Goal: Task Accomplishment & Management: Manage account settings

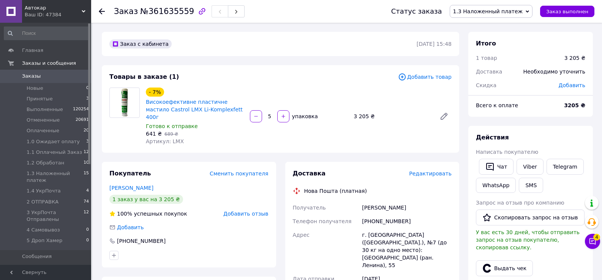
click at [432, 171] on span "Редактировать" at bounding box center [430, 174] width 43 height 6
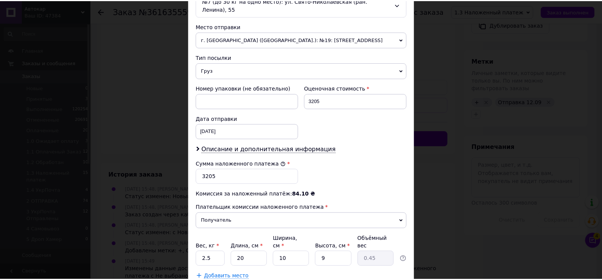
scroll to position [299, 0]
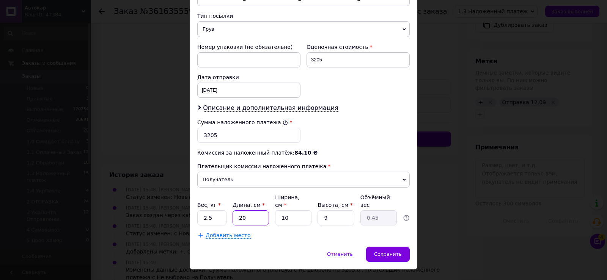
drag, startPoint x: 236, startPoint y: 203, endPoint x: 254, endPoint y: 200, distance: 18.7
click at [254, 211] on input "20" at bounding box center [251, 218] width 36 height 15
type input "2"
type input "0.1"
type input "28"
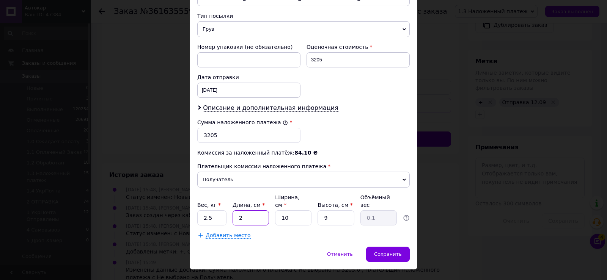
type input "0.63"
type input "28"
drag, startPoint x: 280, startPoint y: 203, endPoint x: 304, endPoint y: 205, distance: 23.7
click at [303, 211] on input "10" at bounding box center [293, 218] width 36 height 15
type input "2"
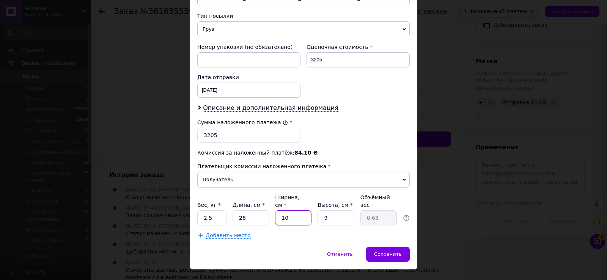
type input "0.13"
type input "22"
type input "1.39"
type input "22"
drag, startPoint x: 320, startPoint y: 198, endPoint x: 332, endPoint y: 200, distance: 11.5
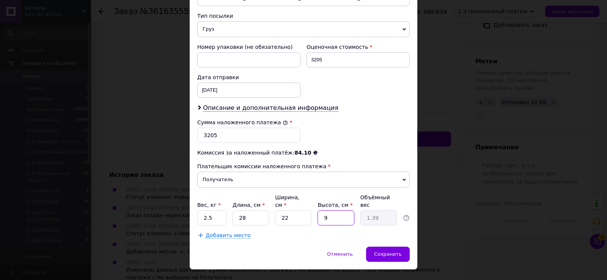
click at [332, 211] on input "9" at bounding box center [336, 218] width 36 height 15
type input "1"
type input "0.15"
type input "18"
type input "2.77"
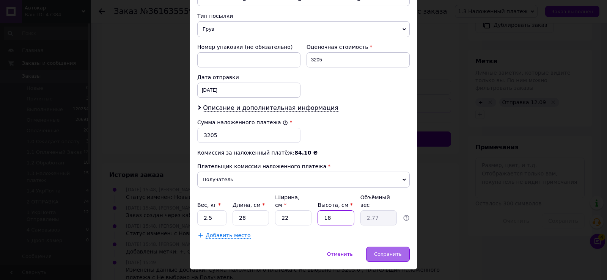
type input "18"
click at [388, 252] on span "Сохранить" at bounding box center [388, 255] width 28 height 6
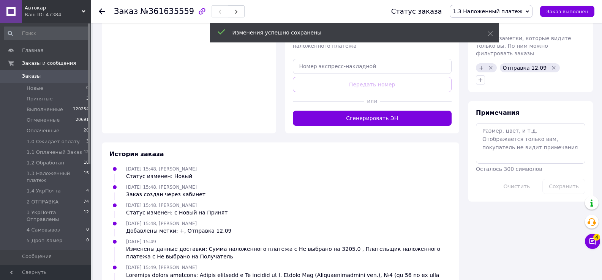
scroll to position [228, 0]
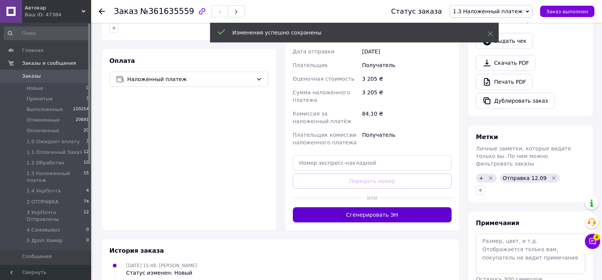
click at [377, 208] on button "Сгенерировать ЭН" at bounding box center [372, 215] width 159 height 15
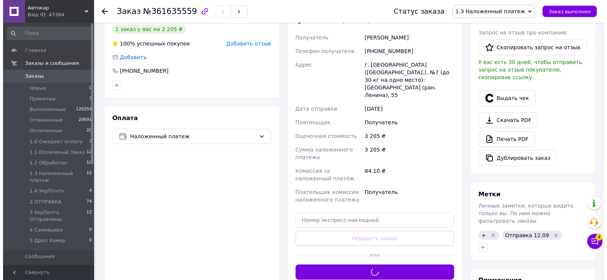
scroll to position [152, 0]
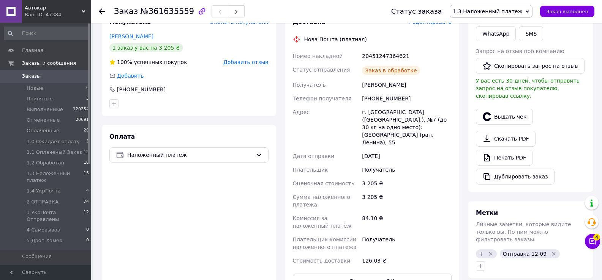
click at [513, 110] on button "Выдать чек" at bounding box center [504, 117] width 57 height 16
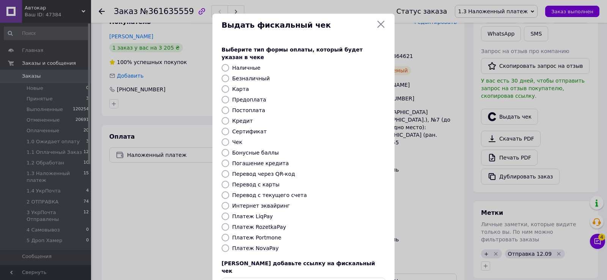
drag, startPoint x: 223, startPoint y: 240, endPoint x: 229, endPoint y: 240, distance: 6.1
click at [224, 245] on input "Платеж NovaPay" at bounding box center [226, 249] width 8 height 8
radio input "true"
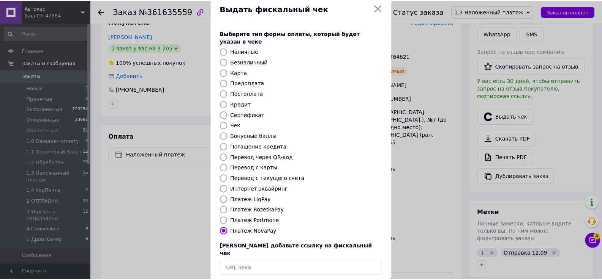
scroll to position [46, 0]
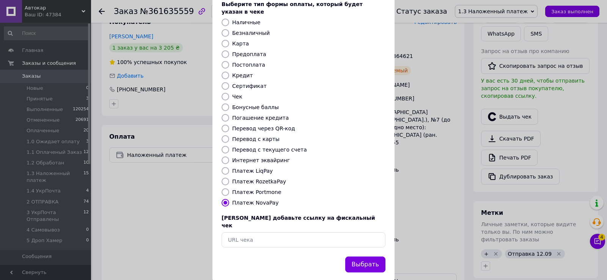
click at [365, 257] on button "Выбрать" at bounding box center [365, 265] width 40 height 16
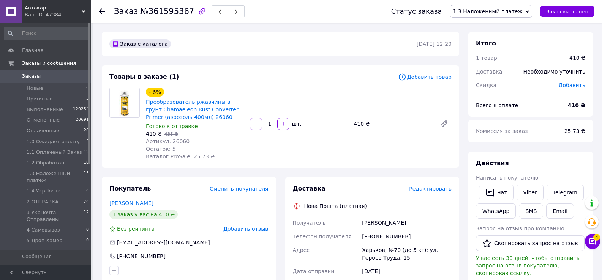
click at [439, 190] on span "Редактировать" at bounding box center [430, 189] width 43 height 6
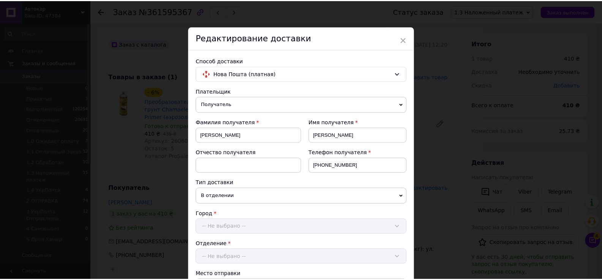
scroll to position [384, 0]
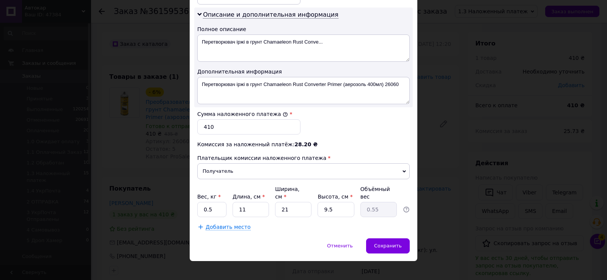
click at [458, 251] on div "× Редактирование доставки Способ доставки Нова Пошта (платная) Плательщик Получ…" at bounding box center [303, 140] width 607 height 280
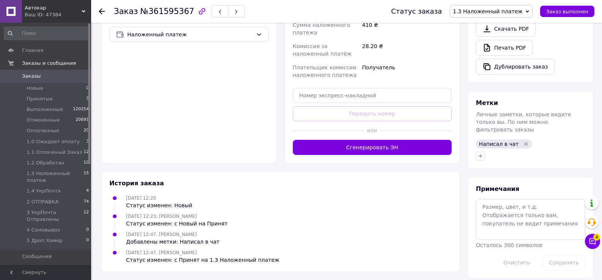
scroll to position [288, 0]
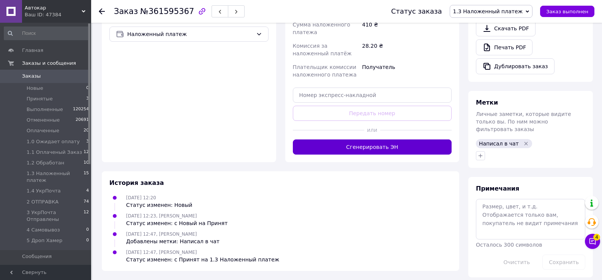
click at [359, 151] on button "Сгенерировать ЭН" at bounding box center [372, 147] width 159 height 15
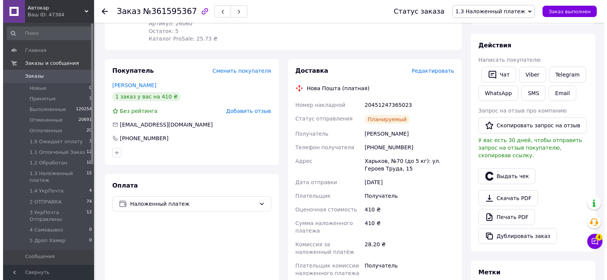
scroll to position [136, 0]
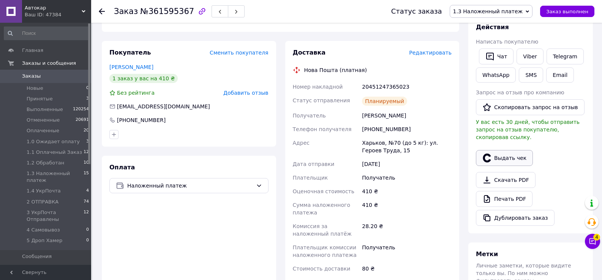
click at [514, 150] on button "Выдать чек" at bounding box center [504, 158] width 57 height 16
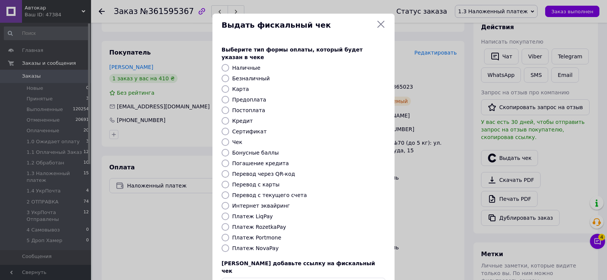
click at [222, 245] on input "Платеж NovaPay" at bounding box center [226, 249] width 8 height 8
radio input "true"
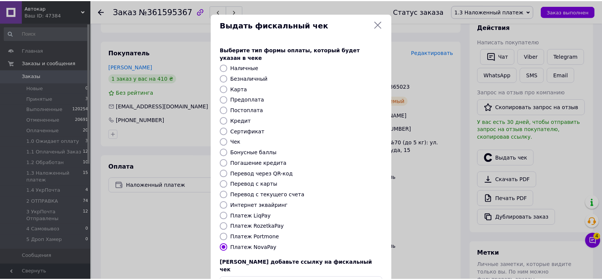
scroll to position [46, 0]
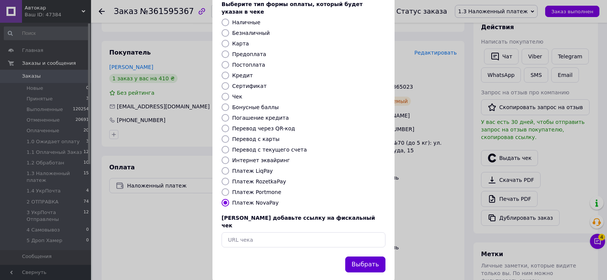
click at [370, 257] on button "Выбрать" at bounding box center [365, 265] width 40 height 16
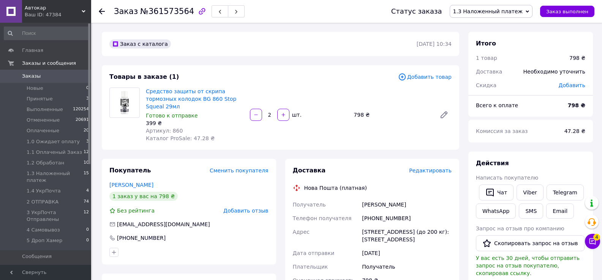
click at [429, 168] on span "Редактировать" at bounding box center [430, 171] width 43 height 6
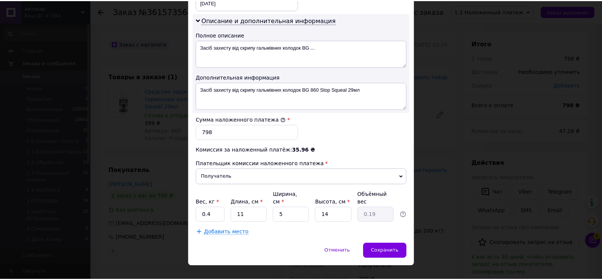
scroll to position [384, 0]
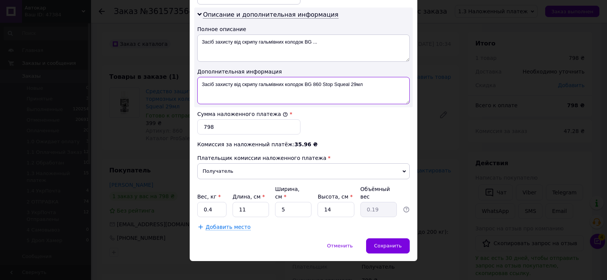
click at [377, 89] on textarea "Засіб захисту від скрипу гальмівних колодок BG 860 Stop Squeal 29мл" at bounding box center [303, 90] width 213 height 27
type textarea "Засіб захисту від скрипу гальмівних колодок BG 860 Stop Squeal 29мл - 2"
click at [222, 202] on input "0.4" at bounding box center [211, 209] width 29 height 15
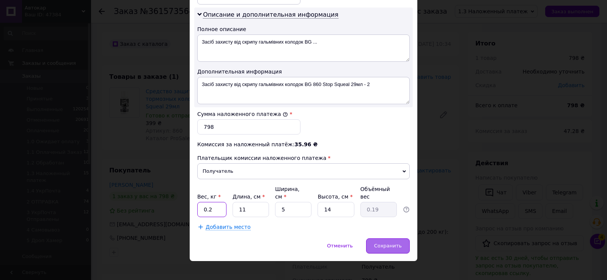
type input "0.2"
click at [384, 243] on span "Сохранить" at bounding box center [388, 246] width 28 height 6
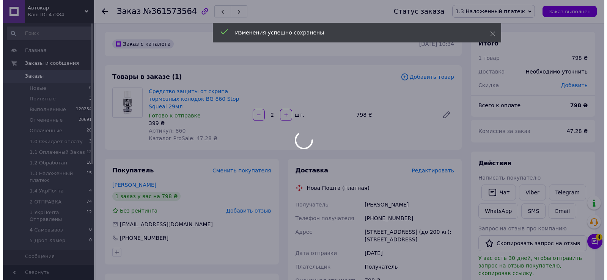
scroll to position [152, 0]
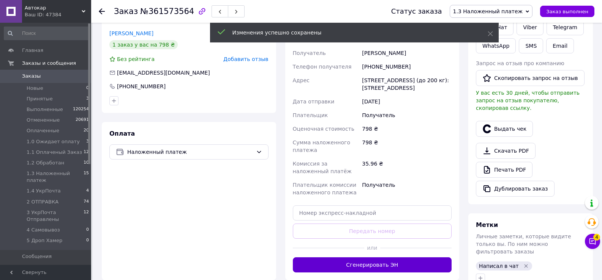
click at [376, 258] on button "Сгенерировать ЭН" at bounding box center [372, 265] width 159 height 15
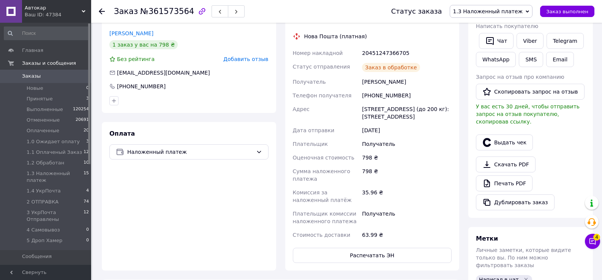
click at [506, 136] on button "Выдать чек" at bounding box center [504, 143] width 57 height 16
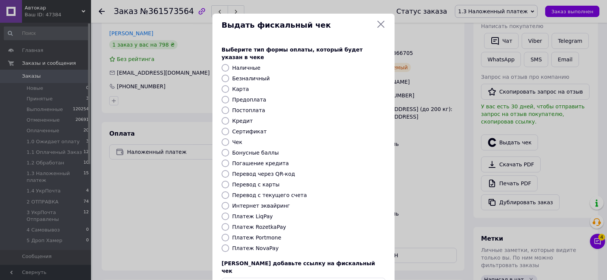
click at [225, 245] on input "Платеж NovaPay" at bounding box center [226, 249] width 8 height 8
radio input "true"
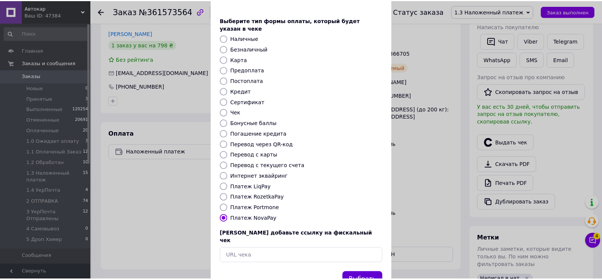
scroll to position [46, 0]
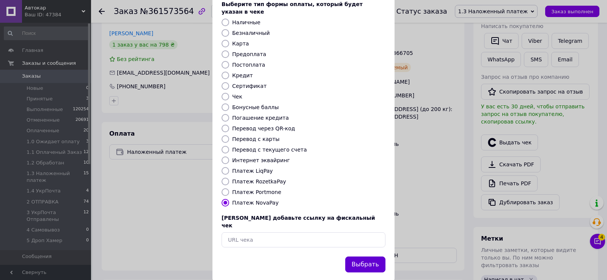
click at [357, 257] on button "Выбрать" at bounding box center [365, 265] width 40 height 16
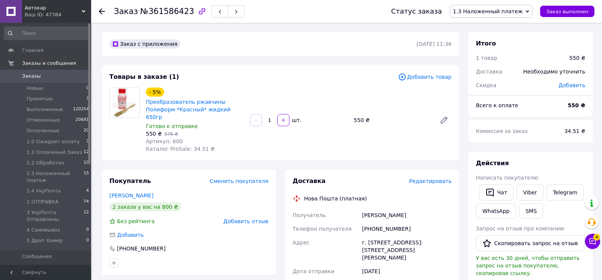
click at [427, 178] on span "Редактировать" at bounding box center [430, 181] width 43 height 6
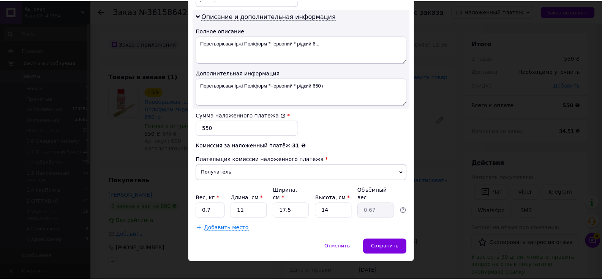
scroll to position [384, 0]
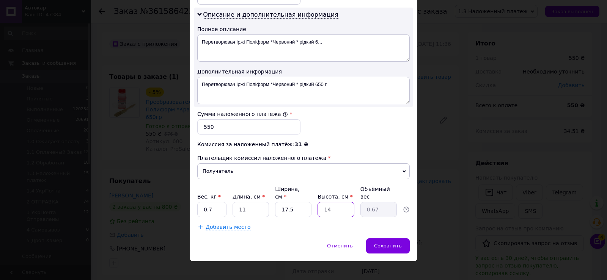
drag, startPoint x: 328, startPoint y: 203, endPoint x: 342, endPoint y: 203, distance: 14.0
click at [342, 203] on input "14" at bounding box center [336, 209] width 36 height 15
drag, startPoint x: 281, startPoint y: 201, endPoint x: 293, endPoint y: 200, distance: 11.8
click at [293, 202] on input "17.5" at bounding box center [293, 209] width 36 height 15
type input "2"
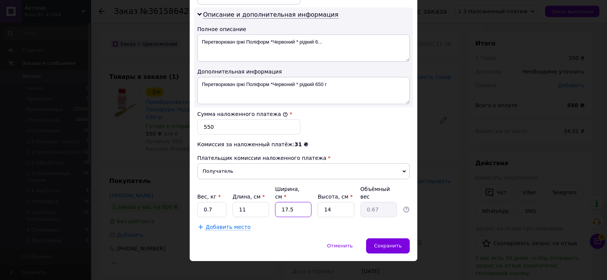
type input "0.1"
type input "20"
type input "0.77"
type input "20"
click at [384, 243] on span "Сохранить" at bounding box center [388, 246] width 28 height 6
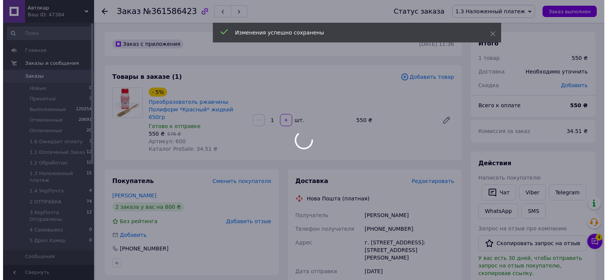
scroll to position [152, 0]
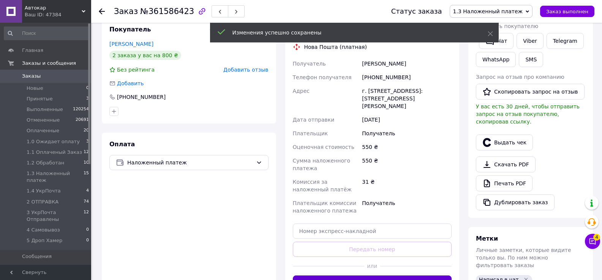
click at [373, 276] on button "Сгенерировать ЭН" at bounding box center [372, 283] width 159 height 15
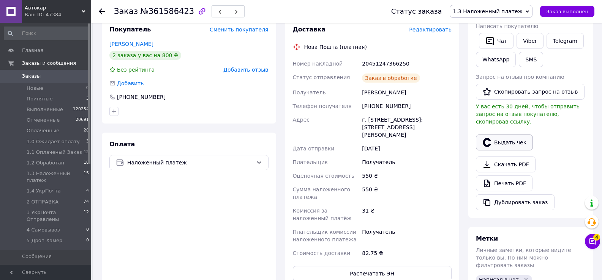
click at [516, 137] on button "Выдать чек" at bounding box center [504, 143] width 57 height 16
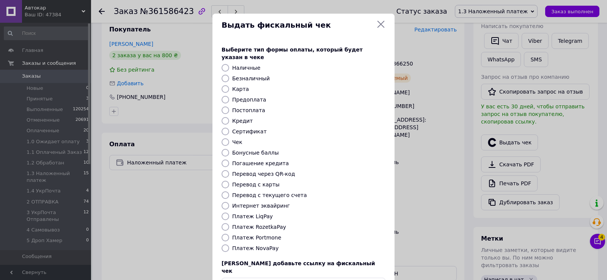
click at [225, 245] on input "Платеж NovaPay" at bounding box center [226, 249] width 8 height 8
radio input "true"
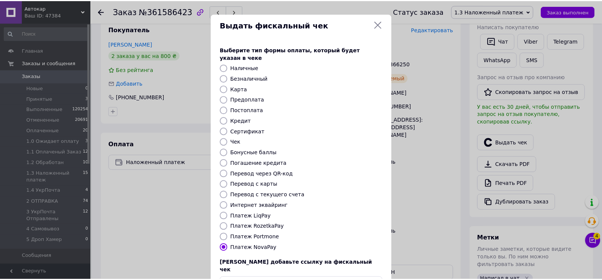
scroll to position [46, 0]
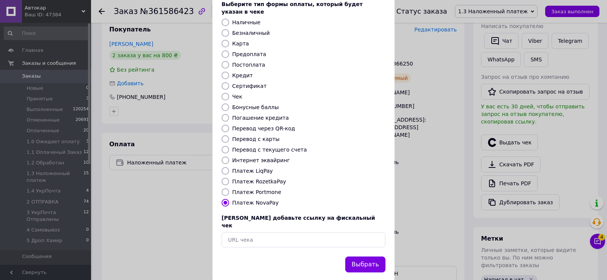
click at [375, 257] on button "Выбрать" at bounding box center [365, 265] width 40 height 16
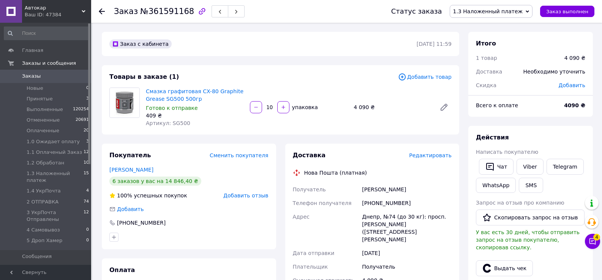
click at [429, 158] on span "Редактировать" at bounding box center [430, 156] width 43 height 6
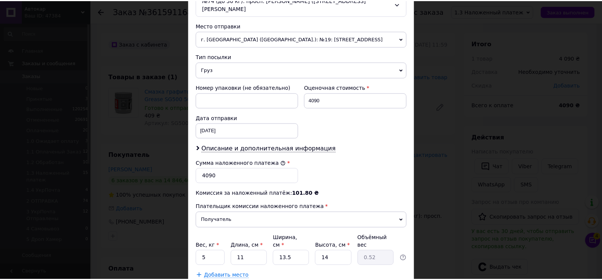
scroll to position [299, 0]
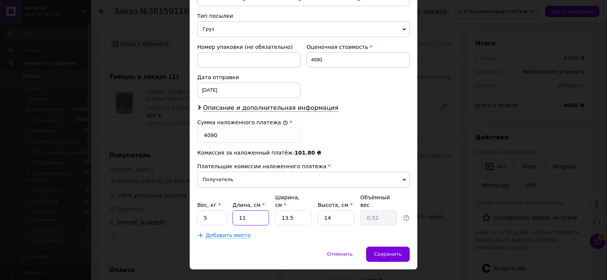
drag, startPoint x: 239, startPoint y: 199, endPoint x: 268, endPoint y: 208, distance: 30.4
click at [268, 211] on input "11" at bounding box center [251, 218] width 36 height 15
type input "4"
type input "0.19"
type input "40"
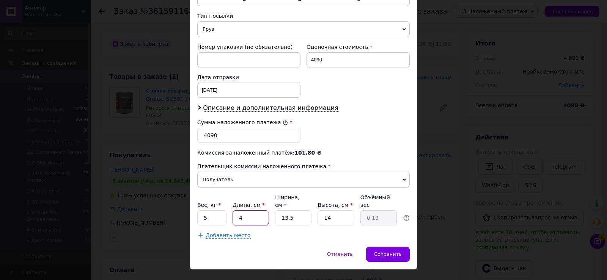
type input "1.89"
type input "40"
drag, startPoint x: 278, startPoint y: 202, endPoint x: 306, endPoint y: 203, distance: 27.3
click at [306, 211] on input "13.5" at bounding box center [293, 218] width 36 height 15
type input "3"
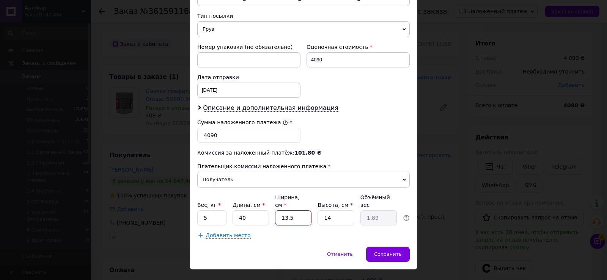
type input "0.42"
type input "30"
type input "4.2"
type input "30"
drag, startPoint x: 321, startPoint y: 203, endPoint x: 359, endPoint y: 212, distance: 38.7
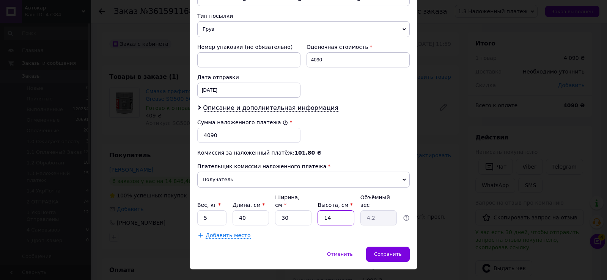
click at [356, 205] on div "Вес, кг * 5 Длина, см * 40 Ширина, см * 30 Высота, см * 14 Объёмный вес 4.2" at bounding box center [303, 210] width 213 height 32
type input "1"
type input "0.3"
type input "12"
type input "3.6"
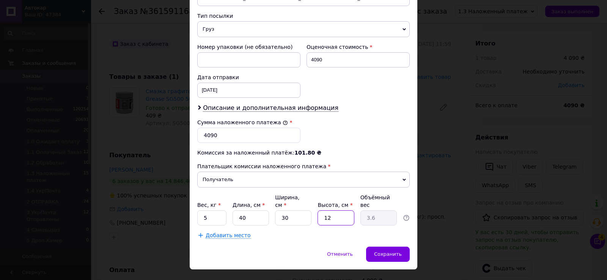
type input "12"
click at [221, 211] on input "5" at bounding box center [211, 218] width 29 height 15
type input "5.65"
click at [389, 252] on span "Сохранить" at bounding box center [388, 255] width 28 height 6
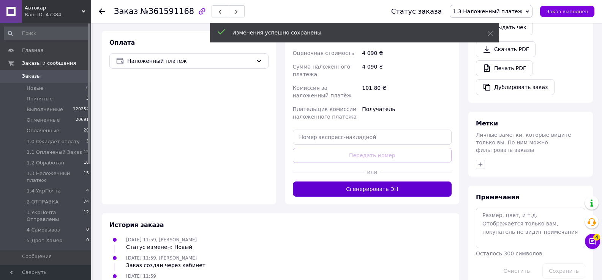
click at [381, 185] on button "Сгенерировать ЭН" at bounding box center [372, 189] width 159 height 15
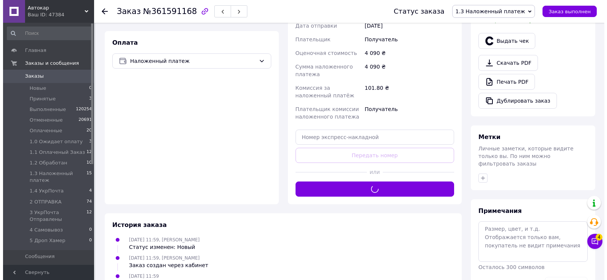
scroll to position [152, 0]
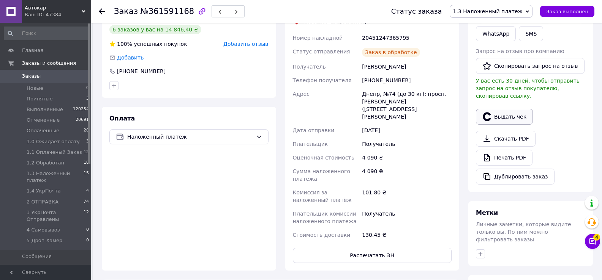
click at [505, 111] on button "Выдать чек" at bounding box center [504, 117] width 57 height 16
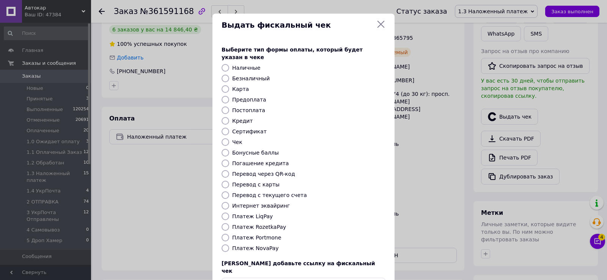
click at [223, 245] on input "Платеж NovaPay" at bounding box center [226, 249] width 8 height 8
radio input "true"
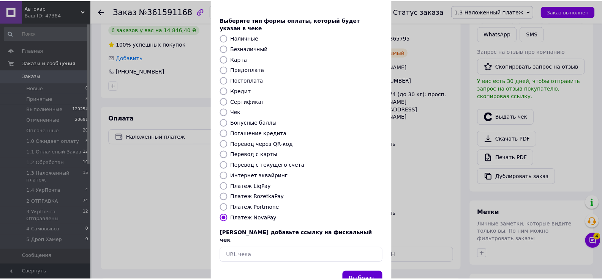
scroll to position [46, 0]
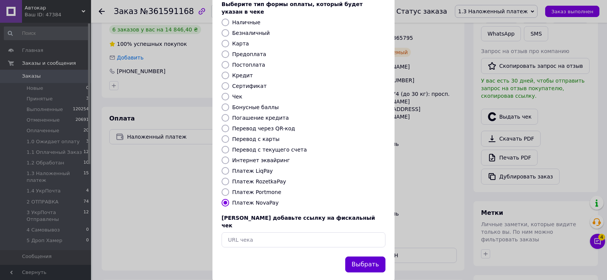
click at [370, 257] on button "Выбрать" at bounding box center [365, 265] width 40 height 16
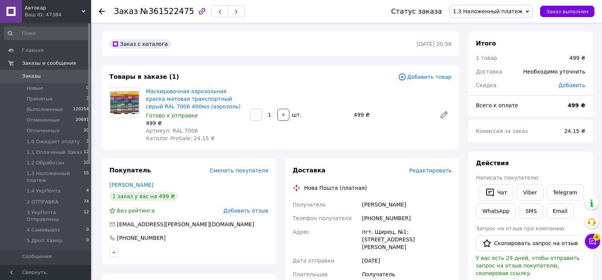
click at [433, 173] on span "Редактировать" at bounding box center [430, 171] width 43 height 6
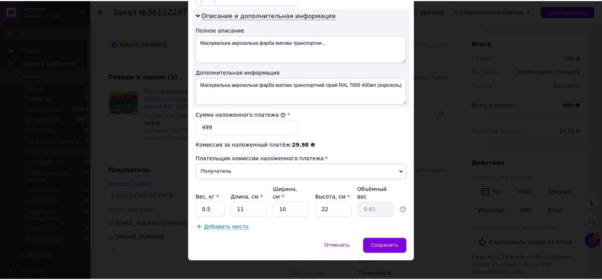
scroll to position [384, 0]
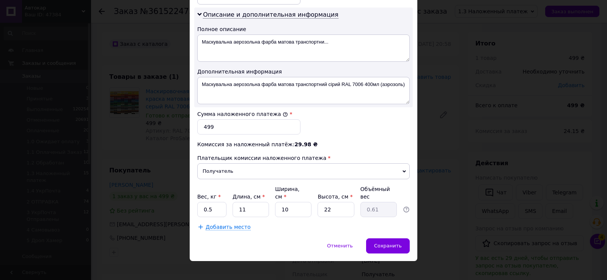
click at [461, 246] on div "× Редактирование доставки Способ доставки Нова Пошта (платная) Плательщик Получ…" at bounding box center [303, 140] width 607 height 280
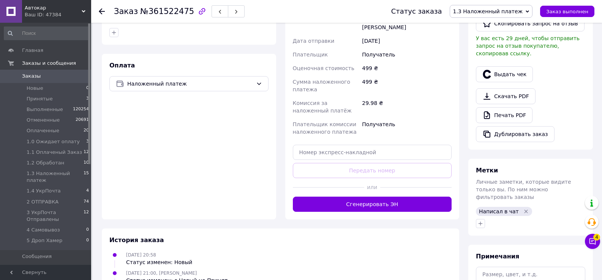
scroll to position [228, 0]
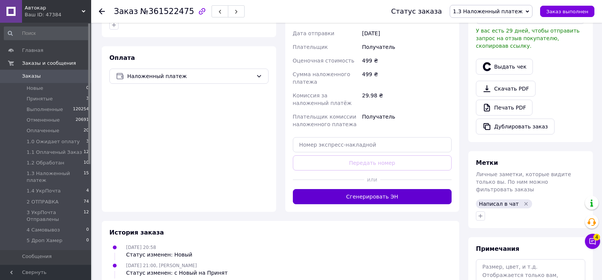
click at [359, 189] on button "Сгенерировать ЭН" at bounding box center [372, 196] width 159 height 15
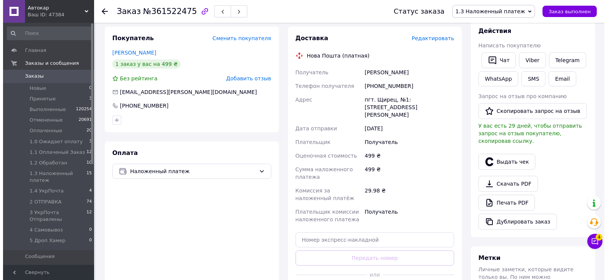
scroll to position [76, 0]
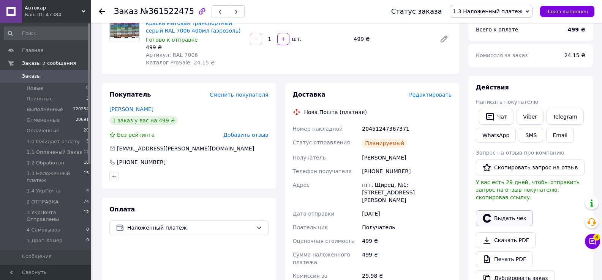
click at [501, 211] on button "Выдать чек" at bounding box center [504, 219] width 57 height 16
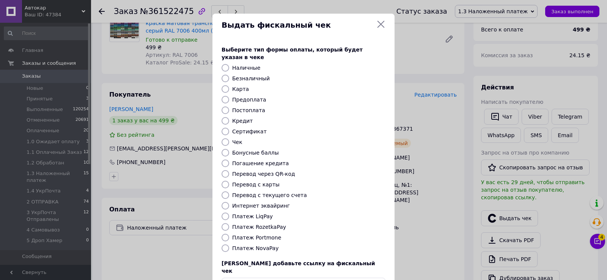
drag, startPoint x: 225, startPoint y: 242, endPoint x: 271, endPoint y: 240, distance: 46.0
click at [225, 245] on input "Платеж NovaPay" at bounding box center [226, 249] width 8 height 8
radio input "true"
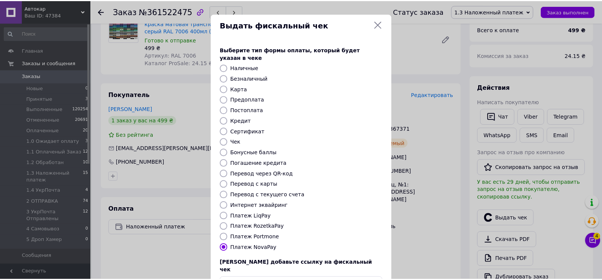
scroll to position [46, 0]
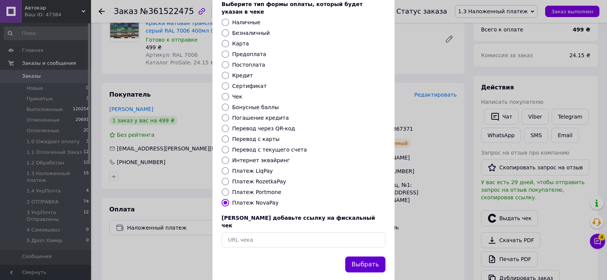
click at [360, 257] on button "Выбрать" at bounding box center [365, 265] width 40 height 16
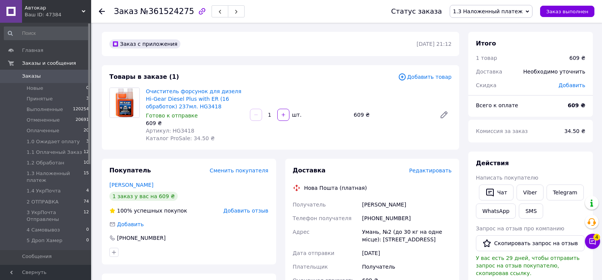
click at [442, 174] on span "Редактировать" at bounding box center [430, 171] width 43 height 6
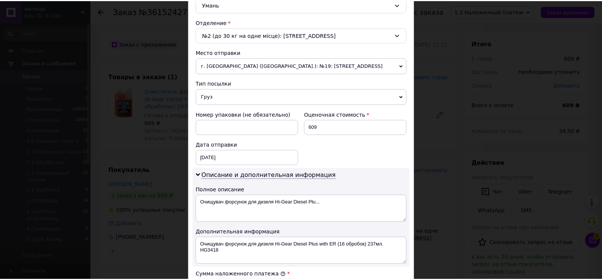
scroll to position [384, 0]
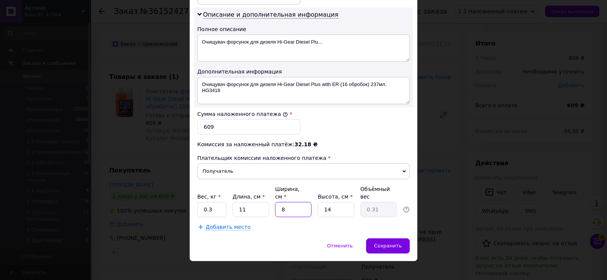
drag, startPoint x: 278, startPoint y: 202, endPoint x: 289, endPoint y: 202, distance: 11.4
click at [287, 202] on input "8" at bounding box center [293, 209] width 36 height 15
type input "9"
type input "0.35"
type input "9"
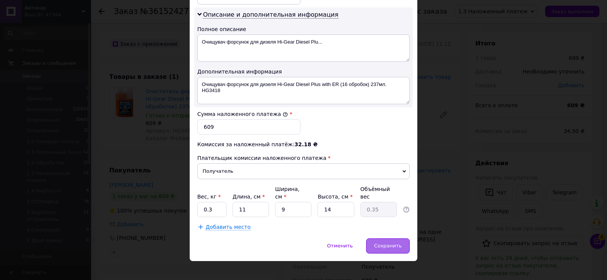
click at [389, 243] on span "Сохранить" at bounding box center [388, 246] width 28 height 6
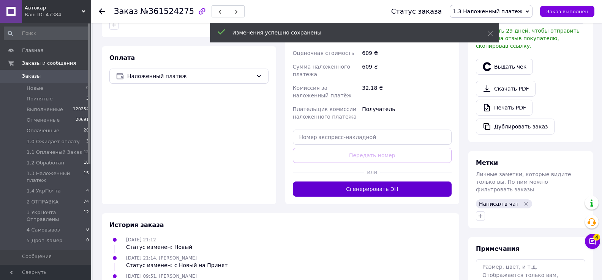
click at [371, 195] on button "Сгенерировать ЭН" at bounding box center [372, 189] width 159 height 15
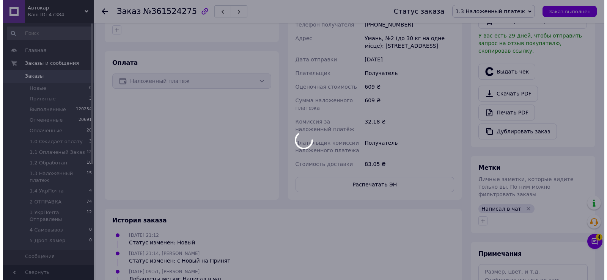
scroll to position [228, 0]
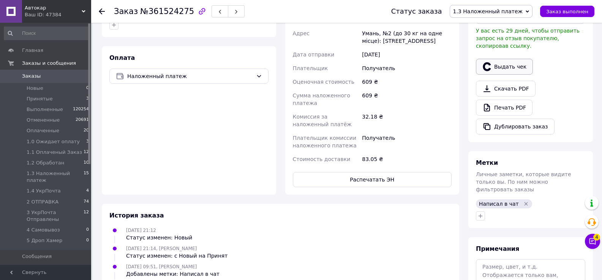
click at [515, 61] on button "Выдать чек" at bounding box center [504, 67] width 57 height 16
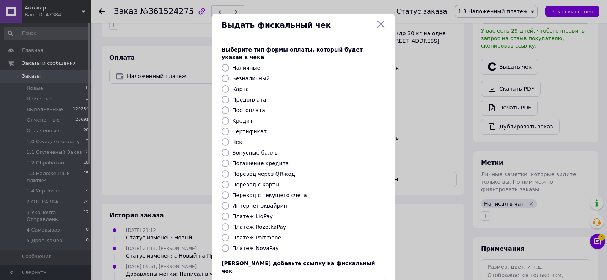
click at [223, 245] on input "Платеж NovaPay" at bounding box center [226, 249] width 8 height 8
radio input "true"
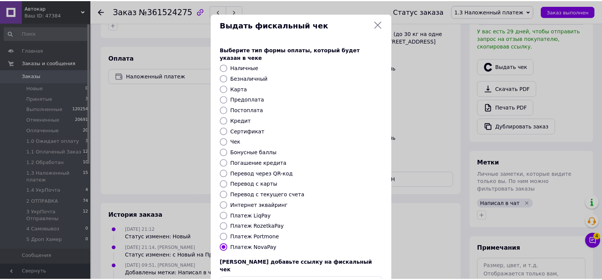
scroll to position [46, 0]
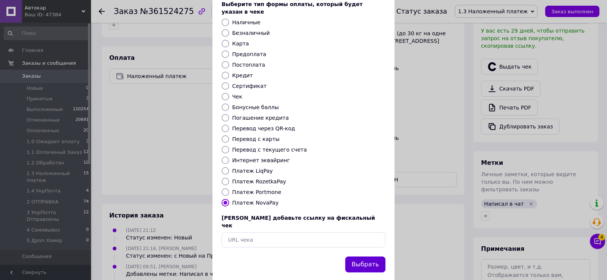
click at [361, 257] on button "Выбрать" at bounding box center [365, 265] width 40 height 16
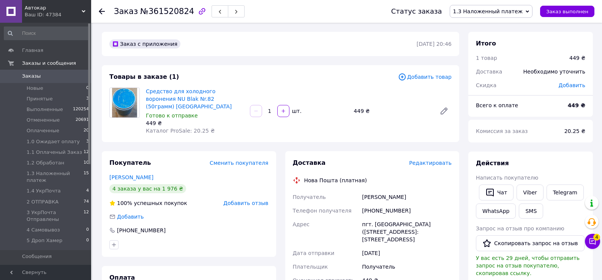
click at [427, 160] on span "Редактировать" at bounding box center [430, 163] width 43 height 6
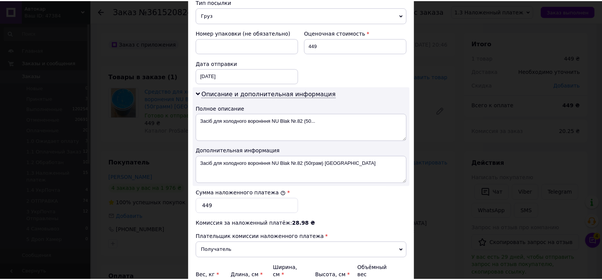
scroll to position [384, 0]
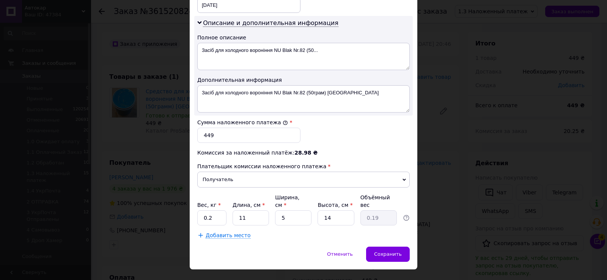
click at [454, 241] on div "× Редактирование доставки Способ доставки Нова Пошта (платная) Плательщик Получ…" at bounding box center [303, 140] width 607 height 280
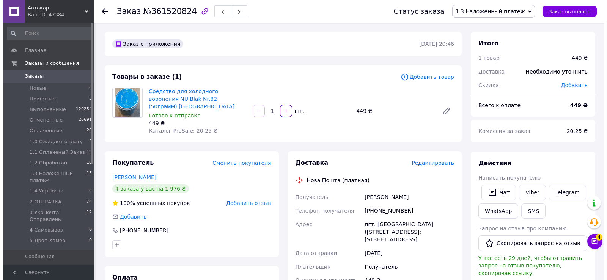
scroll to position [152, 0]
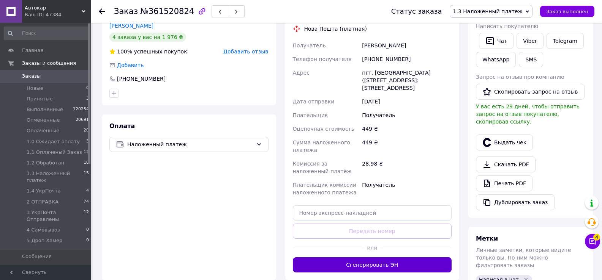
click at [365, 258] on button "Сгенерировать ЭН" at bounding box center [372, 265] width 159 height 15
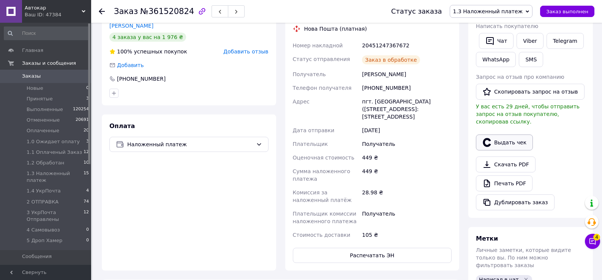
click at [512, 136] on button "Выдать чек" at bounding box center [504, 143] width 57 height 16
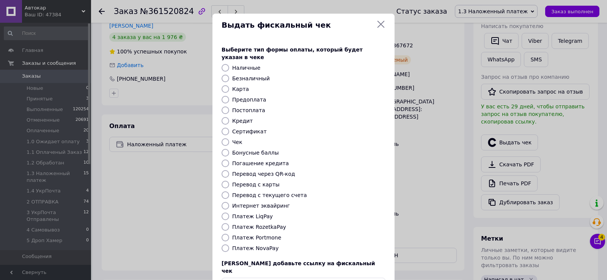
drag, startPoint x: 222, startPoint y: 240, endPoint x: 300, endPoint y: 244, distance: 77.5
click at [223, 245] on input "Платеж NovaPay" at bounding box center [226, 249] width 8 height 8
radio input "true"
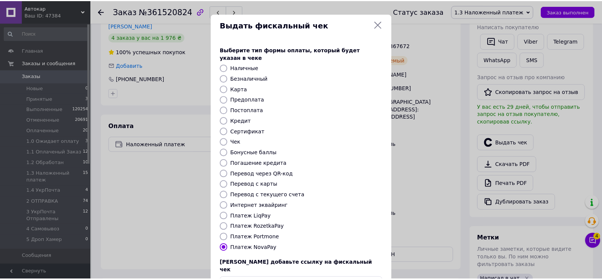
scroll to position [46, 0]
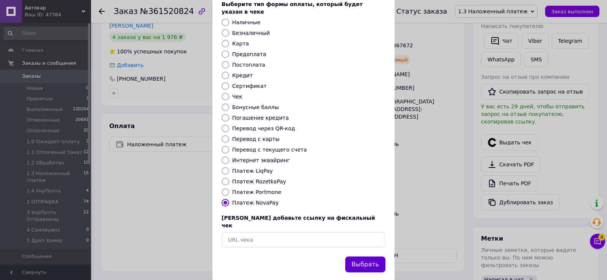
click at [370, 257] on button "Выбрать" at bounding box center [365, 265] width 40 height 16
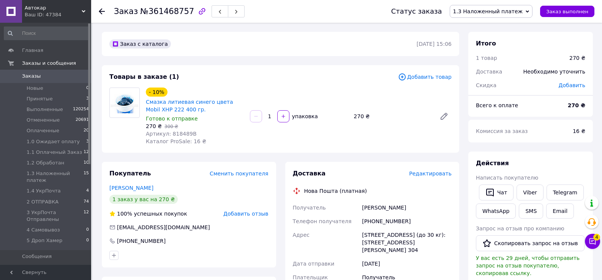
click at [434, 177] on span "Редактировать" at bounding box center [430, 174] width 43 height 6
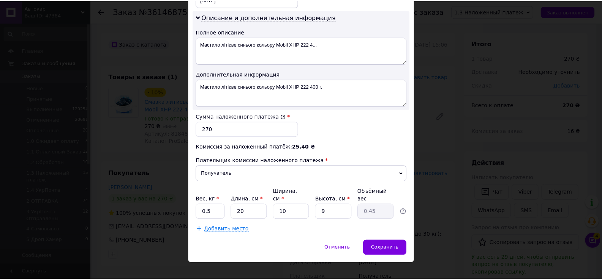
scroll to position [384, 0]
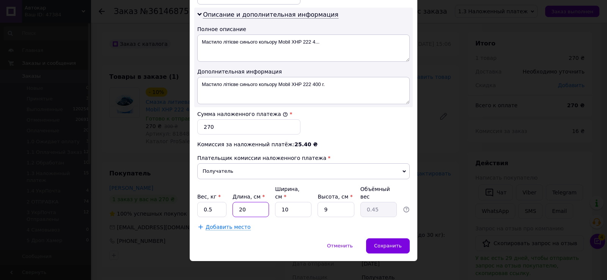
drag, startPoint x: 235, startPoint y: 200, endPoint x: 265, endPoint y: 202, distance: 30.0
click at [260, 202] on input "20" at bounding box center [251, 209] width 36 height 15
type input "2"
type input "0.1"
type input "25"
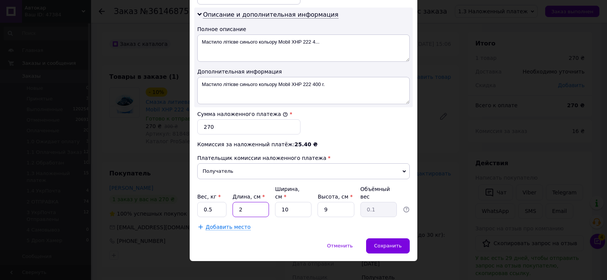
type input "0.56"
type input "25"
click at [392, 243] on span "Сохранить" at bounding box center [388, 246] width 28 height 6
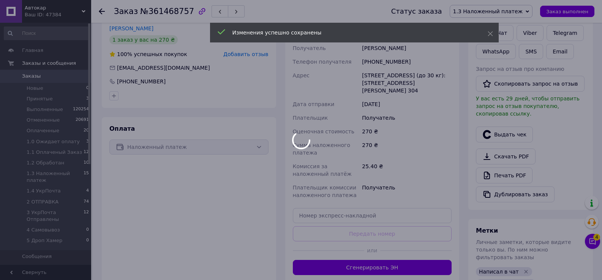
scroll to position [228, 0]
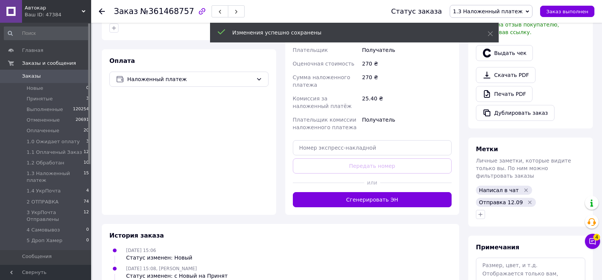
click at [375, 192] on button "Сгенерировать ЭН" at bounding box center [372, 199] width 159 height 15
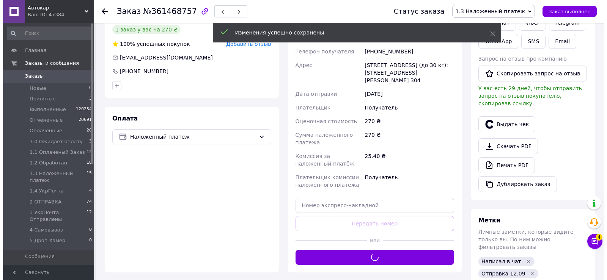
scroll to position [152, 0]
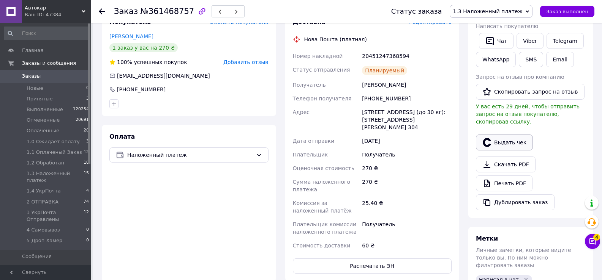
click at [514, 137] on button "Выдать чек" at bounding box center [504, 143] width 57 height 16
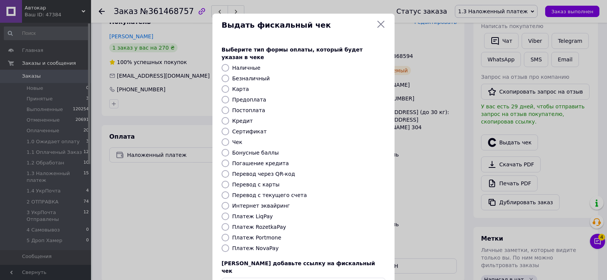
click at [224, 245] on input "Платеж NovaPay" at bounding box center [226, 249] width 8 height 8
radio input "true"
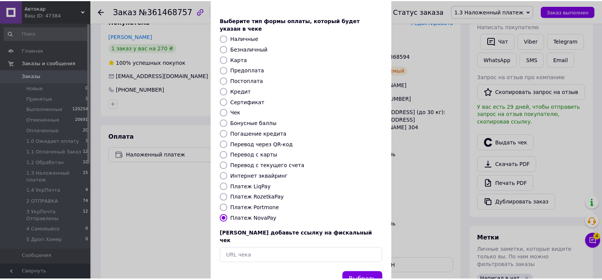
scroll to position [46, 0]
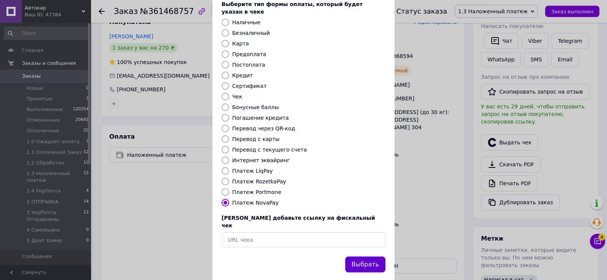
click at [356, 257] on button "Выбрать" at bounding box center [365, 265] width 40 height 16
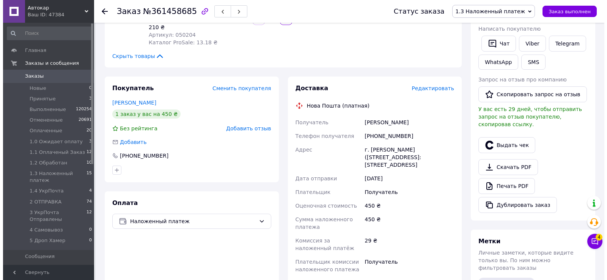
scroll to position [152, 0]
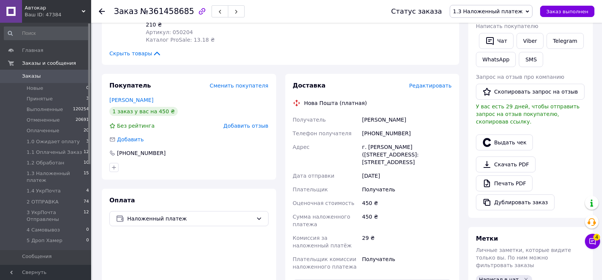
click at [425, 83] on span "Редактировать" at bounding box center [430, 86] width 43 height 6
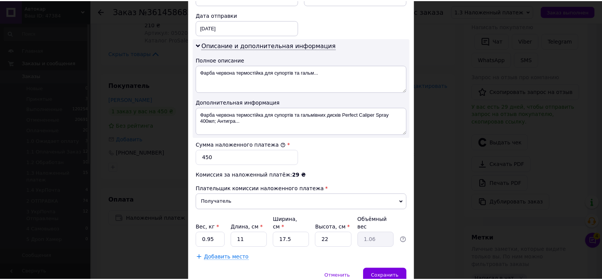
scroll to position [384, 0]
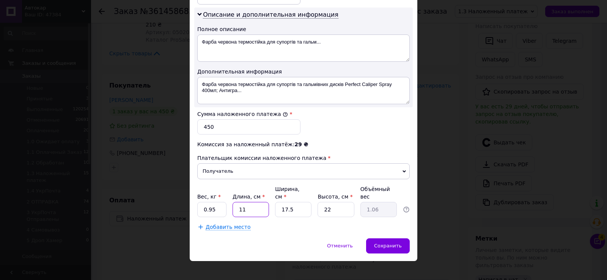
drag, startPoint x: 238, startPoint y: 202, endPoint x: 272, endPoint y: 203, distance: 34.2
click at [270, 203] on div "Вес, кг * 0.95 Длина, см * 11 Ширина, см * 17.5 Высота, см * 22 Объёмный вес 1.…" at bounding box center [303, 202] width 213 height 32
type input "15"
type input "1.44"
type input "15"
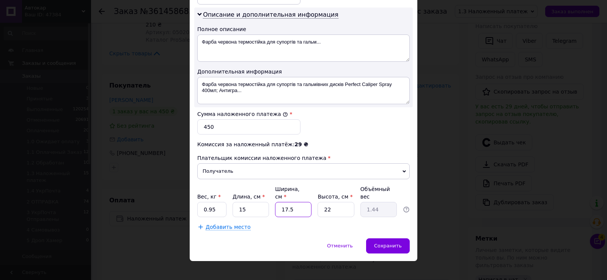
drag, startPoint x: 276, startPoint y: 197, endPoint x: 316, endPoint y: 207, distance: 40.8
click at [315, 207] on div "Вес, кг * 0.95 Длина, см * 15 Ширина, см * 17.5 Высота, см * 22 Объёмный вес 1.…" at bounding box center [303, 202] width 213 height 32
type input "1"
type input "0.1"
type input "10"
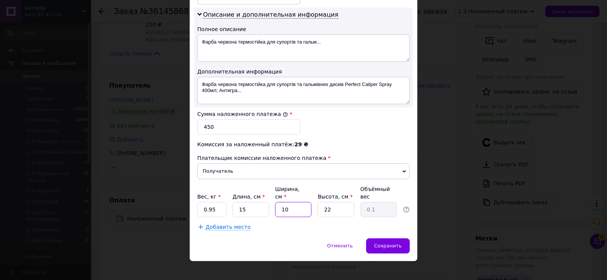
type input "0.83"
type input "10"
drag, startPoint x: 340, startPoint y: 204, endPoint x: 358, endPoint y: 207, distance: 17.3
click at [358, 207] on div "Вес, кг * 0.95 Длина, см * 15 Ширина, см * 10 Высота, см * 22 Объёмный вес 0.83" at bounding box center [303, 202] width 213 height 32
type input "2"
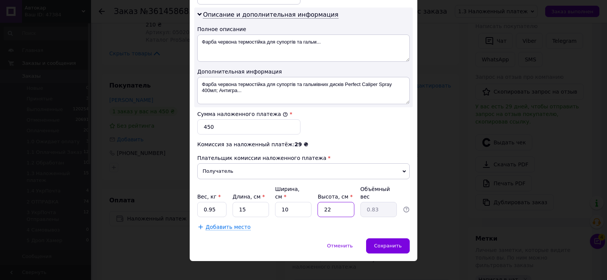
type input "0.1"
type input "25"
type input "0.94"
type input "25"
click at [387, 243] on span "Сохранить" at bounding box center [388, 246] width 28 height 6
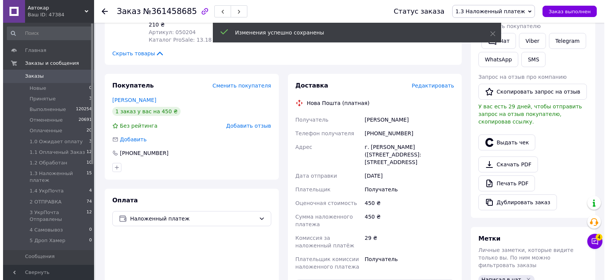
scroll to position [228, 0]
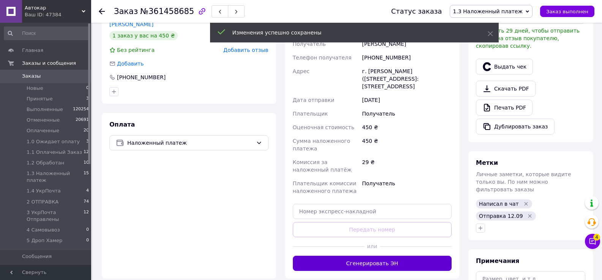
click at [375, 256] on button "Сгенерировать ЭН" at bounding box center [372, 263] width 159 height 15
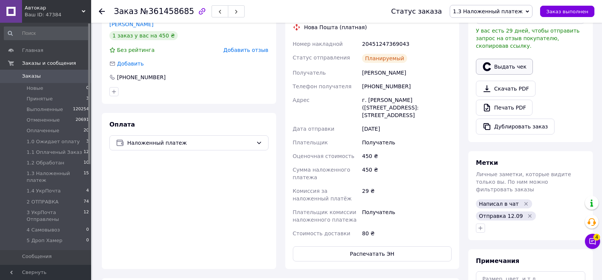
click at [517, 59] on button "Выдать чек" at bounding box center [504, 67] width 57 height 16
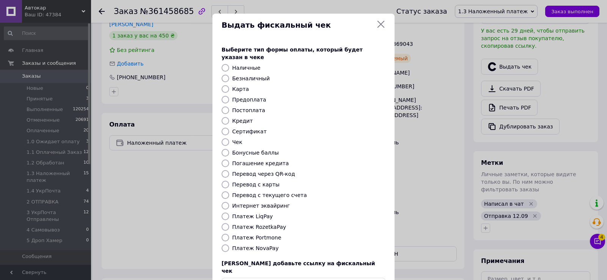
click at [223, 245] on input "Платеж NovaPay" at bounding box center [226, 249] width 8 height 8
radio input "true"
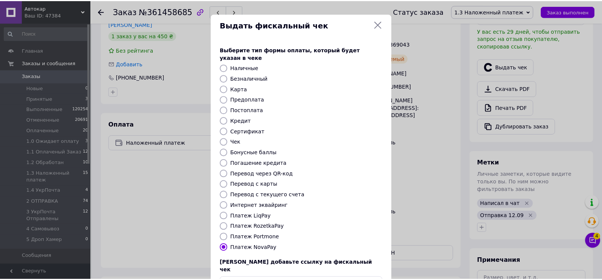
scroll to position [46, 0]
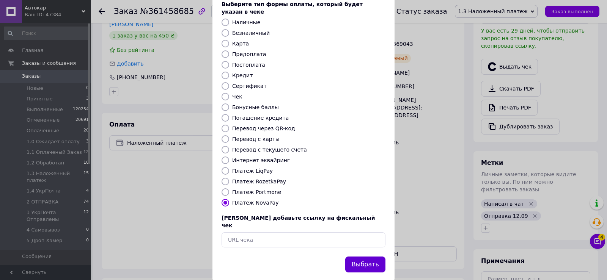
click at [356, 257] on button "Выбрать" at bounding box center [365, 265] width 40 height 16
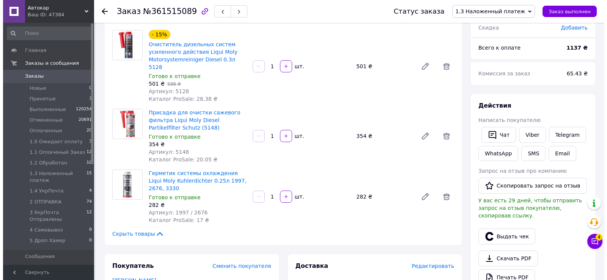
scroll to position [76, 0]
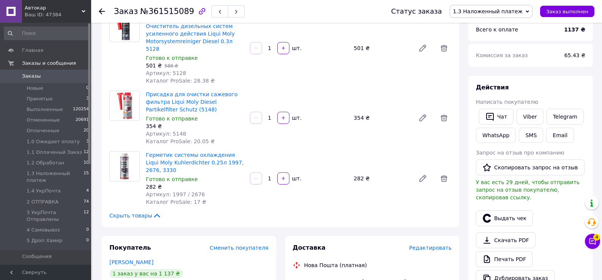
click at [425, 245] on span "Редактировать" at bounding box center [430, 248] width 43 height 6
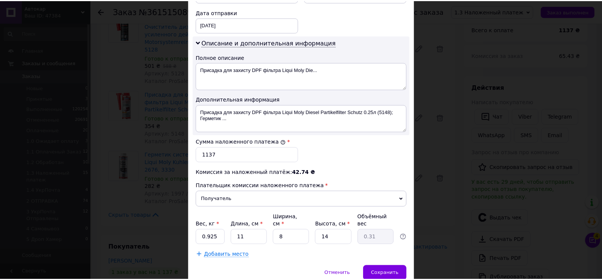
scroll to position [384, 0]
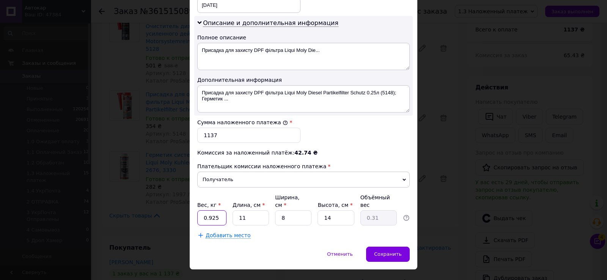
drag, startPoint x: 203, startPoint y: 200, endPoint x: 239, endPoint y: 205, distance: 36.7
click at [233, 200] on div "Вес, кг * 0.925 Длина, см * 11 Ширина, см * 8 Высота, см * 14 Объёмный вес 0.31" at bounding box center [303, 210] width 213 height 32
type input "1.15"
drag, startPoint x: 240, startPoint y: 205, endPoint x: 262, endPoint y: 210, distance: 22.9
click at [257, 211] on input "11" at bounding box center [251, 218] width 36 height 15
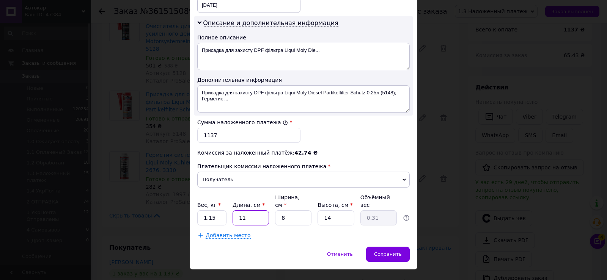
type input "1"
type input "0.1"
type input "2"
type input "0.1"
type input "21"
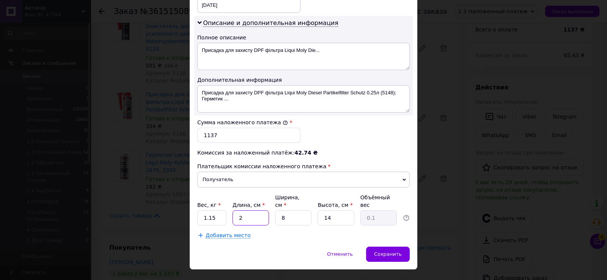
type input "0.59"
type input "21"
drag, startPoint x: 277, startPoint y: 200, endPoint x: 292, endPoint y: 200, distance: 14.4
click at [292, 211] on input "8" at bounding box center [293, 218] width 36 height 15
type input "1"
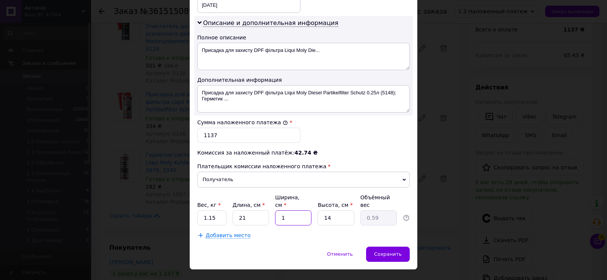
type input "0.1"
type input "15"
type input "1.1"
type input "15"
click at [383, 247] on div "Сохранить" at bounding box center [388, 254] width 44 height 15
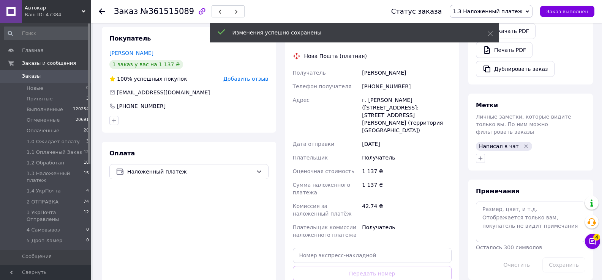
scroll to position [304, 0]
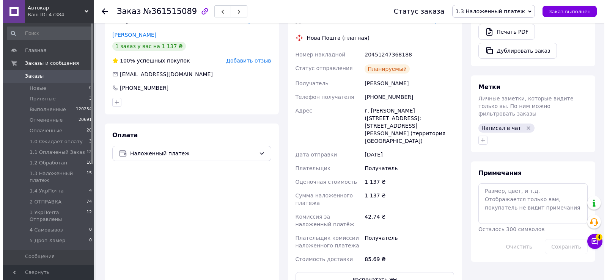
scroll to position [152, 0]
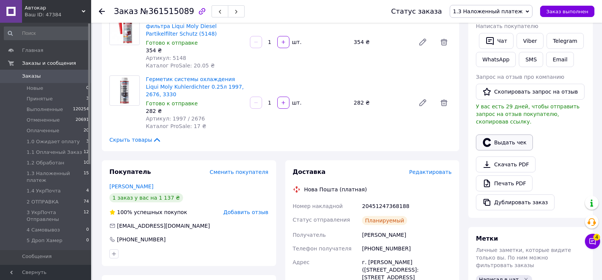
click at [512, 139] on button "Выдать чек" at bounding box center [504, 143] width 57 height 16
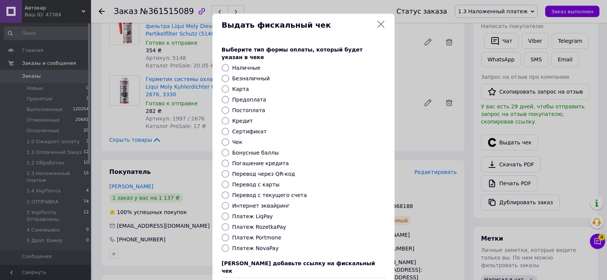
click at [225, 245] on input "Платеж NovaPay" at bounding box center [226, 249] width 8 height 8
radio input "true"
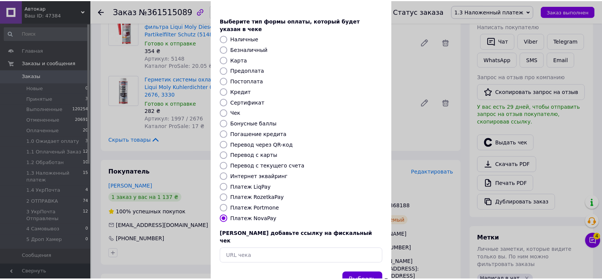
scroll to position [46, 0]
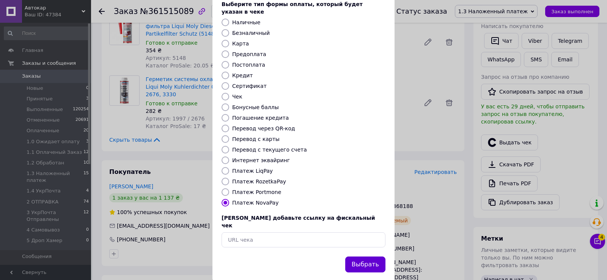
click at [366, 257] on button "Выбрать" at bounding box center [365, 265] width 40 height 16
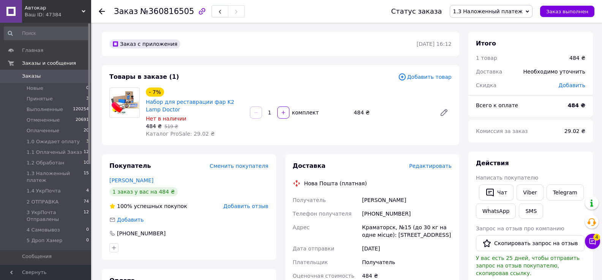
click at [428, 166] on span "Редактировать" at bounding box center [430, 166] width 43 height 6
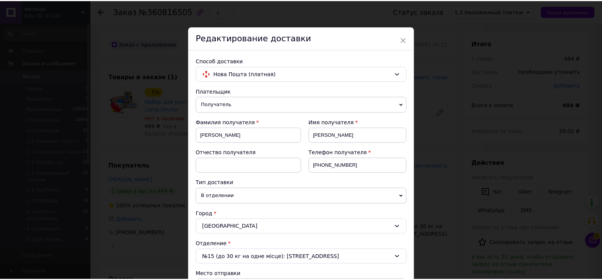
scroll to position [299, 0]
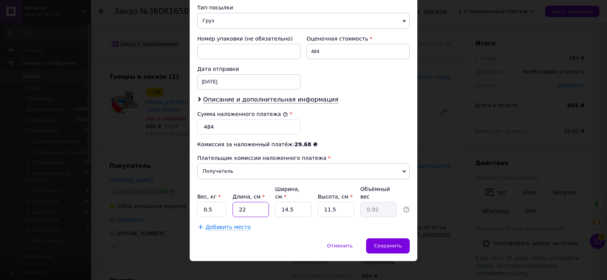
drag, startPoint x: 253, startPoint y: 203, endPoint x: 269, endPoint y: 205, distance: 15.7
click at [269, 205] on div "Вес, кг * 0.5 Длина, см * 22 Ширина, см * 14.5 Высота, см * 11.5 Объёмный вес 0…" at bounding box center [303, 202] width 213 height 32
type input "2"
type input "0.1"
type input "21"
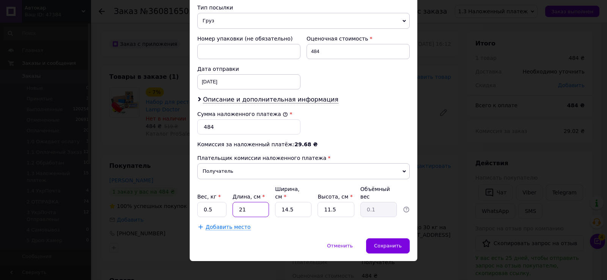
type input "0.88"
type input "21"
drag, startPoint x: 281, startPoint y: 199, endPoint x: 308, endPoint y: 202, distance: 27.2
click at [307, 202] on input "14.5" at bounding box center [293, 209] width 36 height 15
type input "1"
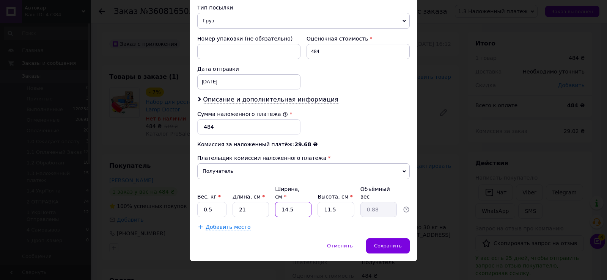
type input "0.1"
type input "15"
type input "0.91"
type input "15"
drag, startPoint x: 324, startPoint y: 203, endPoint x: 345, endPoint y: 203, distance: 21.3
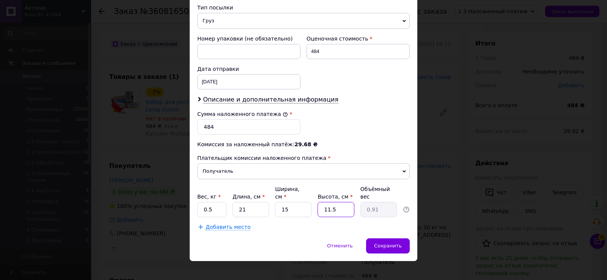
click at [345, 203] on input "11.5" at bounding box center [336, 209] width 36 height 15
type input "1"
type input "0.1"
type input "13"
type input "1.02"
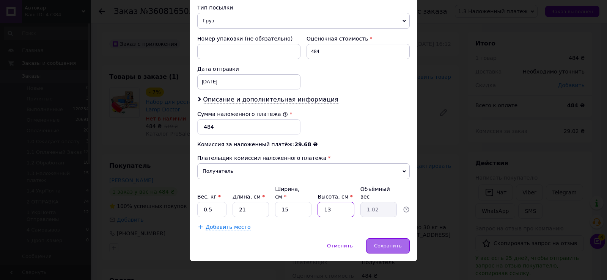
type input "13"
click at [390, 243] on span "Сохранить" at bounding box center [388, 246] width 28 height 6
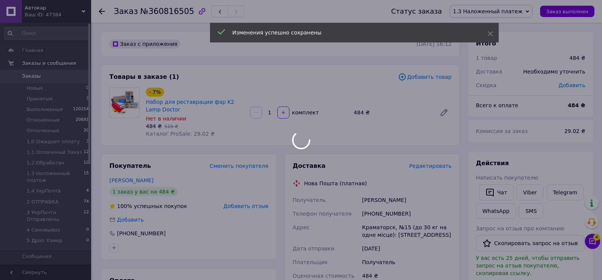
scroll to position [152, 0]
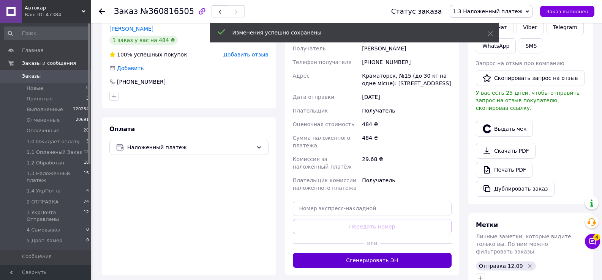
click at [383, 260] on button "Сгенерировать ЭН" at bounding box center [372, 260] width 159 height 15
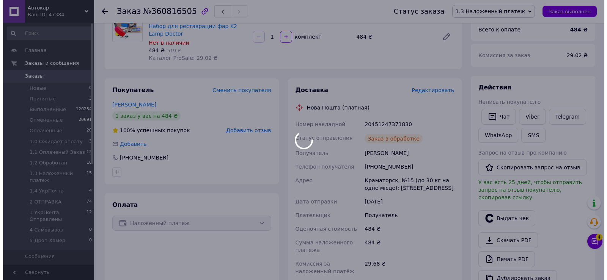
scroll to position [5, 0]
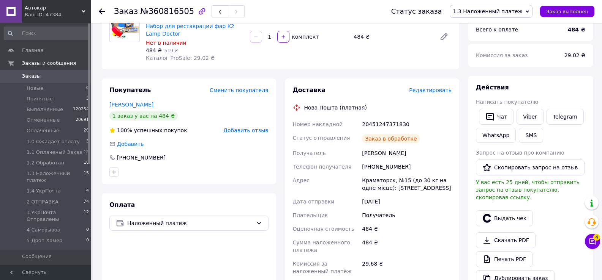
click at [517, 212] on button "Выдать чек" at bounding box center [504, 219] width 57 height 16
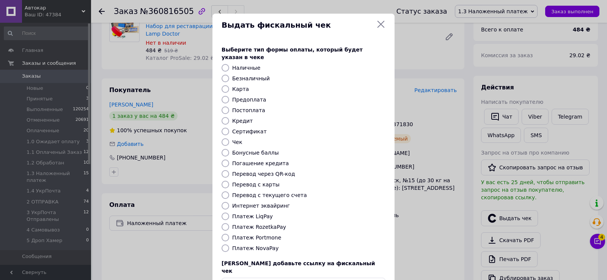
click at [224, 245] on input "Платеж NovaPay" at bounding box center [226, 249] width 8 height 8
radio input "true"
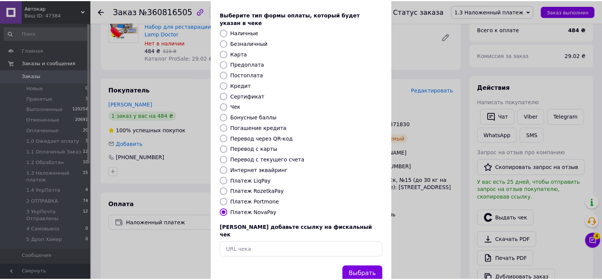
scroll to position [46, 0]
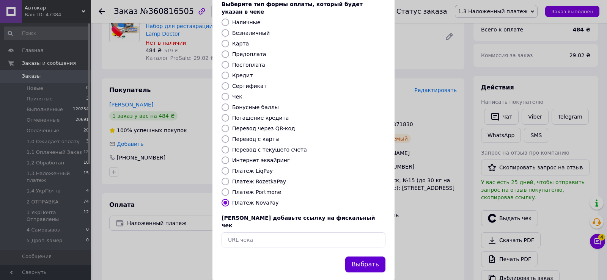
click at [368, 257] on button "Выбрать" at bounding box center [365, 265] width 40 height 16
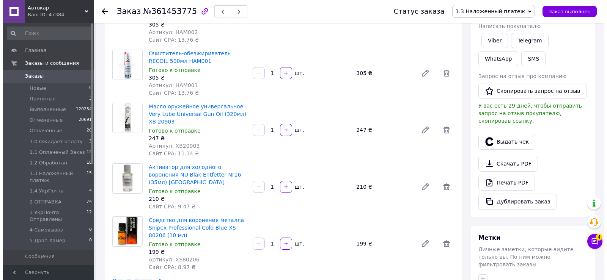
scroll to position [304, 0]
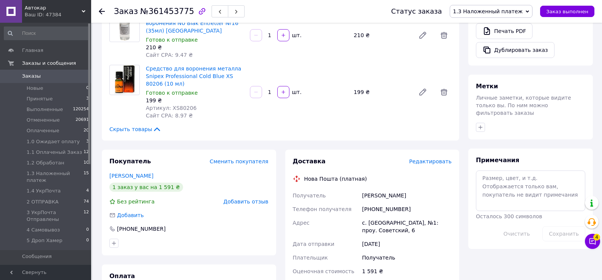
click at [425, 159] on span "Редактировать" at bounding box center [430, 162] width 43 height 6
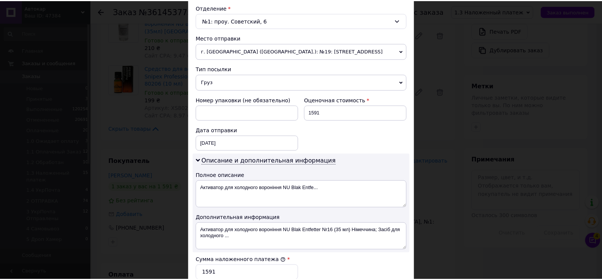
scroll to position [384, 0]
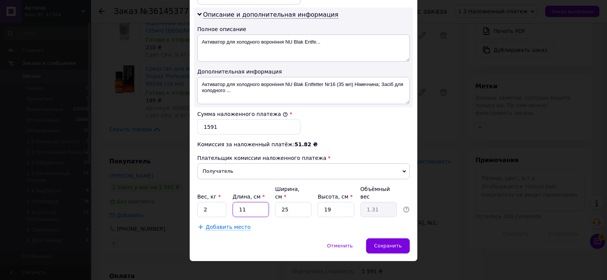
drag, startPoint x: 234, startPoint y: 203, endPoint x: 254, endPoint y: 203, distance: 20.1
click at [254, 203] on input "11" at bounding box center [251, 209] width 36 height 15
type input "1"
type input "0.12"
type input "17"
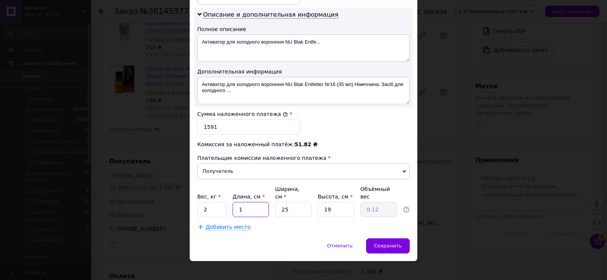
type input "2.02"
type input "17"
drag, startPoint x: 303, startPoint y: 203, endPoint x: 314, endPoint y: 203, distance: 10.6
click at [307, 203] on input "25" at bounding box center [293, 209] width 36 height 15
type input "1"
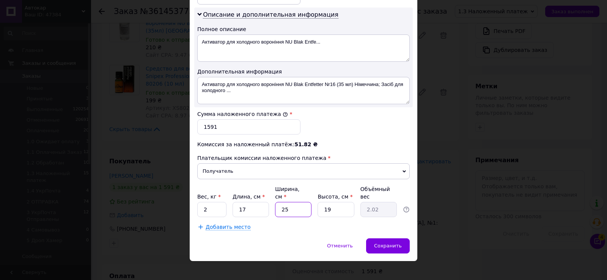
type input "0.1"
type input "14"
type input "1.13"
type input "14"
click at [325, 203] on input "19" at bounding box center [336, 209] width 36 height 15
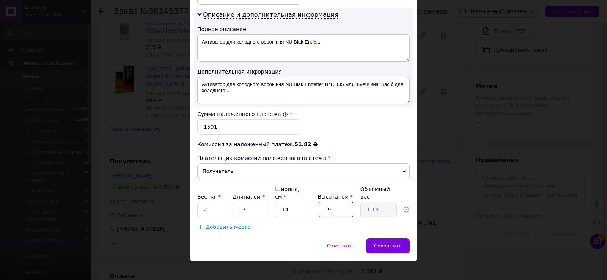
drag, startPoint x: 339, startPoint y: 203, endPoint x: 313, endPoint y: 203, distance: 26.2
click at [313, 203] on div "Вес, кг * 2 Длина, см * 17 Ширина, см * 14 Высота, см * 19 Объёмный вес 1.13" at bounding box center [303, 202] width 213 height 32
type input "2"
type input "0.12"
type input "27"
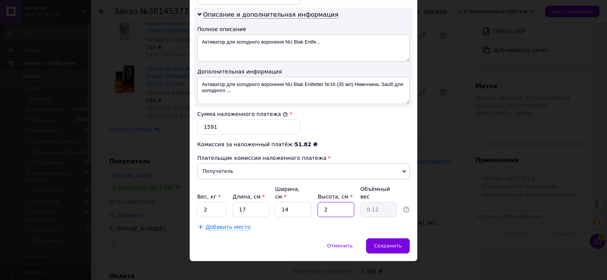
type input "1.61"
type input "27"
click at [381, 243] on span "Сохранить" at bounding box center [388, 246] width 28 height 6
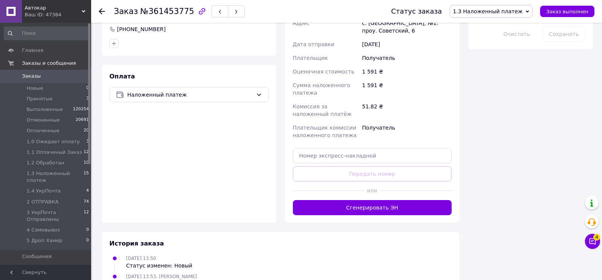
scroll to position [531, 0]
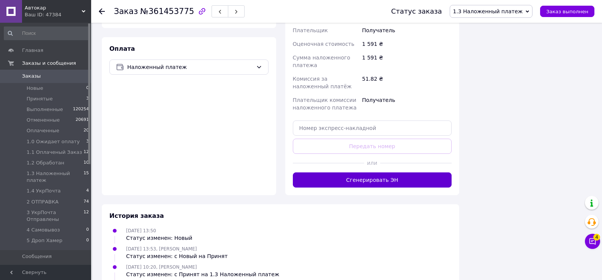
click at [378, 173] on button "Сгенерировать ЭН" at bounding box center [372, 180] width 159 height 15
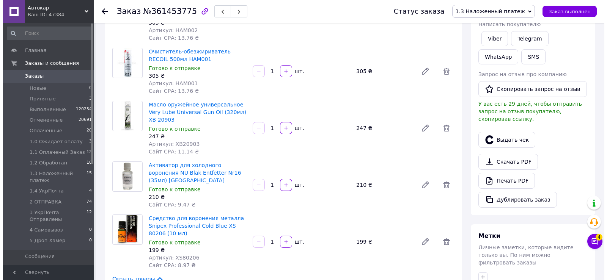
scroll to position [152, 0]
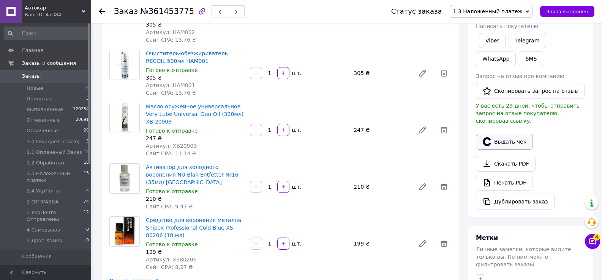
click at [518, 139] on button "Выдать чек" at bounding box center [504, 142] width 57 height 16
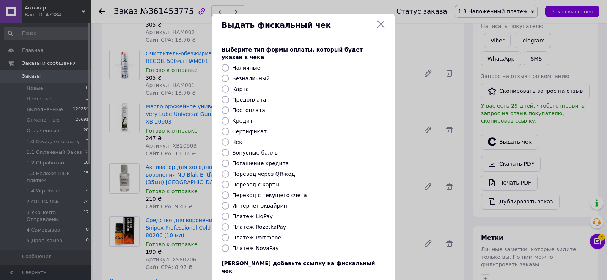
click at [225, 245] on input "Платеж NovaPay" at bounding box center [226, 249] width 8 height 8
radio input "true"
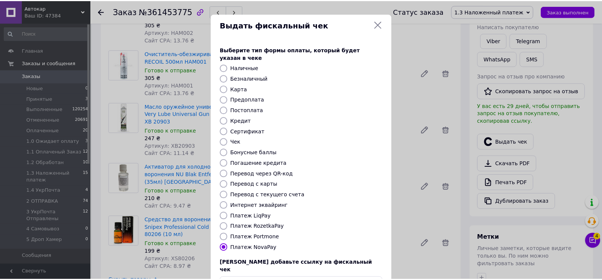
scroll to position [46, 0]
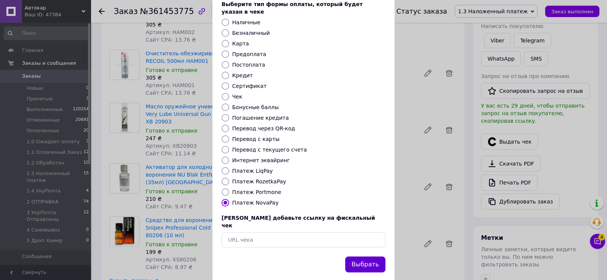
click at [361, 257] on button "Выбрать" at bounding box center [365, 265] width 40 height 16
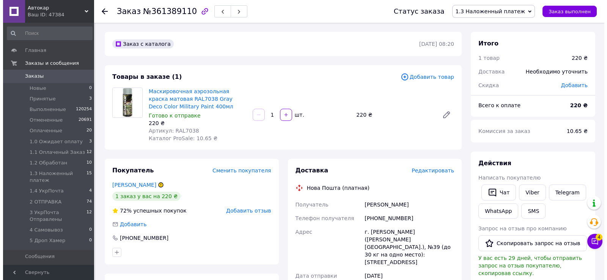
scroll to position [41, 0]
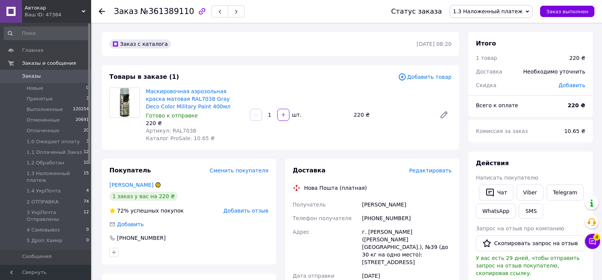
click at [441, 172] on span "Редактировать" at bounding box center [430, 171] width 43 height 6
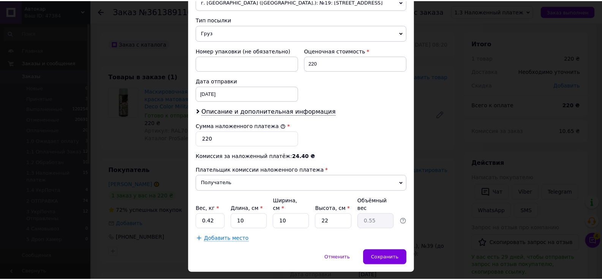
scroll to position [299, 0]
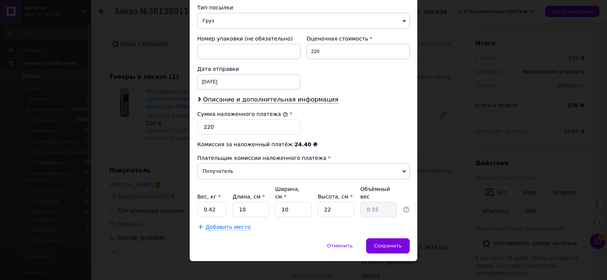
click at [464, 262] on div "× Редактирование доставки Способ доставки Нова Пошта (платная) Плательщик Получ…" at bounding box center [303, 140] width 607 height 280
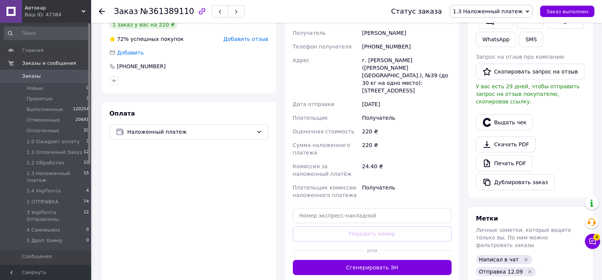
scroll to position [228, 0]
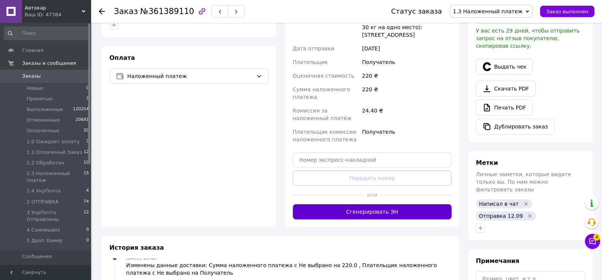
click at [368, 205] on button "Сгенерировать ЭН" at bounding box center [372, 212] width 159 height 15
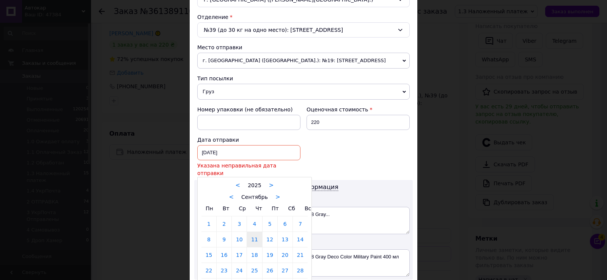
click at [232, 156] on div "[DATE] < 2025 > < Сентябрь > Пн Вт Ср Чт Пт Сб Вс 1 2 3 4 5 6 7 8 9 10 11 12 13…" at bounding box center [248, 152] width 103 height 15
click at [269, 233] on link "12" at bounding box center [270, 239] width 15 height 15
type input "[DATE]"
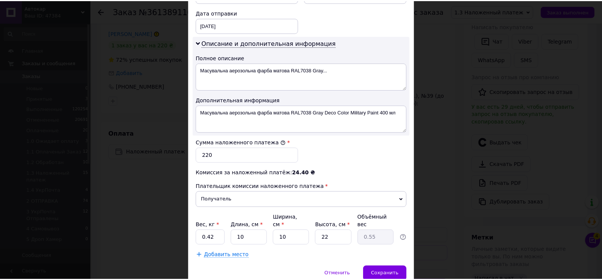
scroll to position [384, 0]
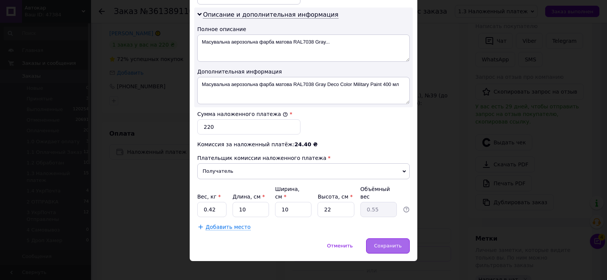
click at [385, 243] on span "Сохранить" at bounding box center [388, 246] width 28 height 6
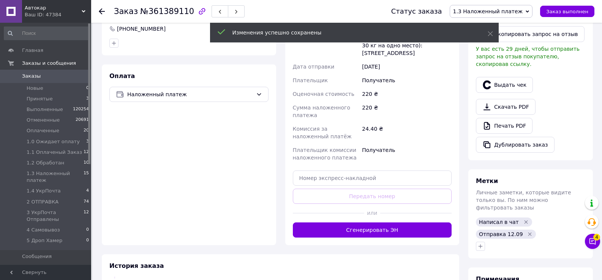
scroll to position [228, 0]
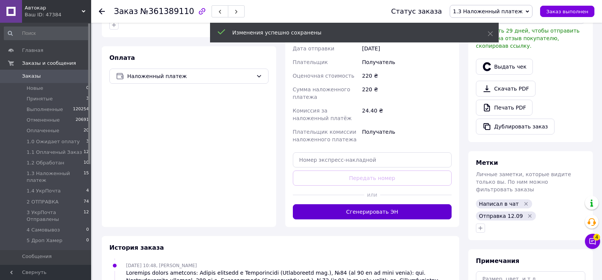
click at [362, 205] on button "Сгенерировать ЭН" at bounding box center [372, 212] width 159 height 15
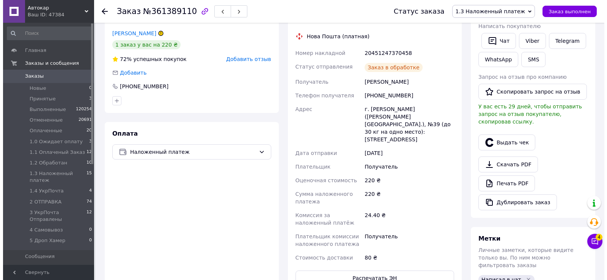
scroll to position [77, 0]
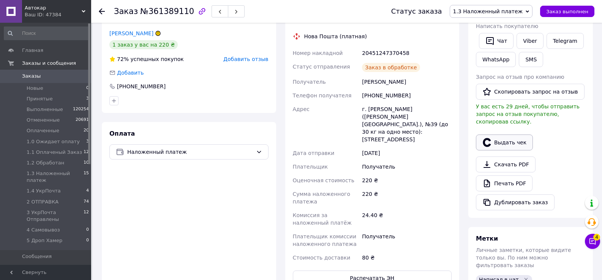
click at [506, 135] on button "Выдать чек" at bounding box center [504, 143] width 57 height 16
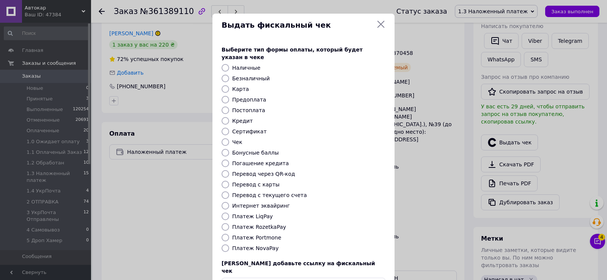
click at [227, 245] on input "Платеж NovaPay" at bounding box center [226, 249] width 8 height 8
radio input "true"
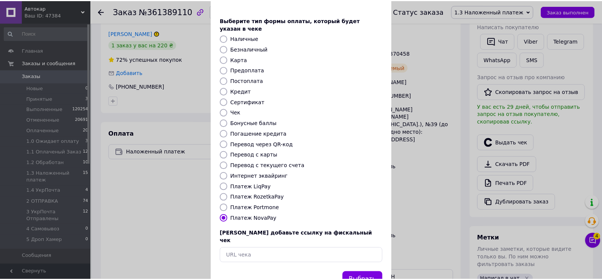
scroll to position [46, 0]
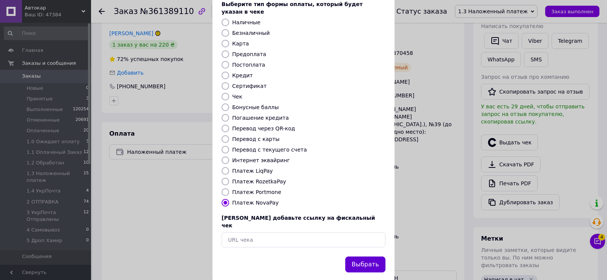
click at [361, 257] on button "Выбрать" at bounding box center [365, 265] width 40 height 16
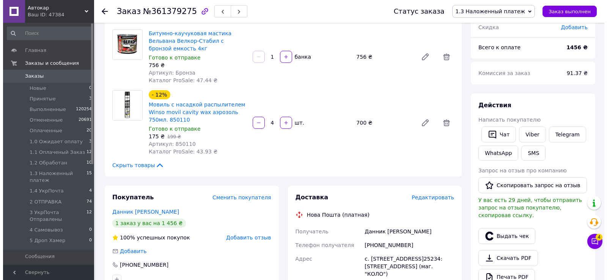
scroll to position [76, 0]
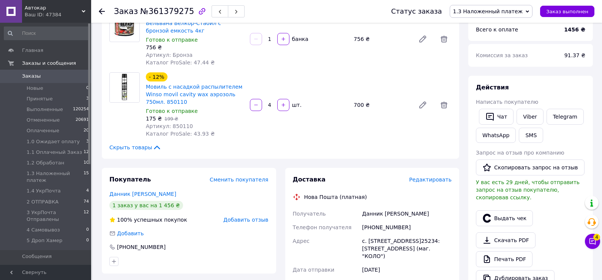
click at [422, 177] on span "Редактировать" at bounding box center [430, 180] width 43 height 6
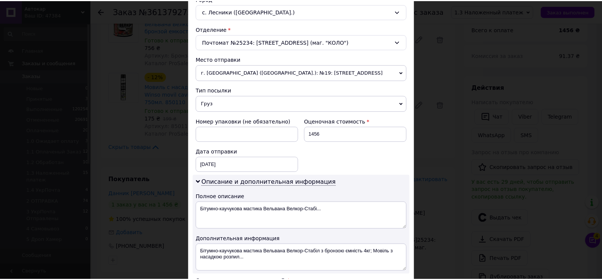
scroll to position [384, 0]
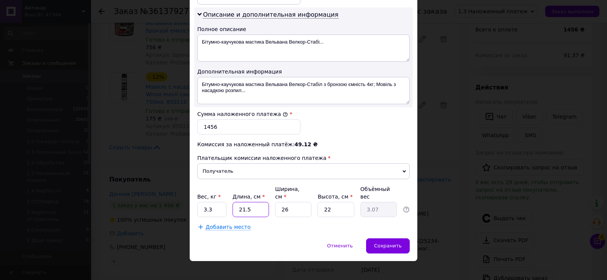
drag, startPoint x: 233, startPoint y: 204, endPoint x: 267, endPoint y: 204, distance: 34.2
click at [267, 204] on input "21.5" at bounding box center [251, 209] width 36 height 15
type input "2"
type input "0.29"
type input "26"
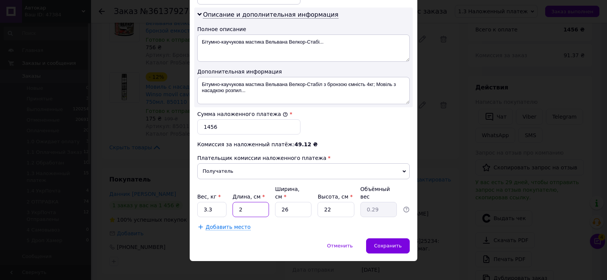
type input "3.72"
type input "26"
drag, startPoint x: 278, startPoint y: 202, endPoint x: 296, endPoint y: 202, distance: 17.8
click at [296, 202] on input "26" at bounding box center [293, 209] width 36 height 15
type input "2"
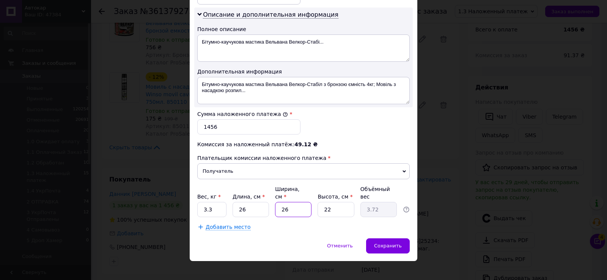
type input "0.29"
type input "24"
type input "3.43"
type input "24"
drag, startPoint x: 320, startPoint y: 202, endPoint x: 336, endPoint y: 202, distance: 16.7
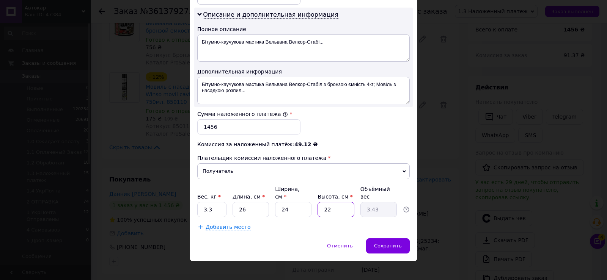
click at [336, 202] on input "22" at bounding box center [336, 209] width 36 height 15
type input "3"
type input "0.47"
type input "37"
type input "5.77"
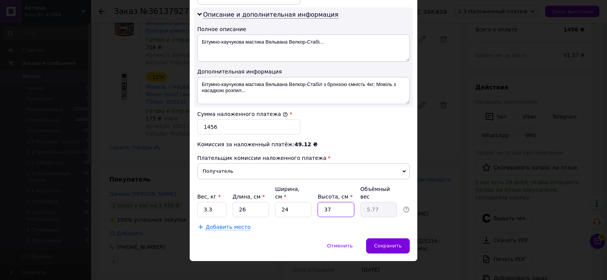
type input "37"
drag, startPoint x: 201, startPoint y: 203, endPoint x: 230, endPoint y: 206, distance: 28.6
click at [229, 203] on div "Вес, кг * 3.3 Длина, см * 26 Ширина, см * 24 Высота, см * 37 Объёмный вес 5.77" at bounding box center [303, 202] width 213 height 32
type input "7.25"
click at [386, 243] on span "Сохранить" at bounding box center [388, 246] width 28 height 6
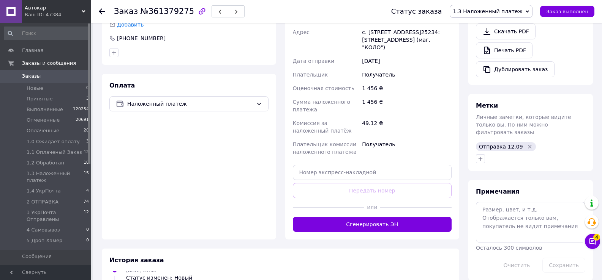
scroll to position [380, 0]
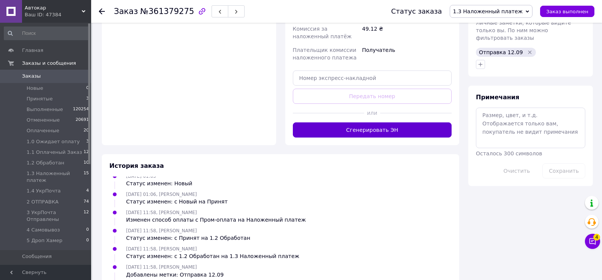
click at [364, 123] on button "Сгенерировать ЭН" at bounding box center [372, 130] width 159 height 15
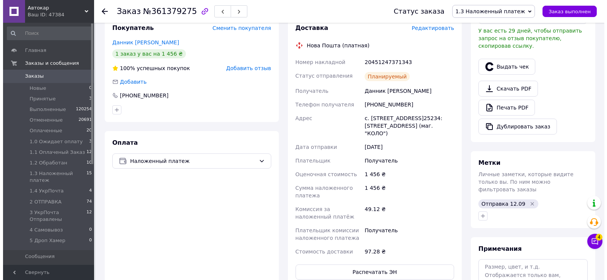
scroll to position [152, 0]
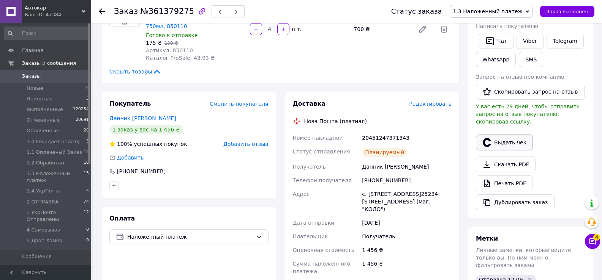
click at [505, 137] on button "Выдать чек" at bounding box center [504, 143] width 57 height 16
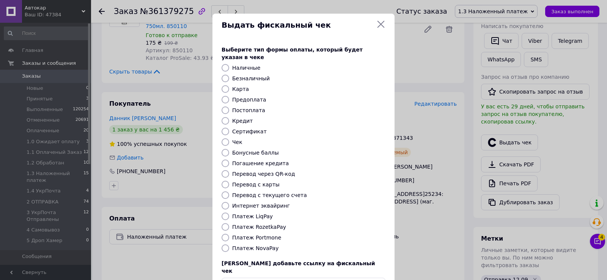
click at [225, 245] on input "Платеж NovaPay" at bounding box center [226, 249] width 8 height 8
radio input "true"
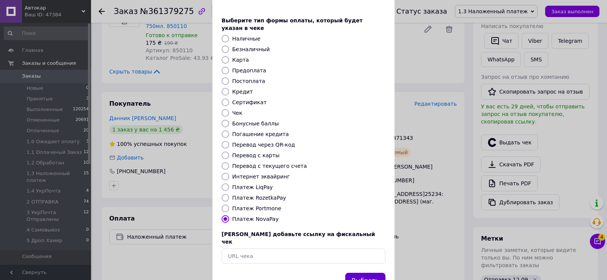
scroll to position [46, 0]
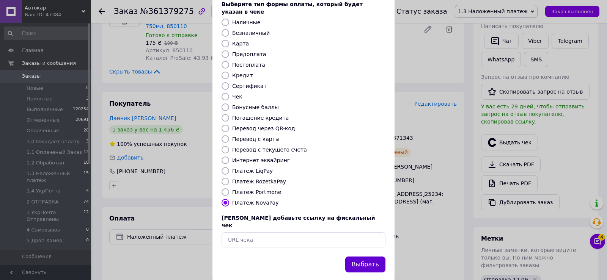
click at [369, 257] on button "Выбрать" at bounding box center [365, 265] width 40 height 16
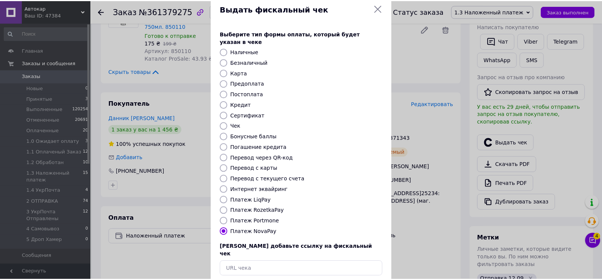
scroll to position [0, 0]
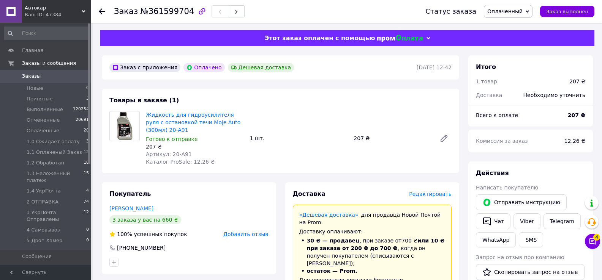
click at [438, 197] on span "Редактировать" at bounding box center [430, 194] width 43 height 6
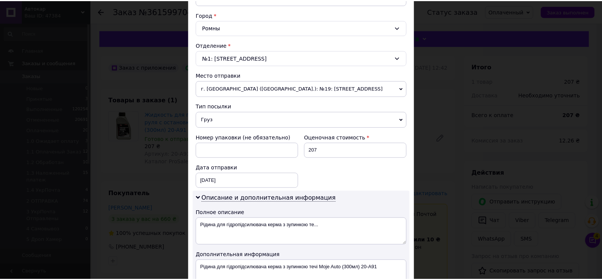
scroll to position [309, 0]
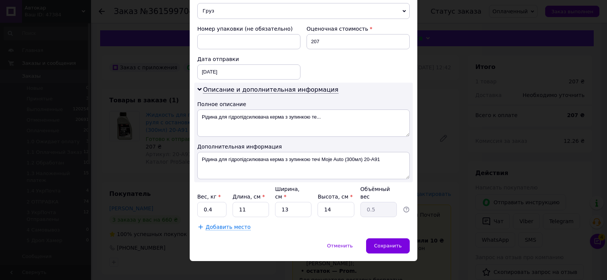
click at [457, 249] on div "× Редактирование доставки Способ доставки Нова Пошта (платная) Плательщик Получ…" at bounding box center [303, 140] width 607 height 280
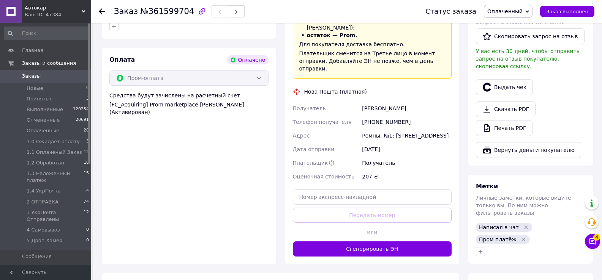
scroll to position [304, 0]
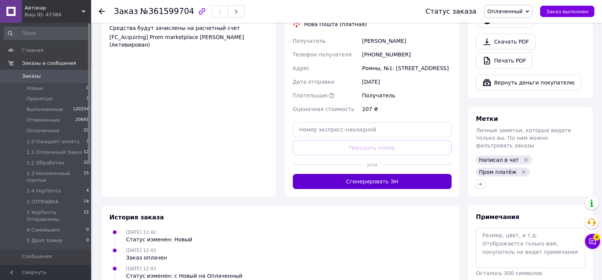
click at [363, 174] on button "Сгенерировать ЭН" at bounding box center [372, 181] width 159 height 15
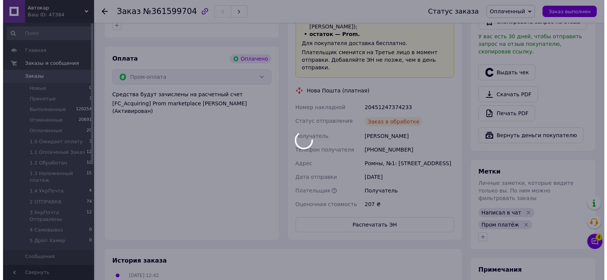
scroll to position [228, 0]
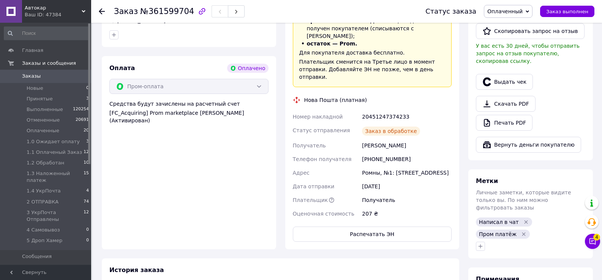
drag, startPoint x: 506, startPoint y: 74, endPoint x: 447, endPoint y: 107, distance: 68.0
click at [506, 74] on button "Выдать чек" at bounding box center [504, 82] width 57 height 16
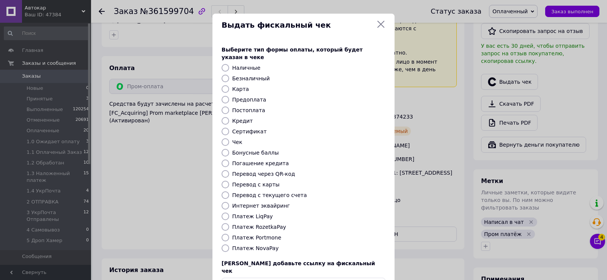
click at [225, 224] on input "Платеж RozetkaPay" at bounding box center [226, 228] width 8 height 8
radio input "true"
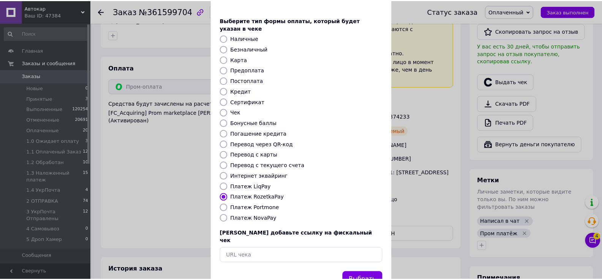
scroll to position [46, 0]
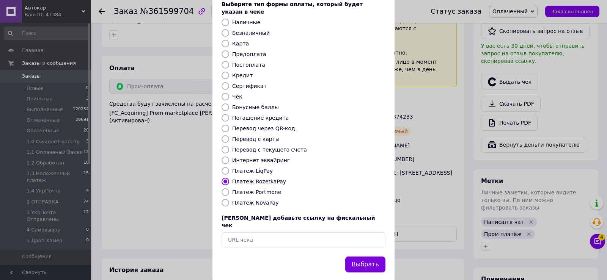
drag, startPoint x: 374, startPoint y: 252, endPoint x: 364, endPoint y: 250, distance: 9.8
click at [373, 257] on button "Выбрать" at bounding box center [365, 265] width 40 height 16
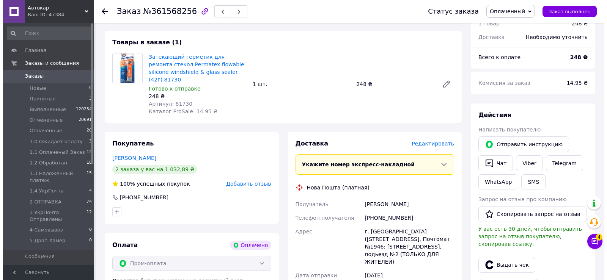
scroll to position [76, 0]
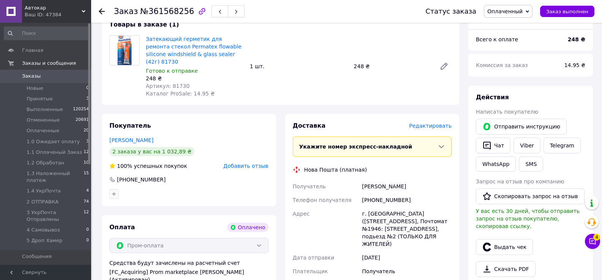
click at [419, 123] on span "Редактировать" at bounding box center [430, 126] width 43 height 6
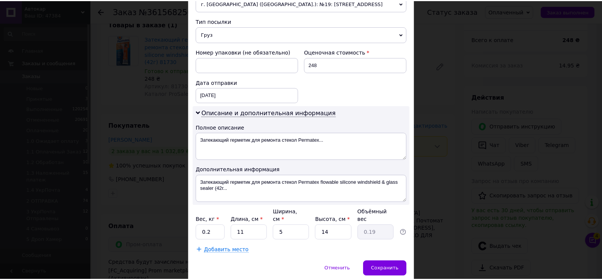
scroll to position [309, 0]
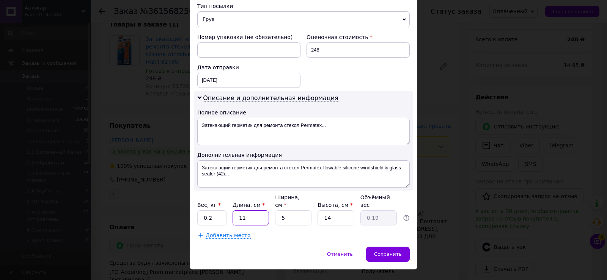
drag, startPoint x: 238, startPoint y: 201, endPoint x: 274, endPoint y: 201, distance: 36.1
click at [274, 201] on div "Вес, кг * 0.2 Длина, см * 11 Ширина, см * 5 Высота, см * 14 Объёмный вес 0.19" at bounding box center [303, 210] width 213 height 32
type input "2"
type input "0.1"
type input "20"
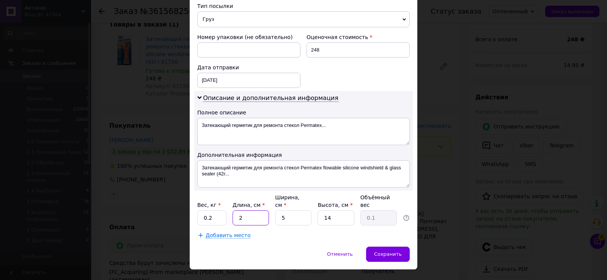
type input "0.35"
type input "20"
click at [388, 252] on span "Сохранить" at bounding box center [388, 255] width 28 height 6
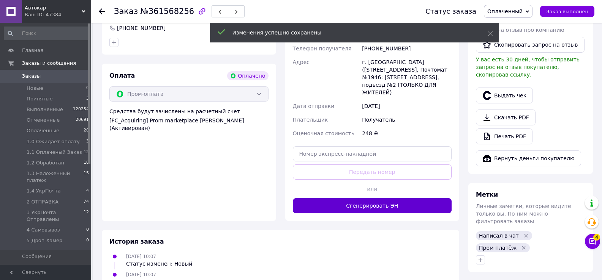
click at [366, 199] on button "Сгенерировать ЭН" at bounding box center [372, 206] width 159 height 15
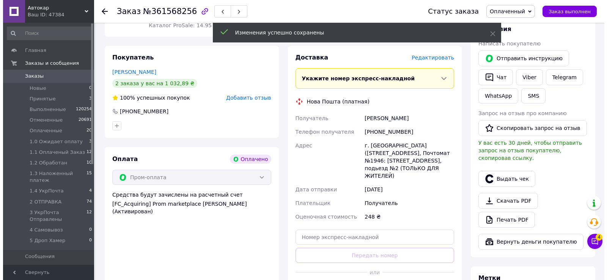
scroll to position [76, 0]
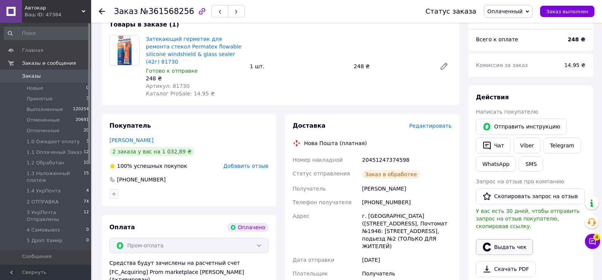
drag, startPoint x: 514, startPoint y: 240, endPoint x: 503, endPoint y: 238, distance: 11.5
click at [514, 240] on button "Выдать чек" at bounding box center [504, 248] width 57 height 16
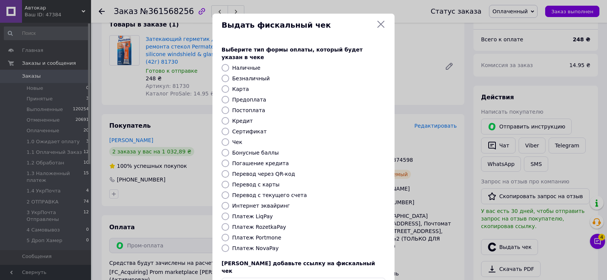
drag, startPoint x: 222, startPoint y: 220, endPoint x: 230, endPoint y: 221, distance: 8.0
click at [225, 224] on input "Платеж RozetkaPay" at bounding box center [226, 228] width 8 height 8
radio input "true"
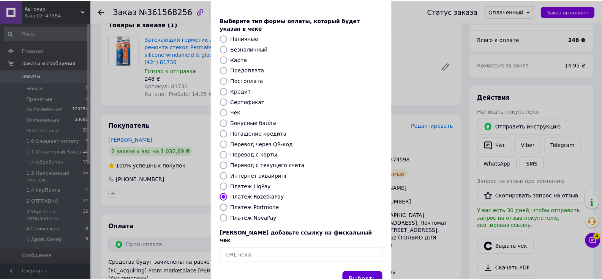
scroll to position [46, 0]
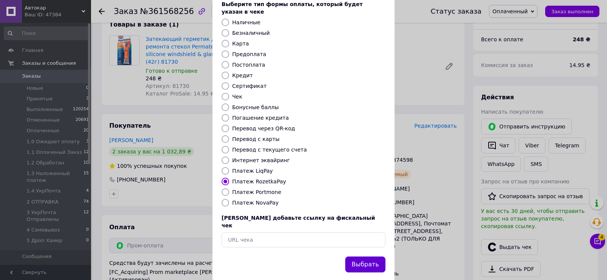
click at [374, 257] on button "Выбрать" at bounding box center [365, 265] width 40 height 16
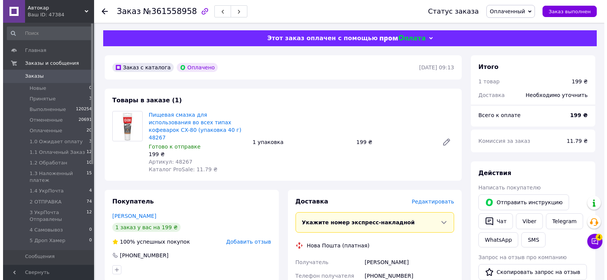
scroll to position [76, 0]
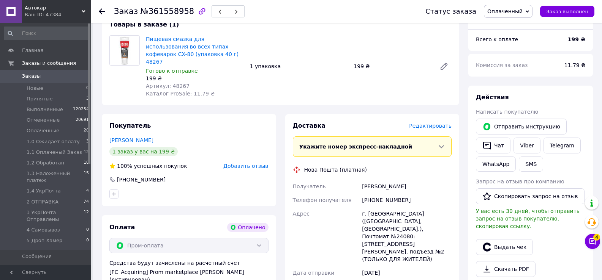
click at [436, 123] on span "Редактировать" at bounding box center [430, 126] width 43 height 6
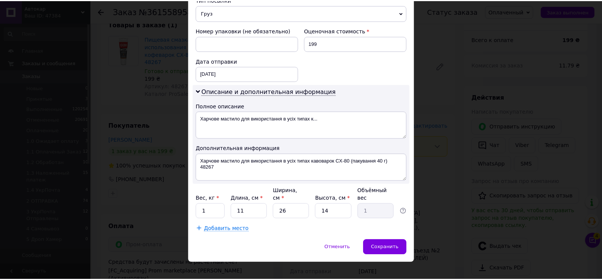
scroll to position [317, 0]
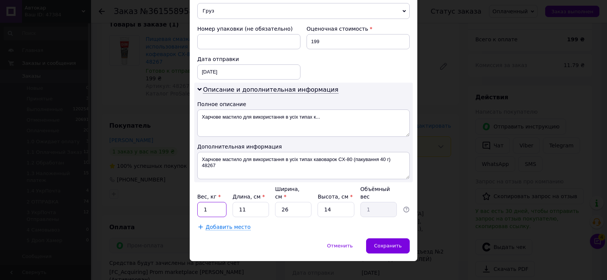
drag, startPoint x: 200, startPoint y: 197, endPoint x: 235, endPoint y: 208, distance: 36.4
click at [233, 198] on div "Вес, кг * 1 Длина, см * 11 Ширина, см * 26 Высота, см * 14 Объёмный вес 1" at bounding box center [303, 202] width 213 height 32
type input "0.2"
drag, startPoint x: 277, startPoint y: 199, endPoint x: 296, endPoint y: 200, distance: 19.8
click at [296, 202] on input "26" at bounding box center [293, 209] width 36 height 15
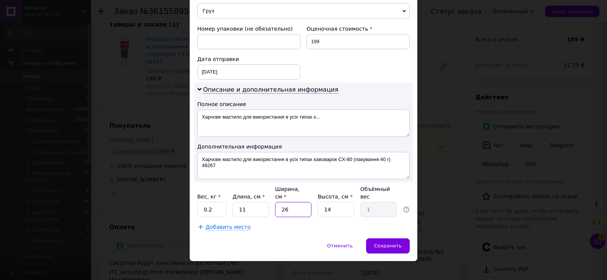
type input "5"
type input "0.19"
type input "5"
click at [394, 243] on span "Сохранить" at bounding box center [388, 246] width 28 height 6
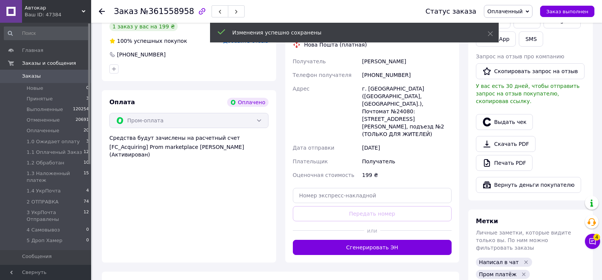
scroll to position [228, 0]
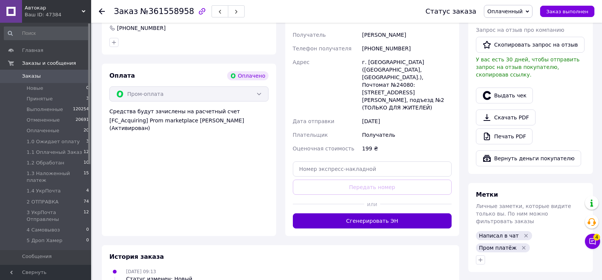
click at [369, 214] on button "Сгенерировать ЭН" at bounding box center [372, 221] width 159 height 15
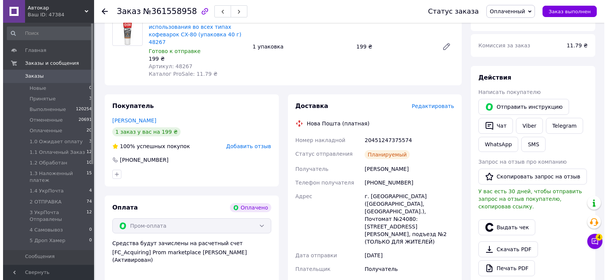
scroll to position [152, 0]
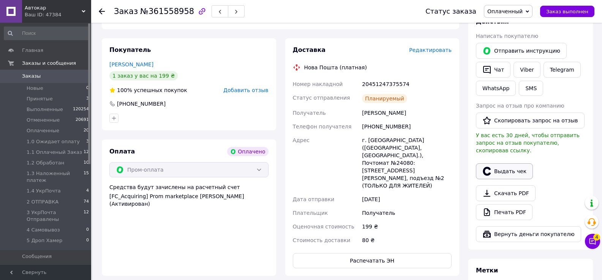
click at [509, 164] on button "Выдать чек" at bounding box center [504, 172] width 57 height 16
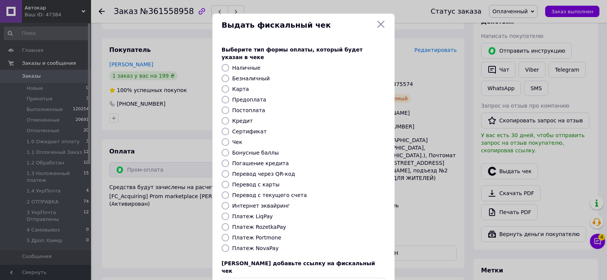
click at [227, 224] on input "Платеж RozetkaPay" at bounding box center [226, 228] width 8 height 8
radio input "true"
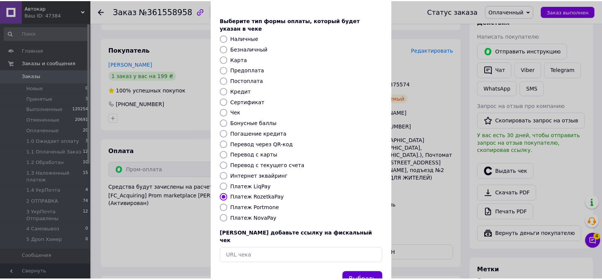
scroll to position [46, 0]
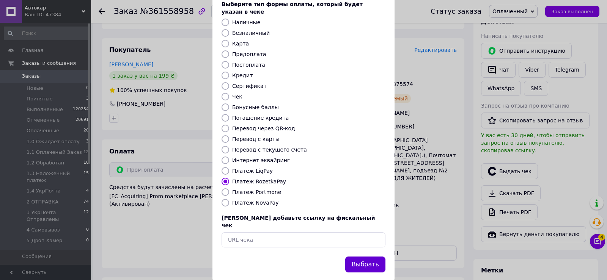
click at [370, 257] on button "Выбрать" at bounding box center [365, 265] width 40 height 16
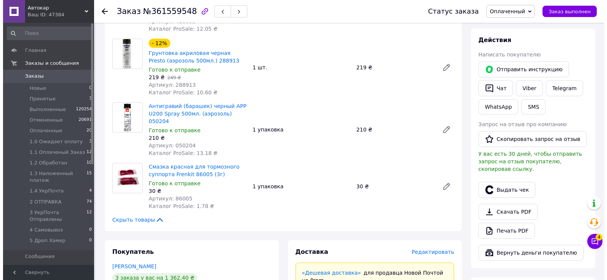
scroll to position [152, 0]
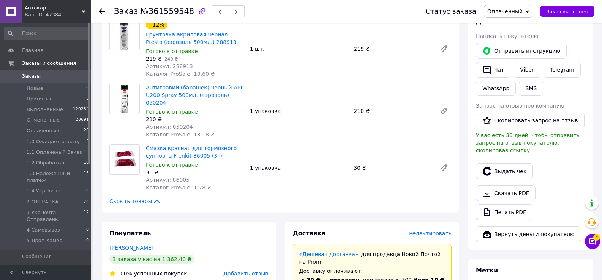
click at [424, 231] on span "Редактировать" at bounding box center [430, 234] width 43 height 6
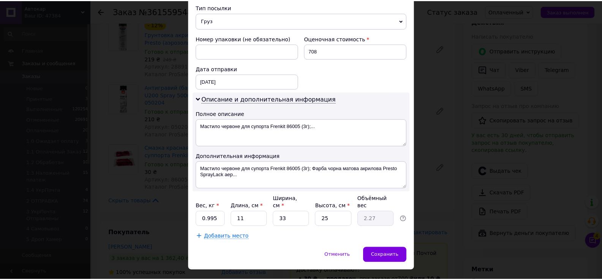
scroll to position [309, 0]
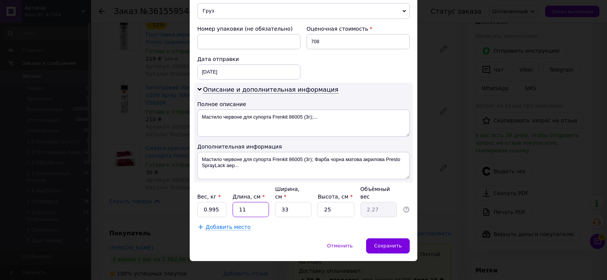
drag, startPoint x: 241, startPoint y: 200, endPoint x: 267, endPoint y: 206, distance: 26.5
click at [265, 205] on input "11" at bounding box center [251, 209] width 36 height 15
type input "2"
type input "0.41"
type input "29"
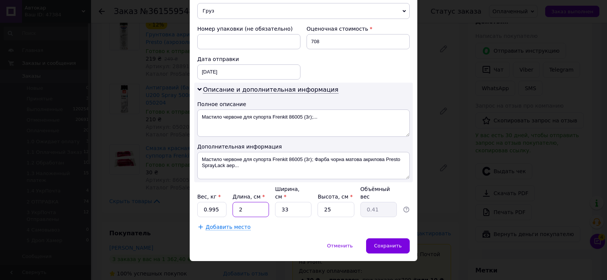
type input "5.98"
type input "29"
drag, startPoint x: 277, startPoint y: 197, endPoint x: 304, endPoint y: 202, distance: 27.5
click at [304, 202] on input "33" at bounding box center [293, 209] width 36 height 15
type input "2"
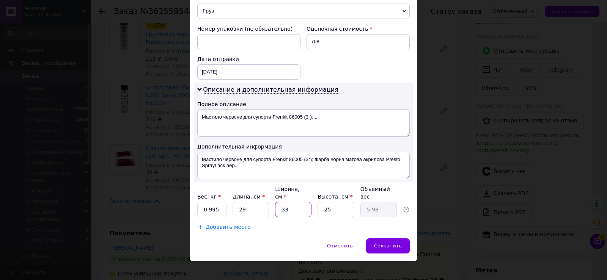
type input "0.36"
type input "22"
type input "3.99"
type input "22"
drag, startPoint x: 322, startPoint y: 202, endPoint x: 341, endPoint y: 209, distance: 19.8
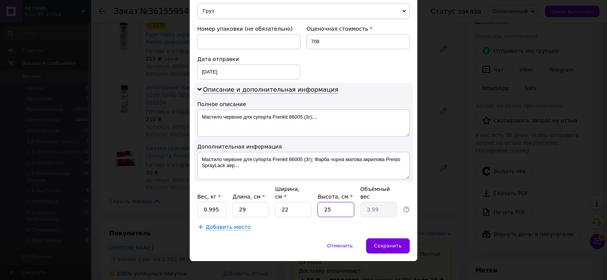
click at [340, 204] on input "25" at bounding box center [336, 209] width 36 height 15
type input "9"
type input "1.44"
type input "9"
drag, startPoint x: 202, startPoint y: 200, endPoint x: 245, endPoint y: 200, distance: 42.5
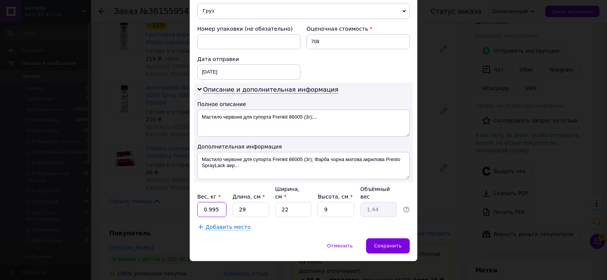
click at [242, 200] on div "Вес, кг * 0.995 Длина, см * 29 Ширина, см * 22 Высота, см * 9 Объёмный вес 1.44" at bounding box center [303, 202] width 213 height 32
type input "1.75"
click at [385, 243] on span "Сохранить" at bounding box center [388, 246] width 28 height 6
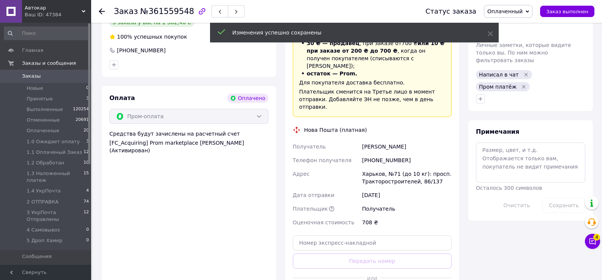
scroll to position [455, 0]
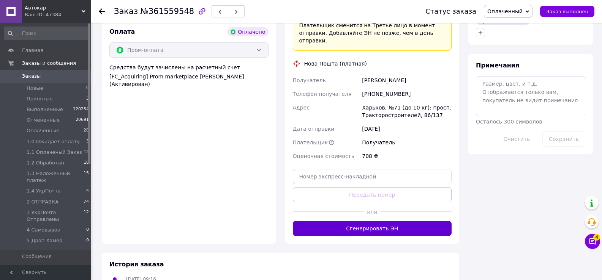
click at [361, 221] on button "Сгенерировать ЭН" at bounding box center [372, 228] width 159 height 15
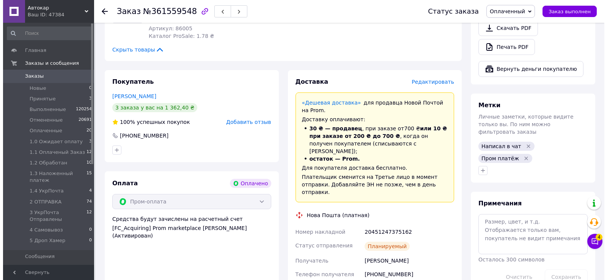
scroll to position [152, 0]
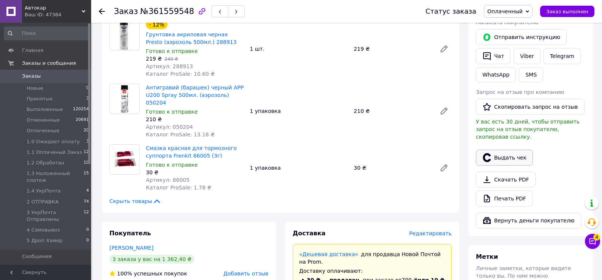
drag, startPoint x: 515, startPoint y: 149, endPoint x: 508, endPoint y: 151, distance: 7.2
click at [513, 150] on button "Выдать чек" at bounding box center [504, 158] width 57 height 16
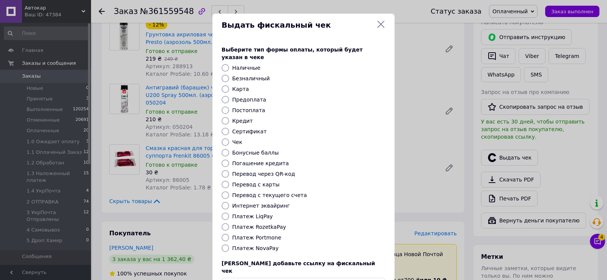
drag, startPoint x: 223, startPoint y: 219, endPoint x: 284, endPoint y: 229, distance: 62.4
click at [223, 224] on input "Платеж RozetkaPay" at bounding box center [226, 228] width 8 height 8
radio input "true"
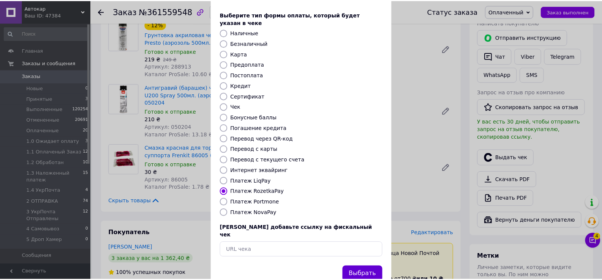
scroll to position [46, 0]
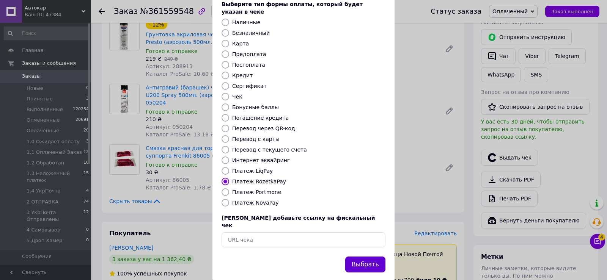
click at [367, 257] on button "Выбрать" at bounding box center [365, 265] width 40 height 16
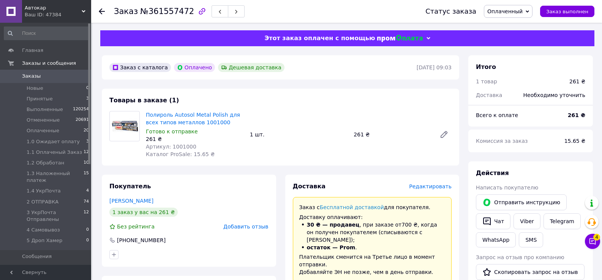
click at [432, 188] on span "Редактировать" at bounding box center [430, 187] width 43 height 6
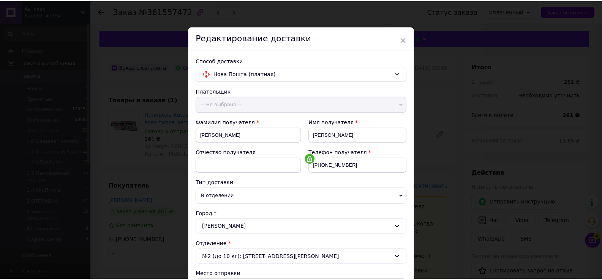
scroll to position [309, 0]
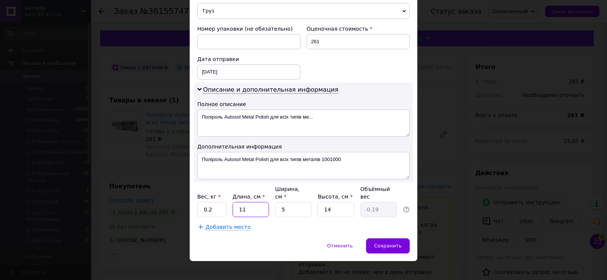
drag, startPoint x: 236, startPoint y: 201, endPoint x: 254, endPoint y: 201, distance: 17.1
click at [254, 202] on input "11" at bounding box center [251, 209] width 36 height 15
type input "2"
type input "0.1"
type input "20"
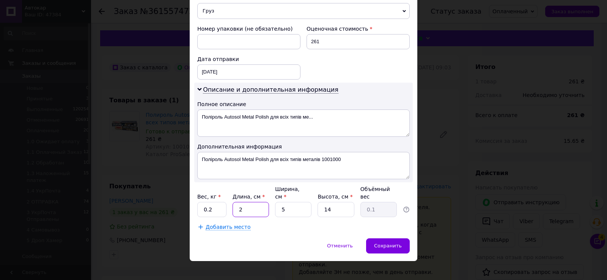
type input "0.35"
type input "20"
drag, startPoint x: 320, startPoint y: 201, endPoint x: 337, endPoint y: 202, distance: 16.7
click at [337, 202] on input "14" at bounding box center [336, 209] width 36 height 15
type input "5"
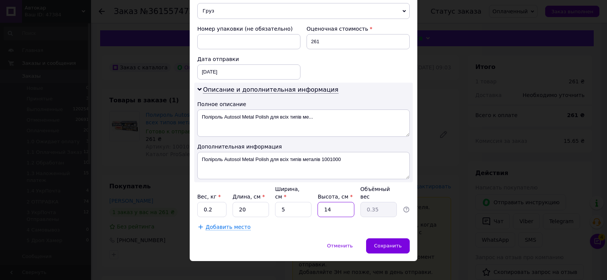
type input "0.13"
type input "5"
click at [400, 243] on span "Сохранить" at bounding box center [388, 246] width 28 height 6
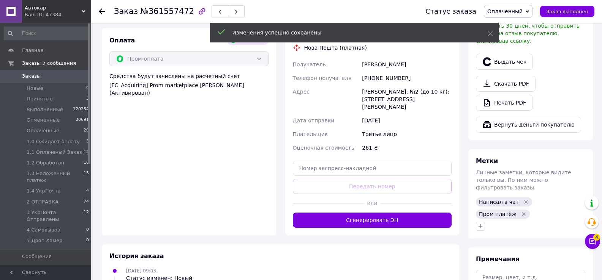
scroll to position [304, 0]
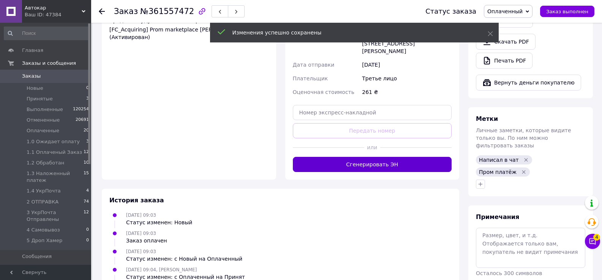
click at [370, 157] on button "Сгенерировать ЭН" at bounding box center [372, 164] width 159 height 15
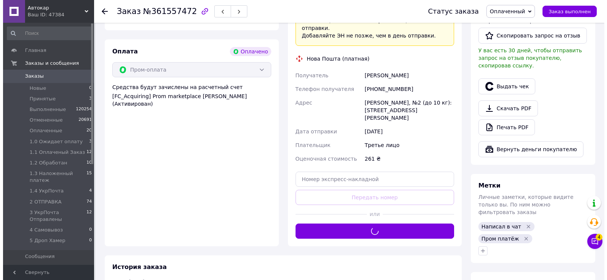
scroll to position [228, 0]
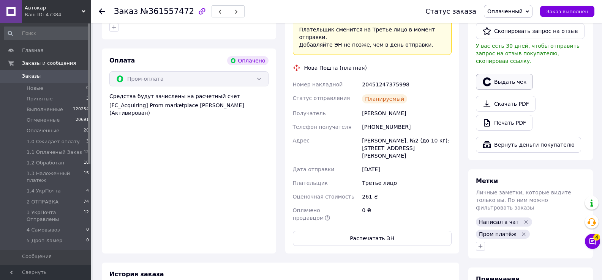
click at [507, 76] on button "Выдать чек" at bounding box center [504, 82] width 57 height 16
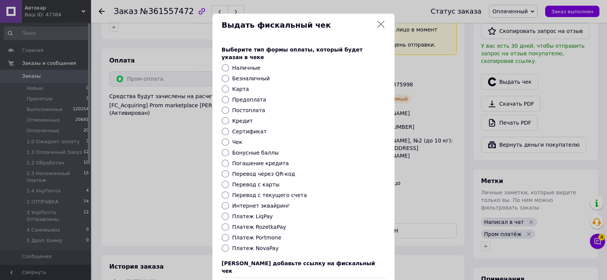
click at [226, 224] on input "Платеж RozetkaPay" at bounding box center [226, 228] width 8 height 8
radio input "true"
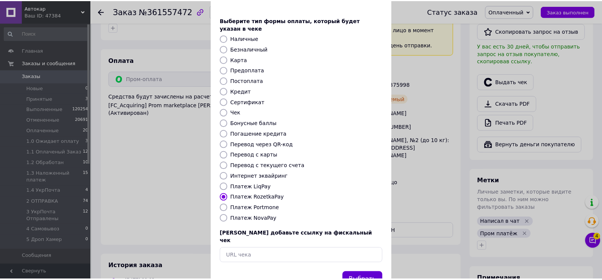
scroll to position [46, 0]
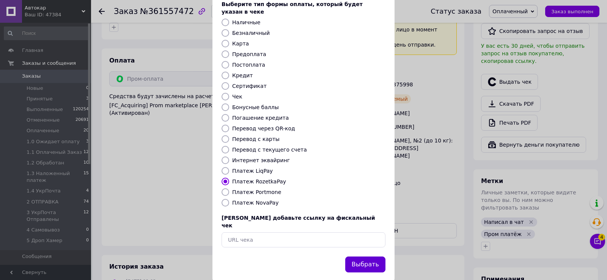
click at [366, 257] on button "Выбрать" at bounding box center [365, 265] width 40 height 16
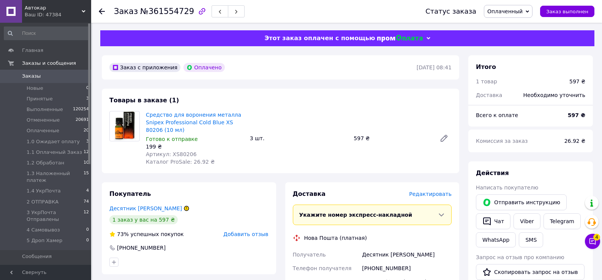
click at [440, 197] on span "Редактировать" at bounding box center [430, 194] width 43 height 6
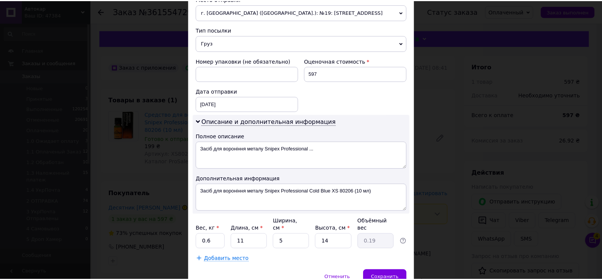
scroll to position [309, 0]
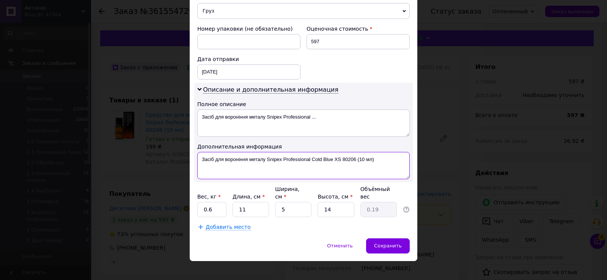
click at [391, 164] on textarea "Засіб для вороніння металу Snipex Professional Cold Blue XS 80206 (10 мл)" at bounding box center [303, 165] width 213 height 27
type textarea "Засіб для вороніння металу Snipex Professional Cold Blue XS 80206 (10 мл) - 3"
drag, startPoint x: 201, startPoint y: 206, endPoint x: 219, endPoint y: 206, distance: 18.6
click at [219, 206] on input "0.6" at bounding box center [211, 209] width 29 height 15
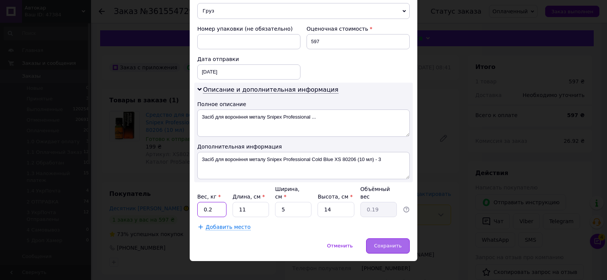
type input "0.2"
click at [391, 243] on span "Сохранить" at bounding box center [388, 246] width 28 height 6
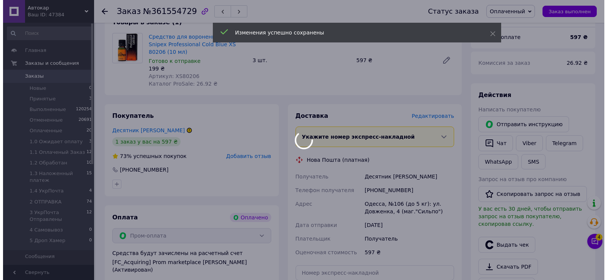
scroll to position [152, 0]
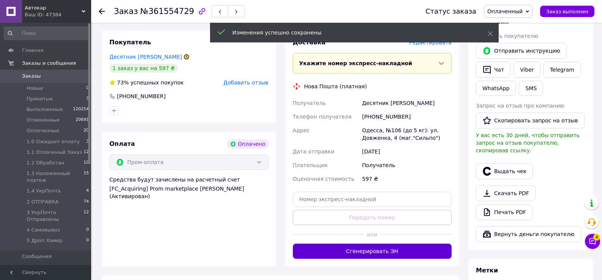
click at [371, 250] on button "Сгенерировать ЭН" at bounding box center [372, 251] width 159 height 15
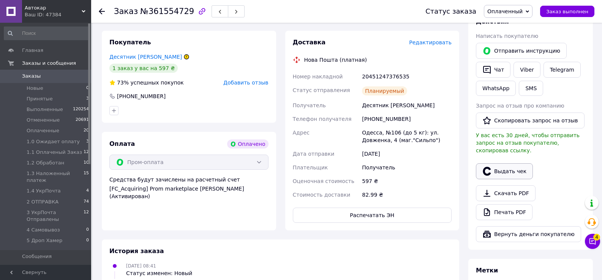
click at [509, 165] on button "Выдать чек" at bounding box center [504, 172] width 57 height 16
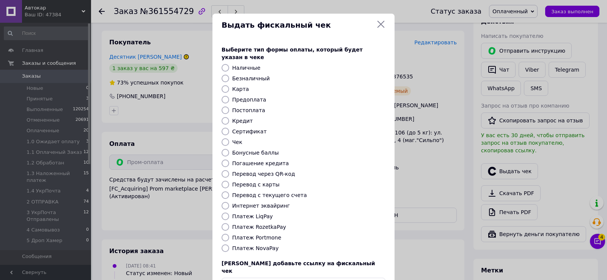
click at [224, 224] on input "Платеж RozetkaPay" at bounding box center [226, 228] width 8 height 8
radio input "true"
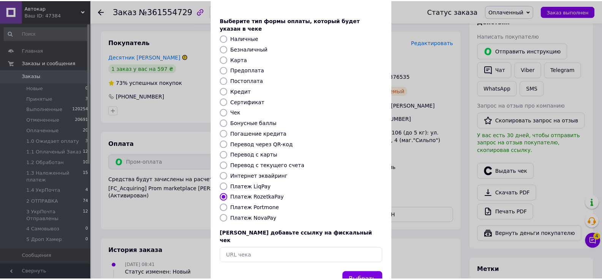
scroll to position [46, 0]
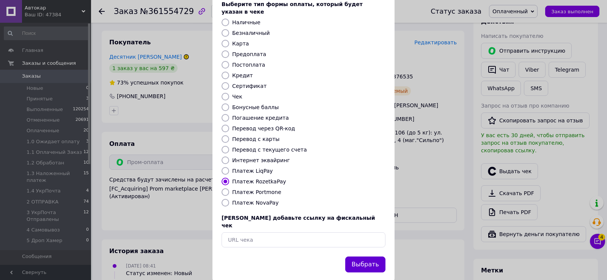
click at [370, 257] on button "Выбрать" at bounding box center [365, 265] width 40 height 16
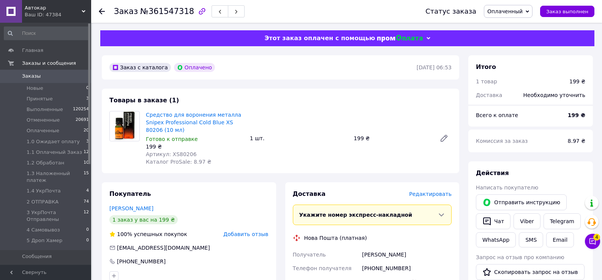
click at [435, 196] on span "Редактировать" at bounding box center [430, 194] width 43 height 6
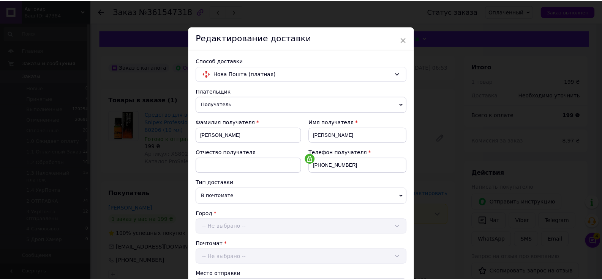
scroll to position [309, 0]
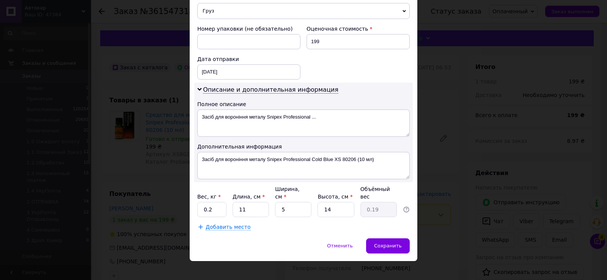
click at [454, 254] on div "× Редактирование доставки Способ доставки Нова Пошта (платная) Плательщик Получ…" at bounding box center [303, 140] width 607 height 280
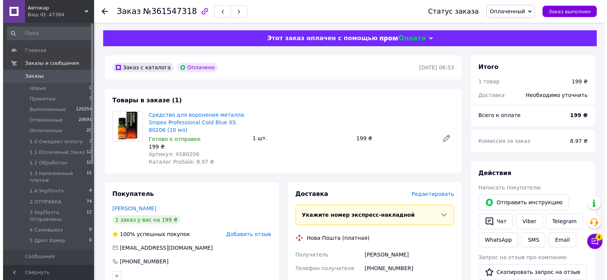
scroll to position [152, 0]
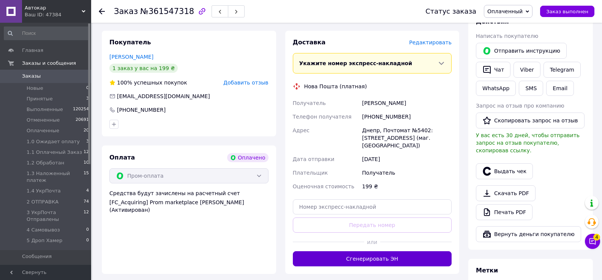
click at [368, 252] on button "Сгенерировать ЭН" at bounding box center [372, 259] width 159 height 15
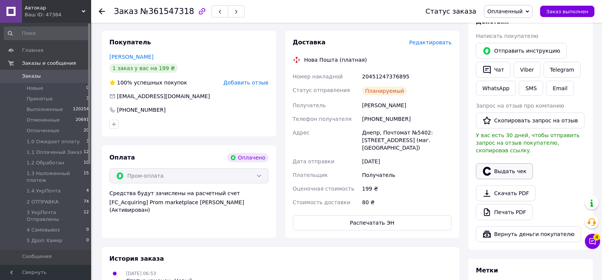
click at [512, 165] on button "Выдать чек" at bounding box center [504, 172] width 57 height 16
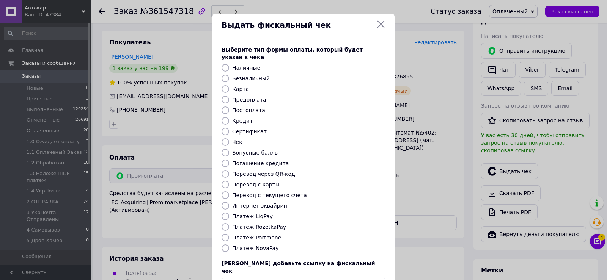
click at [225, 224] on input "Платеж RozetkaPay" at bounding box center [226, 228] width 8 height 8
radio input "true"
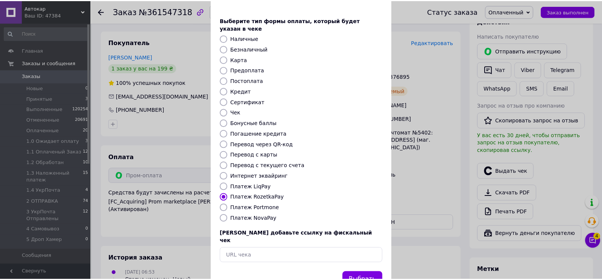
scroll to position [46, 0]
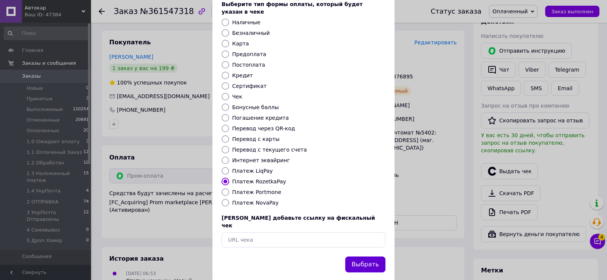
click at [363, 257] on button "Выбрать" at bounding box center [365, 265] width 40 height 16
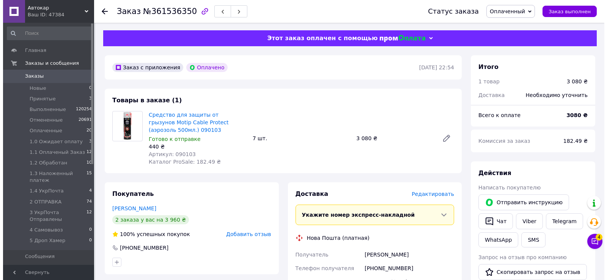
scroll to position [152, 0]
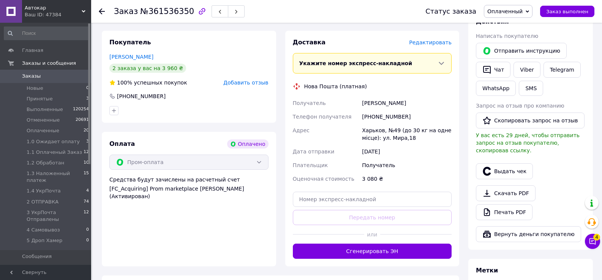
click at [436, 44] on span "Редактировать" at bounding box center [430, 42] width 43 height 6
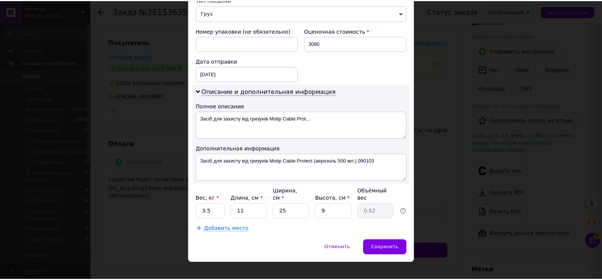
scroll to position [309, 0]
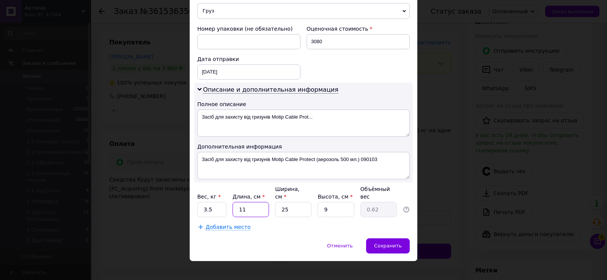
drag, startPoint x: 238, startPoint y: 199, endPoint x: 274, endPoint y: 206, distance: 37.0
click at [271, 205] on div "Вес, кг * 3.5 Длина, см * 11 Ширина, см * 25 Высота, см * 9 Объёмный вес 0.62" at bounding box center [303, 202] width 213 height 32
type input "2"
type input "0.11"
type input "21"
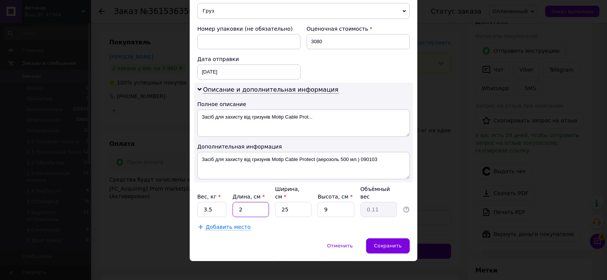
type input "1.18"
type input "21"
drag, startPoint x: 274, startPoint y: 206, endPoint x: 298, endPoint y: 206, distance: 23.9
click at [298, 206] on input "25" at bounding box center [293, 209] width 36 height 15
type input "1"
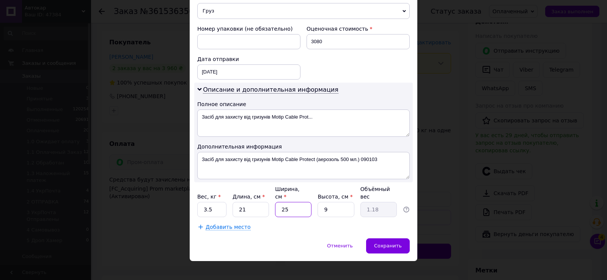
type input "0.1"
type input "19"
type input "0.9"
type input "19"
drag, startPoint x: 329, startPoint y: 200, endPoint x: 358, endPoint y: 205, distance: 29.1
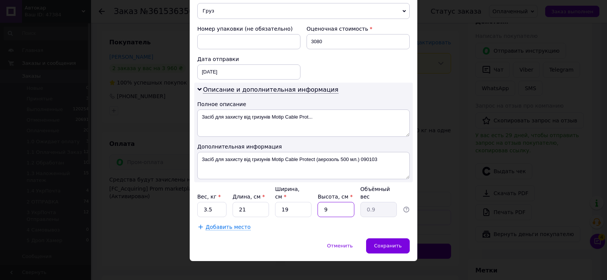
click at [353, 204] on input "9" at bounding box center [336, 209] width 36 height 15
type input "2"
type input "0.2"
type input "25"
type input "2.49"
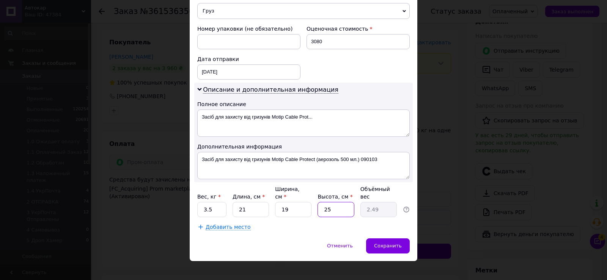
type input "25"
drag, startPoint x: 202, startPoint y: 202, endPoint x: 226, endPoint y: 204, distance: 24.4
click at [226, 204] on div "Вес, кг * 3.5 Длина, см * 21 Ширина, см * 19 Высота, см * 25 Объёмный вес 2.49" at bounding box center [303, 202] width 213 height 32
type input "3.48"
click at [396, 243] on span "Сохранить" at bounding box center [388, 246] width 28 height 6
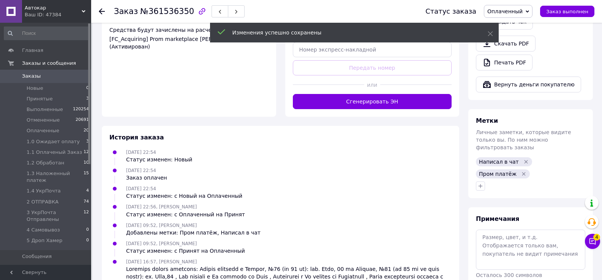
scroll to position [304, 0]
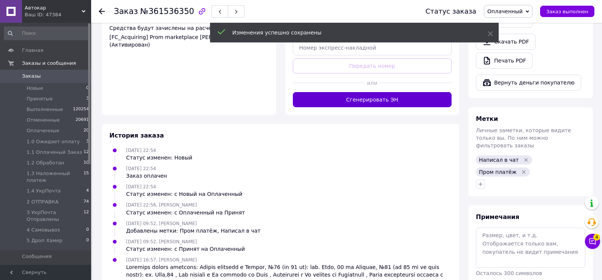
click at [366, 101] on button "Сгенерировать ЭН" at bounding box center [372, 99] width 159 height 15
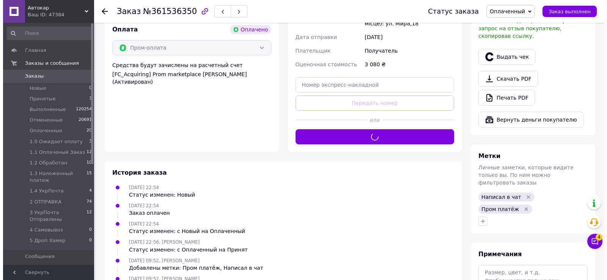
scroll to position [152, 0]
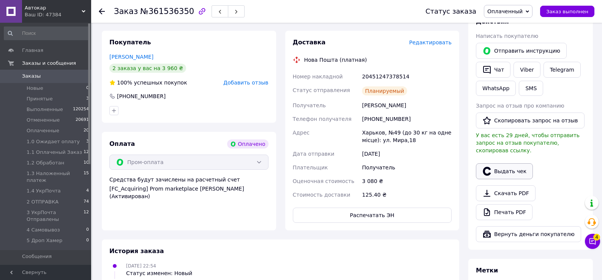
click at [509, 164] on button "Выдать чек" at bounding box center [504, 172] width 57 height 16
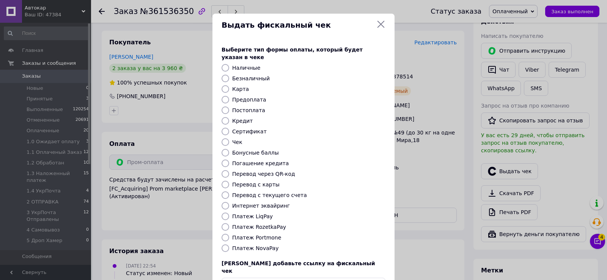
click at [224, 224] on input "Платеж RozetkaPay" at bounding box center [226, 228] width 8 height 8
radio input "true"
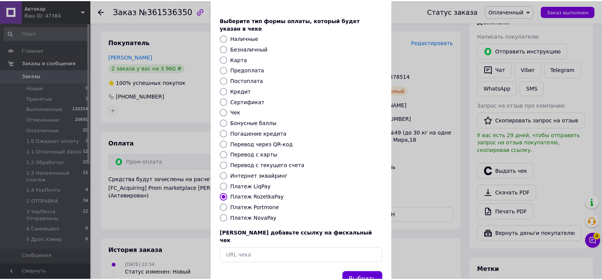
scroll to position [46, 0]
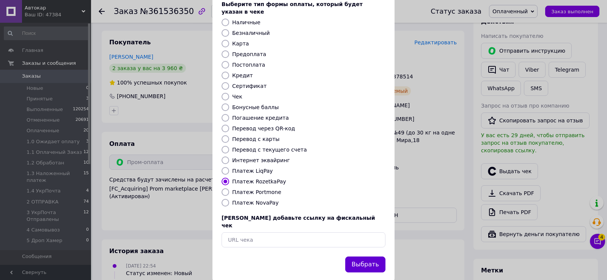
click at [369, 257] on button "Выбрать" at bounding box center [365, 265] width 40 height 16
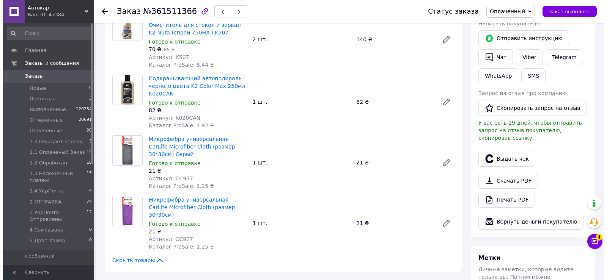
scroll to position [304, 0]
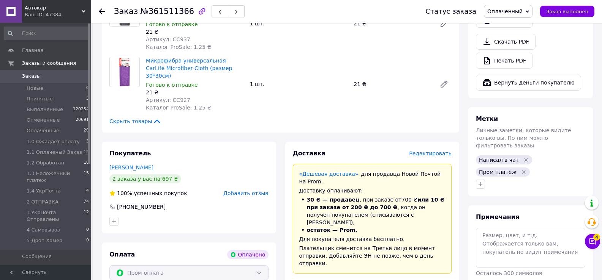
click at [434, 151] on span "Редактировать" at bounding box center [430, 154] width 43 height 6
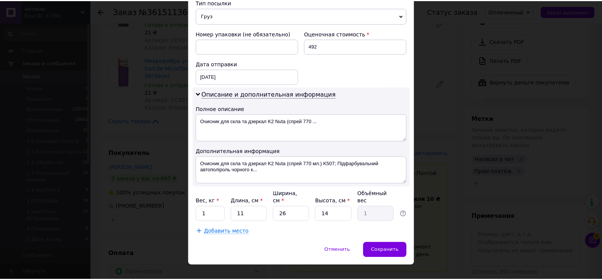
scroll to position [309, 0]
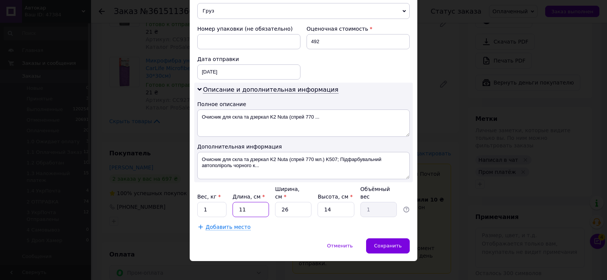
drag, startPoint x: 236, startPoint y: 200, endPoint x: 280, endPoint y: 205, distance: 44.0
click at [280, 205] on div "Вес, кг * 1 Длина, см * 11 Ширина, см * 26 Высота, см * 14 Объёмный вес 1" at bounding box center [303, 202] width 213 height 32
type input "2"
type input "0.18"
type input "21"
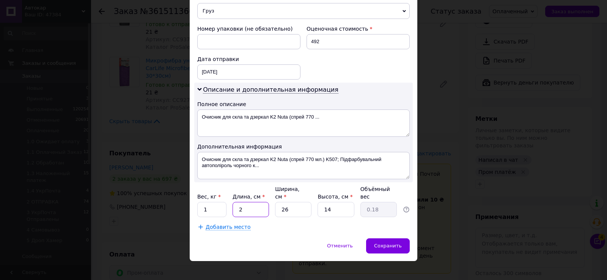
type input "1.91"
type input "21"
drag, startPoint x: 290, startPoint y: 203, endPoint x: 334, endPoint y: 211, distance: 45.5
click at [331, 209] on div "Вес, кг * 1 Длина, см * 21 Ширина, см * 26 Высота, см * 14 Объёмный вес 1.91" at bounding box center [303, 202] width 213 height 32
type input "1"
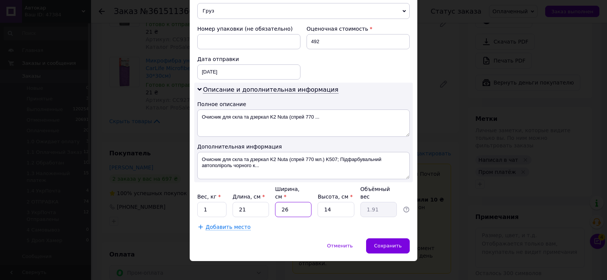
type input "0.1"
type input "16"
type input "1.18"
type input "16"
drag, startPoint x: 325, startPoint y: 202, endPoint x: 342, endPoint y: 202, distance: 16.7
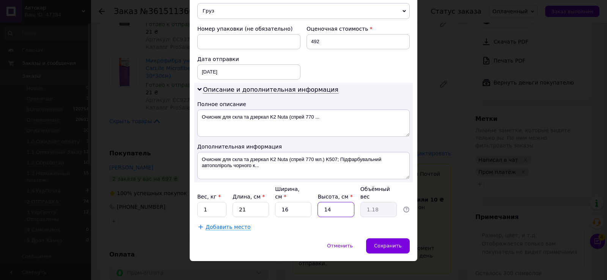
click at [342, 202] on input "14" at bounding box center [336, 209] width 36 height 15
type input "3"
type input "0.25"
type input "31"
type input "2.6"
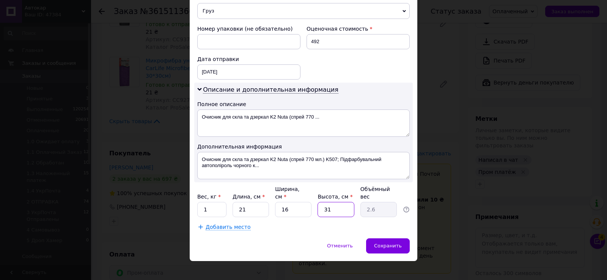
type input "31"
drag, startPoint x: 200, startPoint y: 202, endPoint x: 214, endPoint y: 201, distance: 13.7
click at [214, 202] on input "1" at bounding box center [211, 209] width 29 height 15
type input "3.45"
click at [397, 243] on span "Сохранить" at bounding box center [388, 246] width 28 height 6
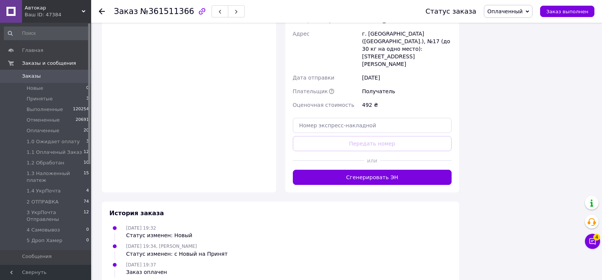
scroll to position [607, 0]
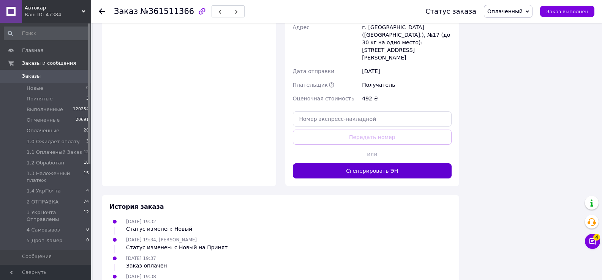
click at [361, 164] on button "Сгенерировать ЭН" at bounding box center [372, 171] width 159 height 15
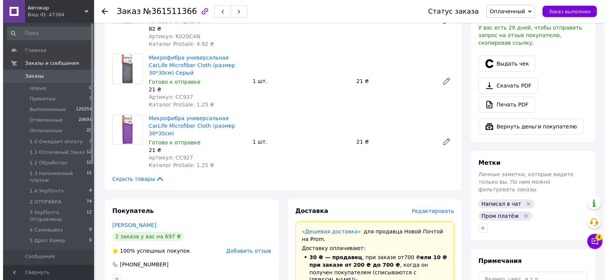
scroll to position [228, 0]
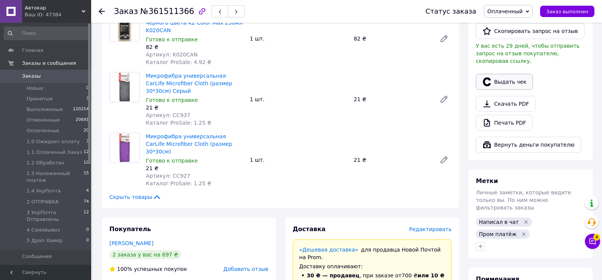
click at [493, 74] on button "Выдать чек" at bounding box center [504, 82] width 57 height 16
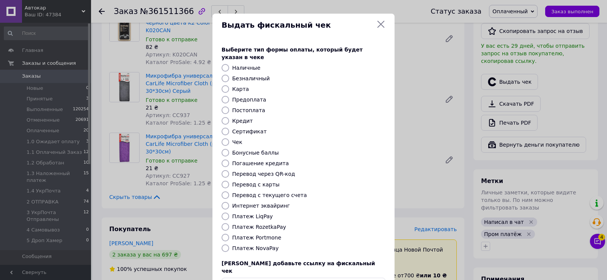
click at [224, 224] on input "Платеж RozetkaPay" at bounding box center [226, 228] width 8 height 8
radio input "true"
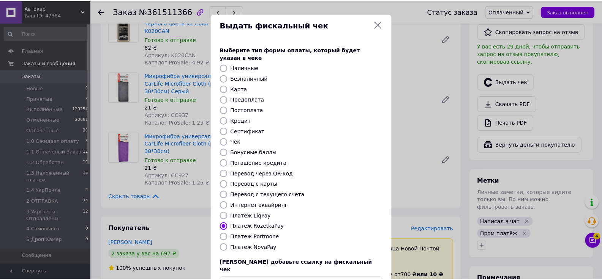
scroll to position [46, 0]
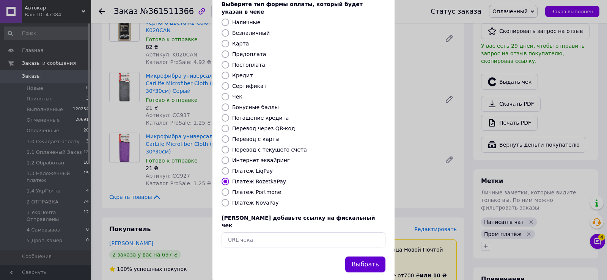
drag, startPoint x: 372, startPoint y: 249, endPoint x: 245, endPoint y: 102, distance: 194.0
click at [371, 257] on button "Выбрать" at bounding box center [365, 265] width 40 height 16
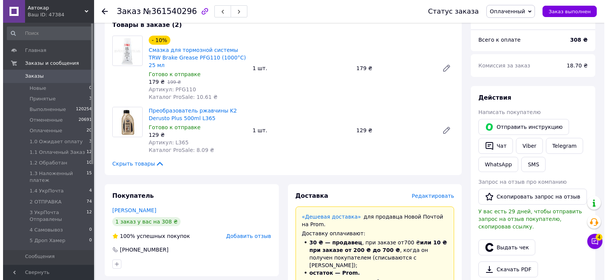
scroll to position [152, 0]
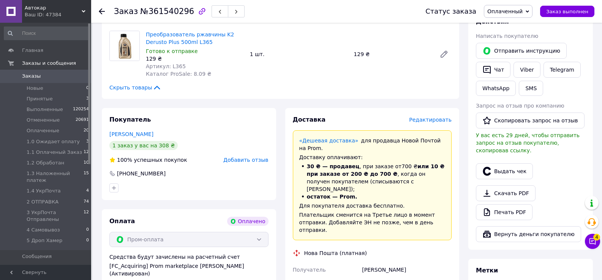
click at [435, 117] on span "Редактировать" at bounding box center [430, 120] width 43 height 6
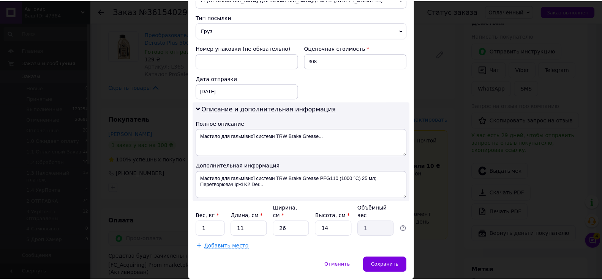
scroll to position [309, 0]
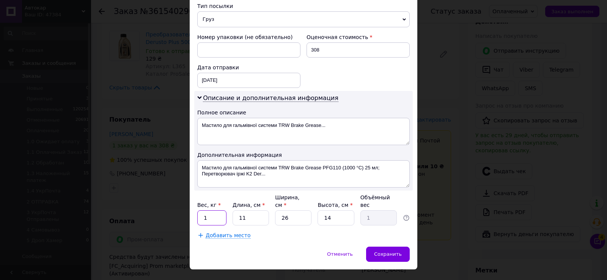
drag, startPoint x: 197, startPoint y: 205, endPoint x: 210, endPoint y: 206, distance: 12.5
click at [210, 211] on input "1" at bounding box center [211, 218] width 29 height 15
type input "0.55"
click at [292, 211] on input "26" at bounding box center [293, 218] width 36 height 15
type input "2"
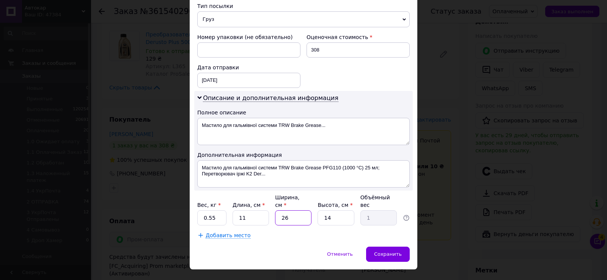
type input "0.1"
type input "20"
type input "0.77"
type input "20"
click at [379, 252] on span "Сохранить" at bounding box center [388, 255] width 28 height 6
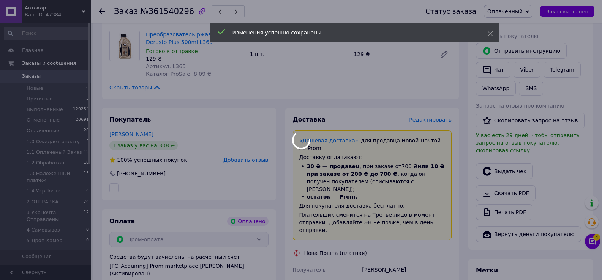
scroll to position [304, 0]
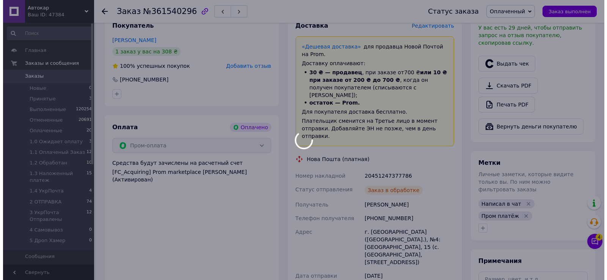
scroll to position [228, 0]
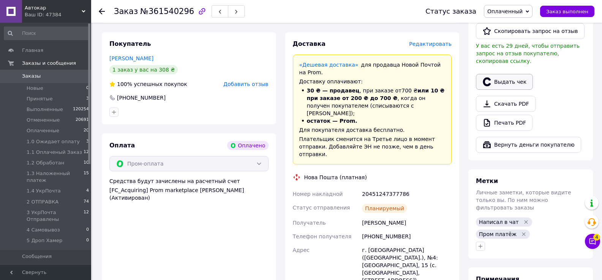
click at [506, 74] on button "Выдать чек" at bounding box center [504, 82] width 57 height 16
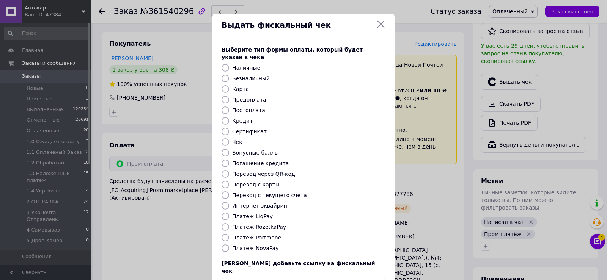
click at [224, 224] on input "Платеж RozetkaPay" at bounding box center [226, 228] width 8 height 8
radio input "true"
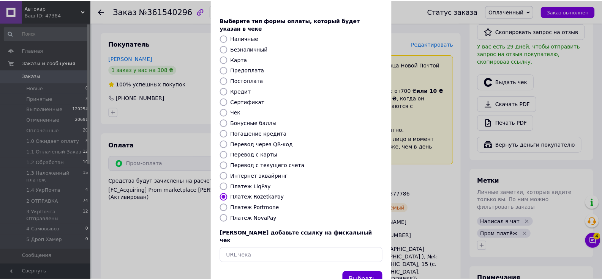
scroll to position [46, 0]
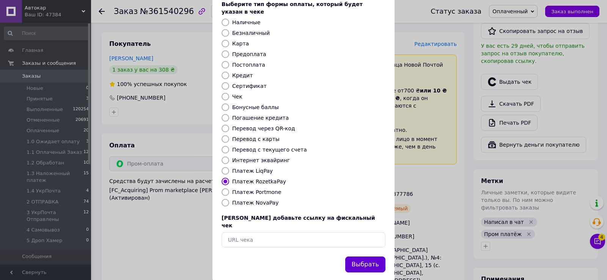
click at [363, 257] on button "Выбрать" at bounding box center [365, 265] width 40 height 16
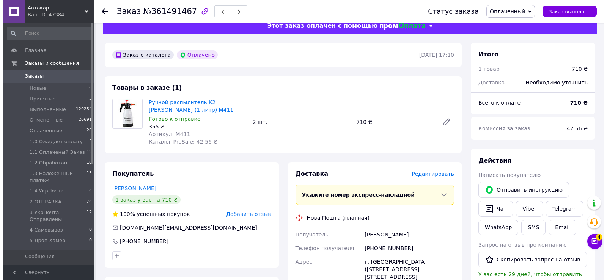
scroll to position [76, 0]
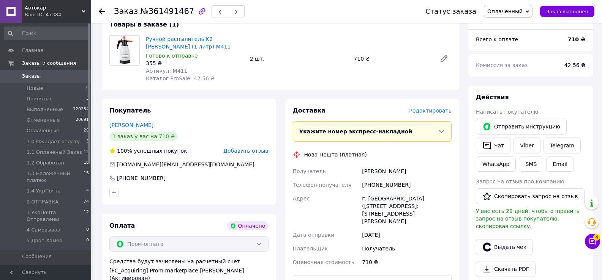
click at [424, 113] on span "Редактировать" at bounding box center [430, 111] width 43 height 6
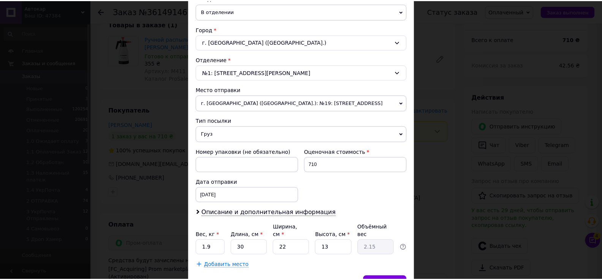
scroll to position [224, 0]
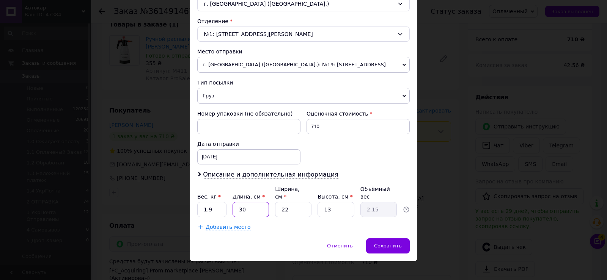
drag, startPoint x: 238, startPoint y: 201, endPoint x: 259, endPoint y: 228, distance: 34.1
click at [254, 202] on input "30" at bounding box center [251, 209] width 36 height 15
type input "2"
type input "0.14"
type input "20"
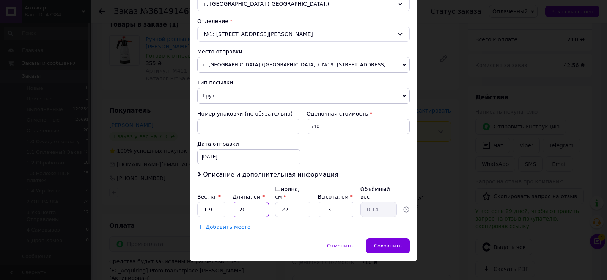
type input "1.43"
type input "20"
drag, startPoint x: 294, startPoint y: 202, endPoint x: 305, endPoint y: 211, distance: 13.8
click at [296, 202] on input "22" at bounding box center [293, 209] width 36 height 15
type input "2"
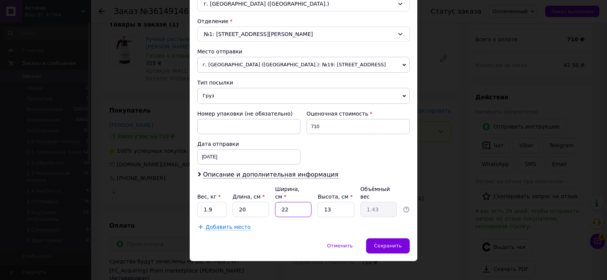
type input "0.13"
type input "24"
type input "1.56"
type input "24"
click at [339, 202] on input "13" at bounding box center [336, 209] width 36 height 15
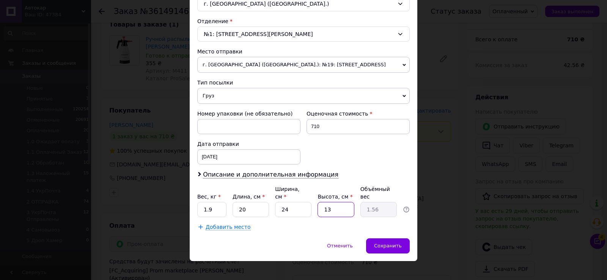
type input "3"
type input "0.36"
type input "30"
type input "3.6"
type input "30"
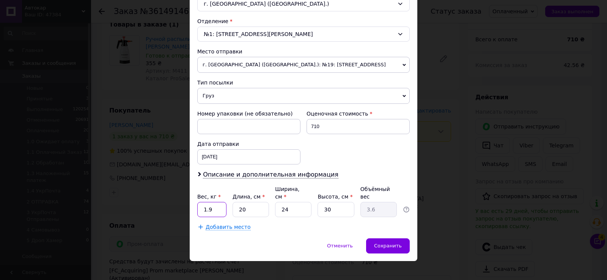
drag, startPoint x: 201, startPoint y: 204, endPoint x: 224, endPoint y: 205, distance: 23.5
click at [224, 205] on input "1.9" at bounding box center [211, 209] width 29 height 15
type input "1.25"
click at [383, 243] on span "Сохранить" at bounding box center [388, 246] width 28 height 6
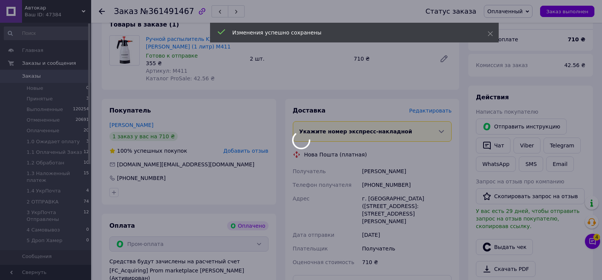
scroll to position [152, 0]
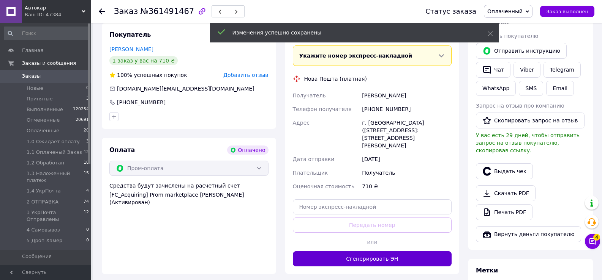
click at [381, 252] on button "Сгенерировать ЭН" at bounding box center [372, 259] width 159 height 15
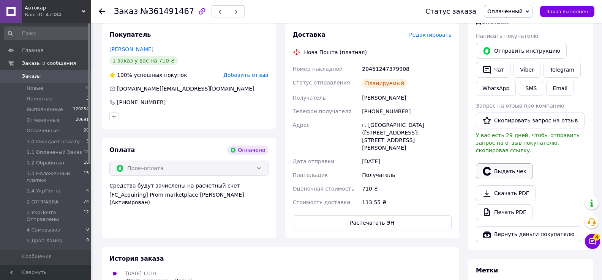
click at [512, 164] on button "Выдать чек" at bounding box center [504, 172] width 57 height 16
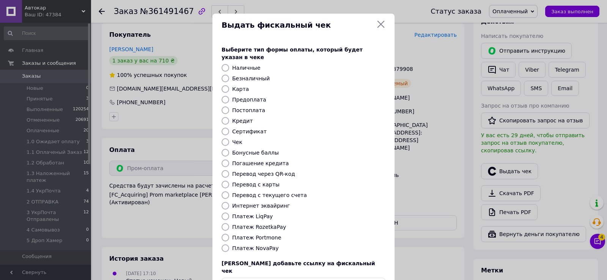
click at [225, 224] on input "Платеж RozetkaPay" at bounding box center [226, 228] width 8 height 8
radio input "true"
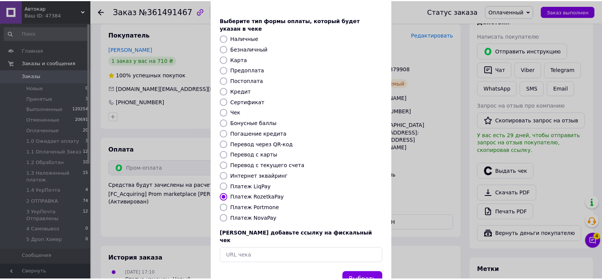
scroll to position [46, 0]
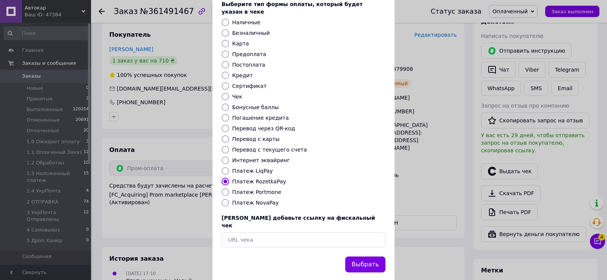
click at [369, 257] on button "Выбрать" at bounding box center [365, 265] width 40 height 16
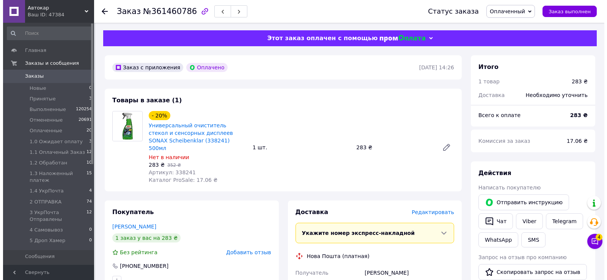
scroll to position [76, 0]
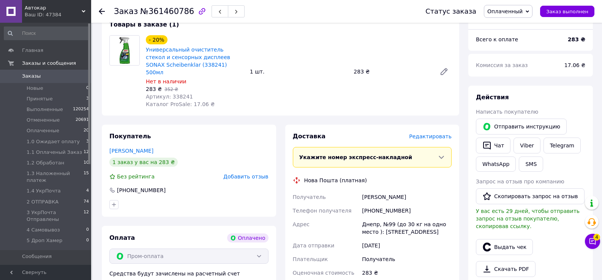
click at [441, 134] on span "Редактировать" at bounding box center [430, 137] width 43 height 6
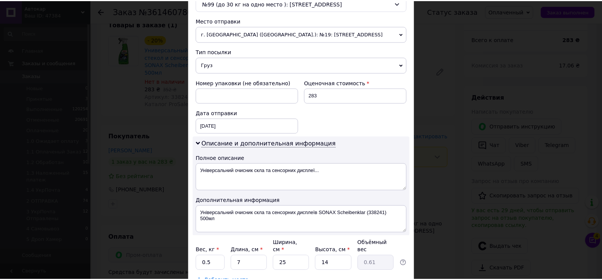
scroll to position [309, 0]
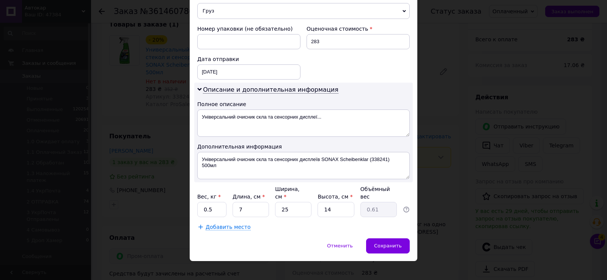
click at [459, 240] on div "× Редактирование доставки Способ доставки Нова Пошта (платная) Плательщик Получ…" at bounding box center [303, 140] width 607 height 280
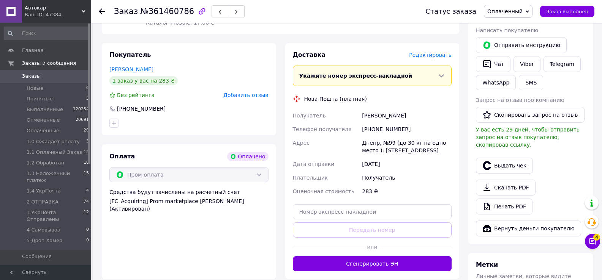
scroll to position [228, 0]
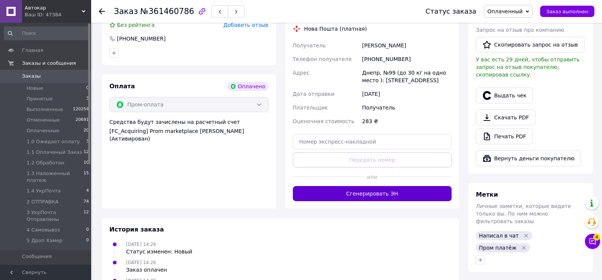
click at [369, 186] on button "Сгенерировать ЭН" at bounding box center [372, 193] width 159 height 15
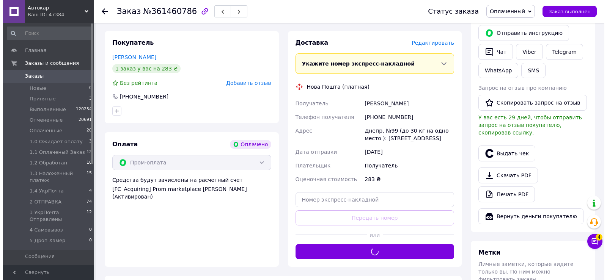
scroll to position [152, 0]
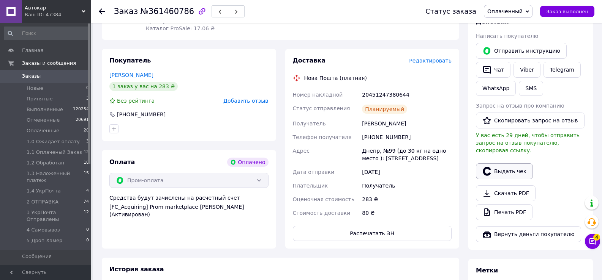
click at [512, 164] on button "Выдать чек" at bounding box center [504, 172] width 57 height 16
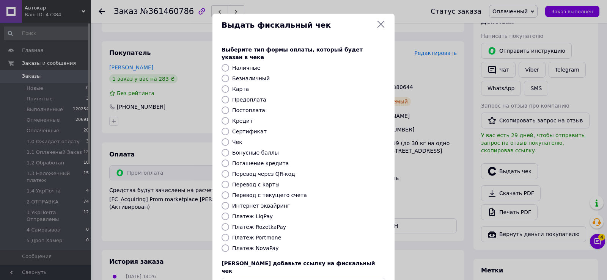
click at [225, 224] on input "Платеж RozetkaPay" at bounding box center [226, 228] width 8 height 8
radio input "true"
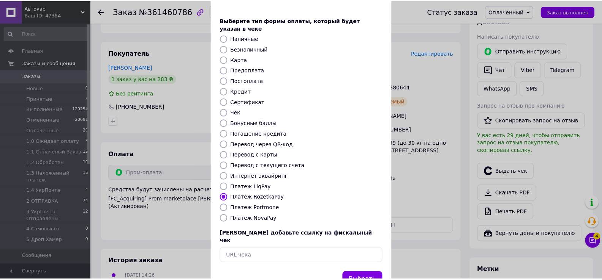
scroll to position [46, 0]
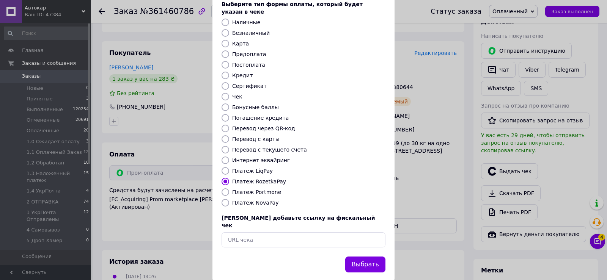
drag, startPoint x: 377, startPoint y: 250, endPoint x: 370, endPoint y: 262, distance: 13.8
click at [375, 257] on button "Выбрать" at bounding box center [365, 265] width 40 height 16
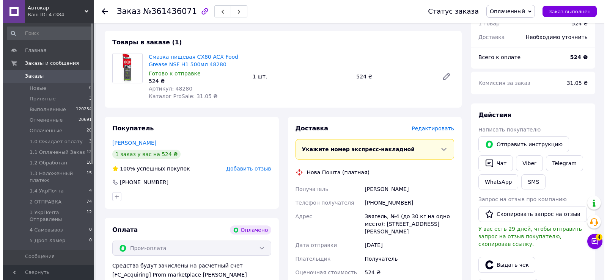
scroll to position [76, 0]
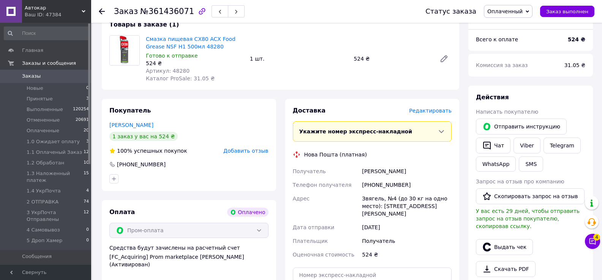
click at [429, 113] on span "Редактировать" at bounding box center [430, 111] width 43 height 6
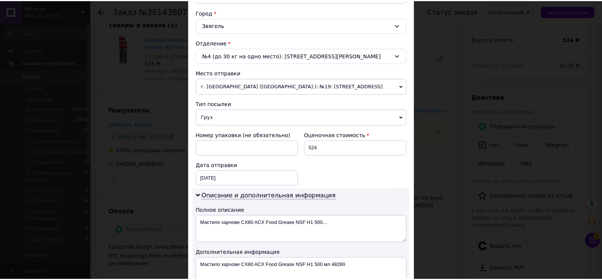
scroll to position [309, 0]
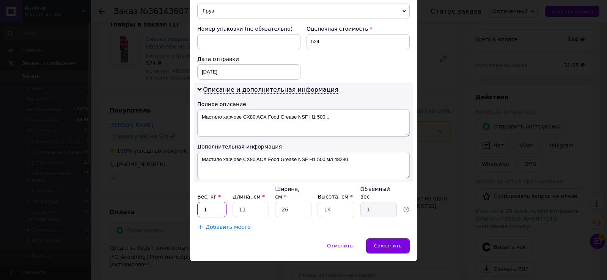
drag, startPoint x: 200, startPoint y: 202, endPoint x: 221, endPoint y: 203, distance: 20.9
click at [221, 202] on input "1" at bounding box center [211, 209] width 29 height 15
type input "0.55"
drag, startPoint x: 237, startPoint y: 197, endPoint x: 257, endPoint y: 207, distance: 21.6
click at [255, 203] on input "11" at bounding box center [251, 209] width 36 height 15
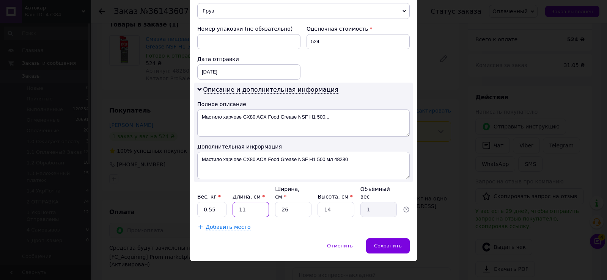
type input "1"
type input "0.1"
type input "10"
type input "0.91"
type input "10"
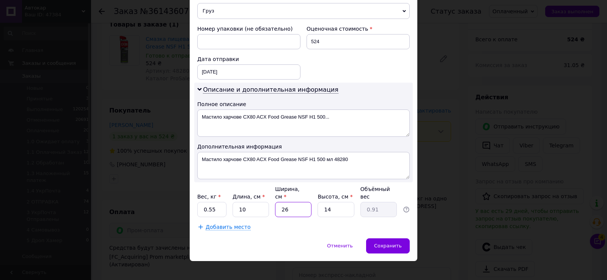
drag, startPoint x: 281, startPoint y: 200, endPoint x: 292, endPoint y: 205, distance: 12.3
click at [292, 202] on input "26" at bounding box center [293, 209] width 36 height 15
type input "1"
type input "0.1"
type input "10"
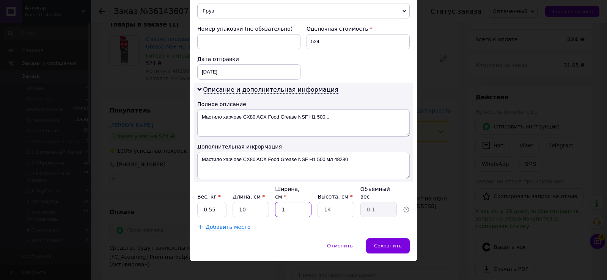
type input "0.35"
type input "10"
drag, startPoint x: 322, startPoint y: 200, endPoint x: 336, endPoint y: 199, distance: 14.4
click at [336, 202] on input "14" at bounding box center [336, 209] width 36 height 15
type input "2"
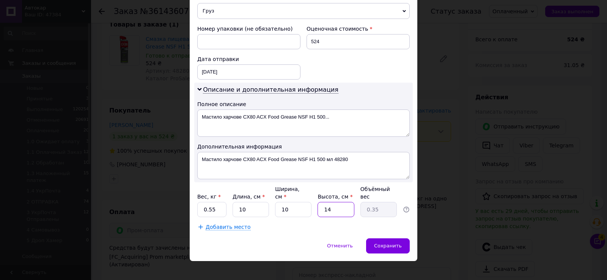
type input "0.1"
type input "26"
type input "0.65"
type input "26"
click at [391, 243] on span "Сохранить" at bounding box center [388, 246] width 28 height 6
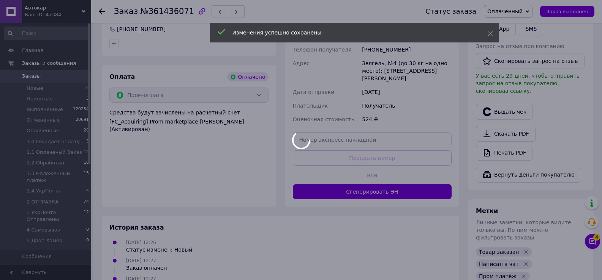
scroll to position [228, 0]
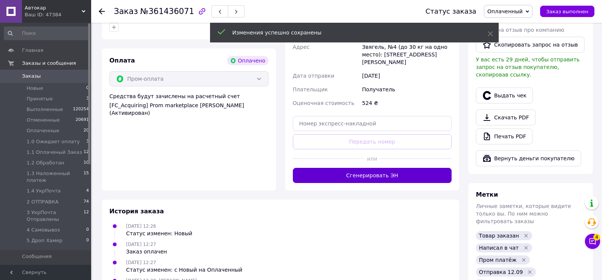
click at [367, 169] on button "Сгенерировать ЭН" at bounding box center [372, 175] width 159 height 15
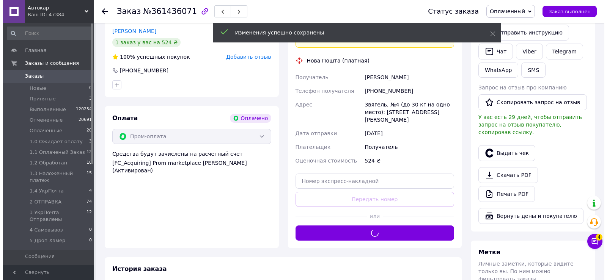
scroll to position [152, 0]
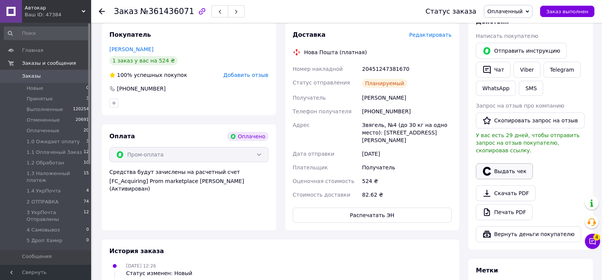
click at [509, 164] on button "Выдать чек" at bounding box center [504, 172] width 57 height 16
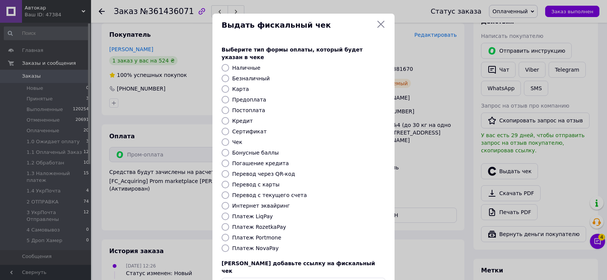
drag, startPoint x: 223, startPoint y: 219, endPoint x: 236, endPoint y: 224, distance: 14.0
click at [224, 224] on input "Платеж RozetkaPay" at bounding box center [226, 228] width 8 height 8
radio input "true"
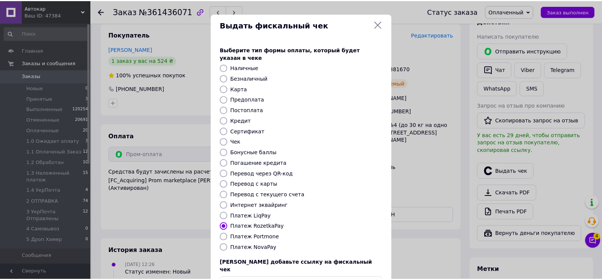
scroll to position [46, 0]
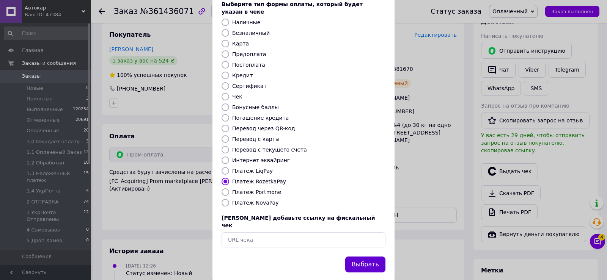
click at [366, 257] on button "Выбрать" at bounding box center [365, 265] width 40 height 16
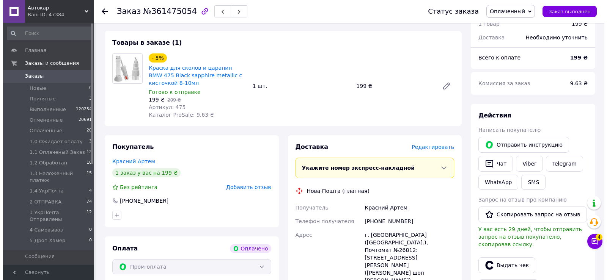
scroll to position [76, 0]
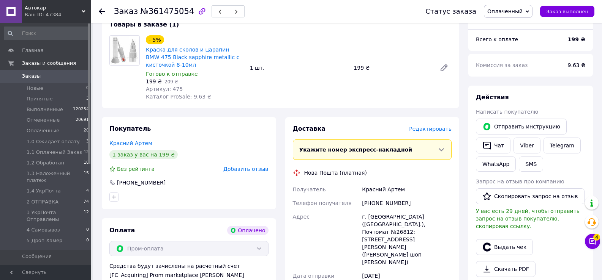
click at [430, 129] on span "Редактировать" at bounding box center [430, 129] width 43 height 6
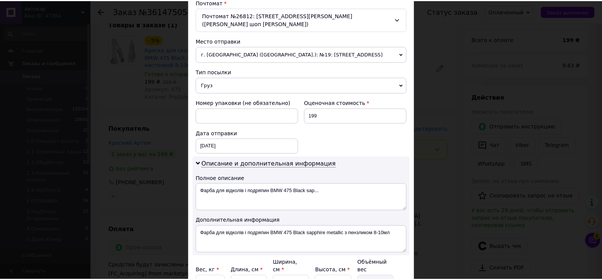
scroll to position [309, 0]
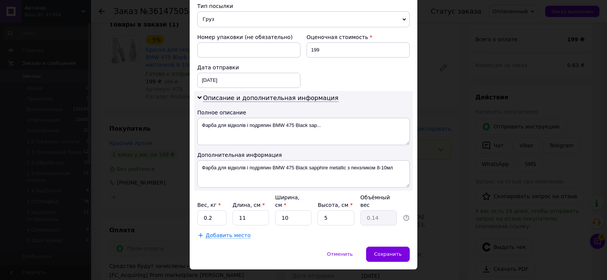
click at [459, 256] on div "× Редактирование доставки Способ доставки Нова Пошта (платная) Плательщик Получ…" at bounding box center [303, 140] width 607 height 280
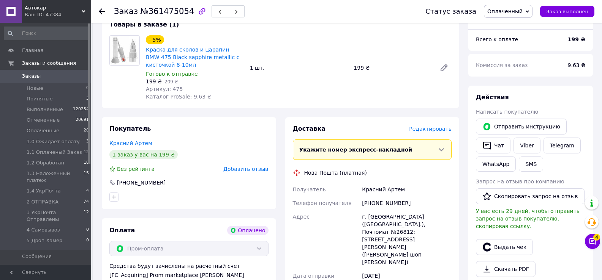
scroll to position [228, 0]
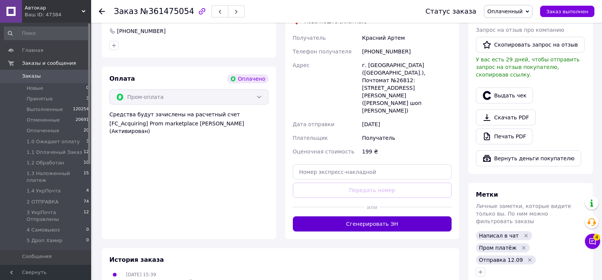
click at [347, 217] on button "Сгенерировать ЭН" at bounding box center [372, 224] width 159 height 15
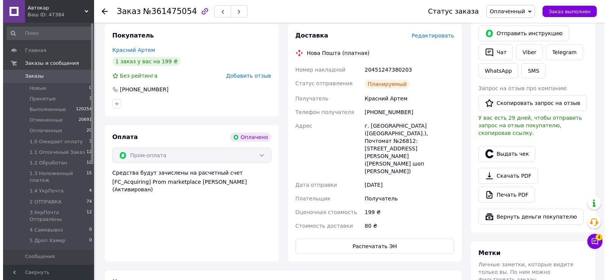
scroll to position [152, 0]
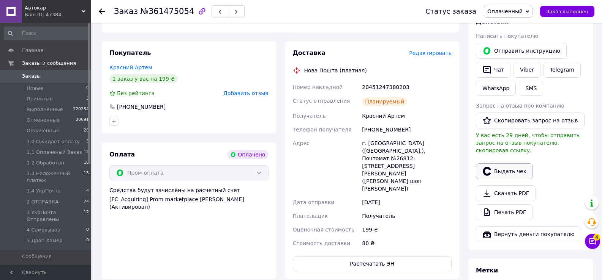
click at [508, 165] on button "Выдать чек" at bounding box center [504, 172] width 57 height 16
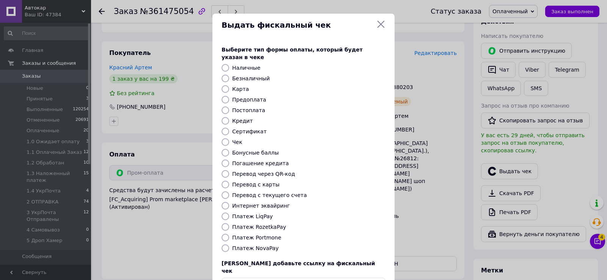
click at [222, 224] on input "Платеж RozetkaPay" at bounding box center [226, 228] width 8 height 8
radio input "true"
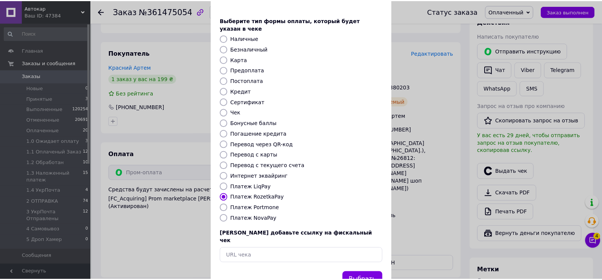
scroll to position [46, 0]
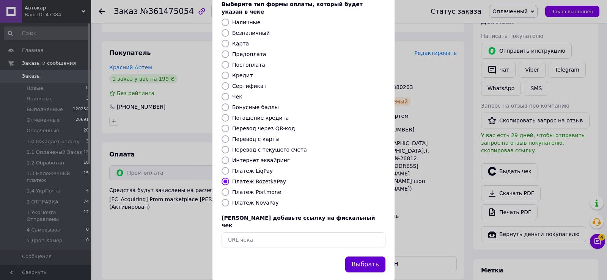
click at [365, 257] on button "Выбрать" at bounding box center [365, 265] width 40 height 16
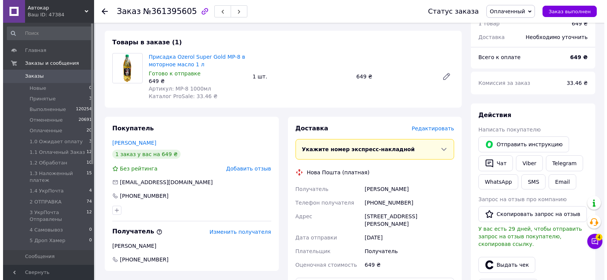
scroll to position [76, 0]
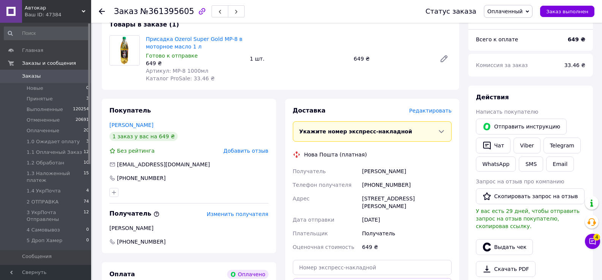
click at [424, 113] on span "Редактировать" at bounding box center [430, 111] width 43 height 6
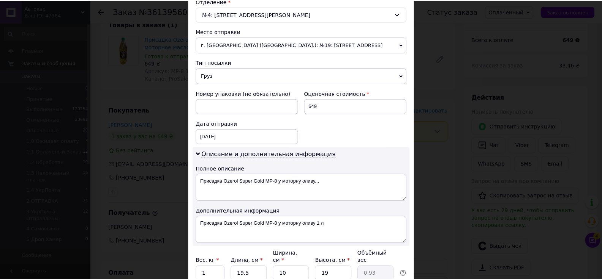
scroll to position [309, 0]
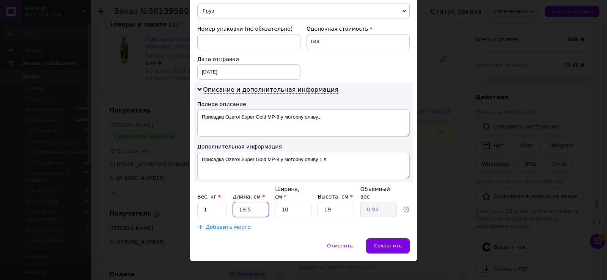
drag, startPoint x: 236, startPoint y: 202, endPoint x: 270, endPoint y: 202, distance: 33.8
click at [270, 202] on div "Вес, кг * 1 Длина, см * 19.5 Ширина, см * 10 Высота, см * 19 Объёмный вес 0.93" at bounding box center [303, 202] width 213 height 32
type input "3"
type input "0.14"
type input "30"
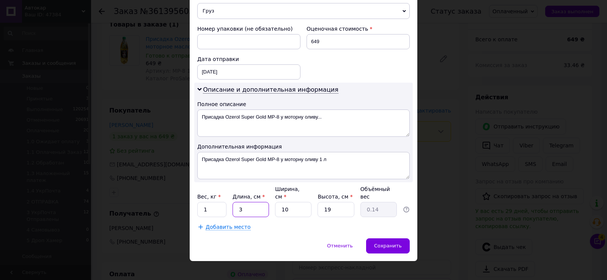
type input "1.43"
type input "30"
drag, startPoint x: 317, startPoint y: 202, endPoint x: 348, endPoint y: 213, distance: 33.1
click at [343, 210] on div "Плательщик Получатель Отправитель Фамилия получателя Болдирєв Имя получателя Во…" at bounding box center [303, 5] width 213 height 452
type input "1"
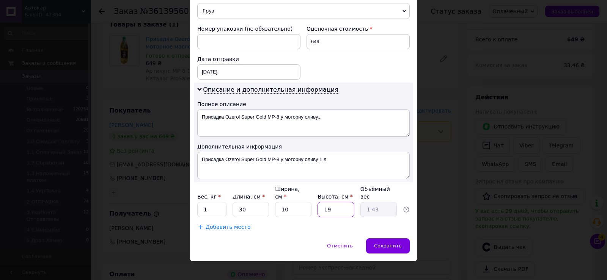
type input "0.1"
type input "10"
type input "0.75"
type input "10"
click at [378, 239] on div "Сохранить" at bounding box center [388, 246] width 44 height 15
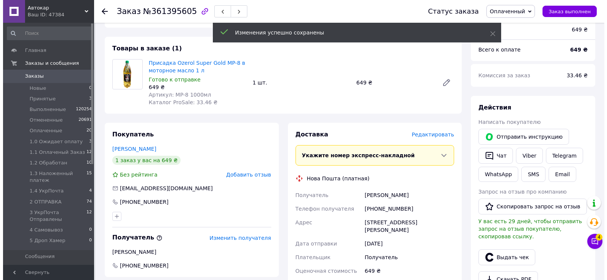
scroll to position [152, 0]
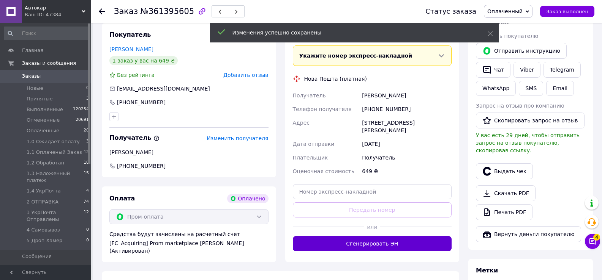
click at [365, 246] on button "Сгенерировать ЭН" at bounding box center [372, 243] width 159 height 15
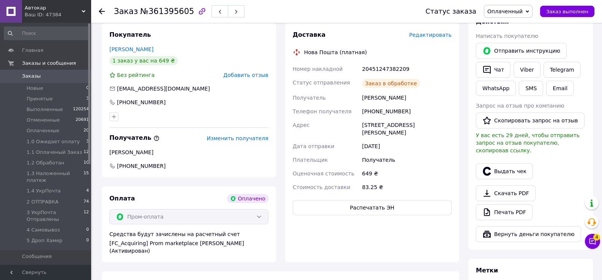
click at [511, 166] on button "Выдать чек" at bounding box center [504, 172] width 57 height 16
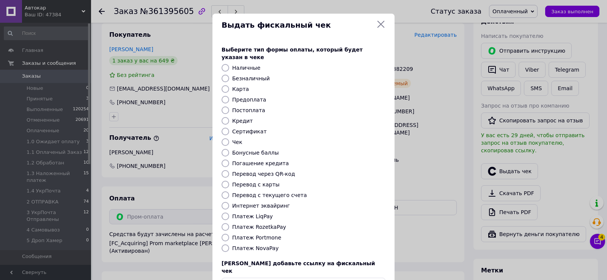
click at [226, 224] on input "Платеж RozetkaPay" at bounding box center [226, 228] width 8 height 8
radio input "true"
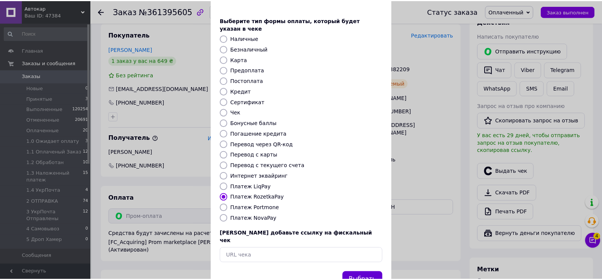
scroll to position [46, 0]
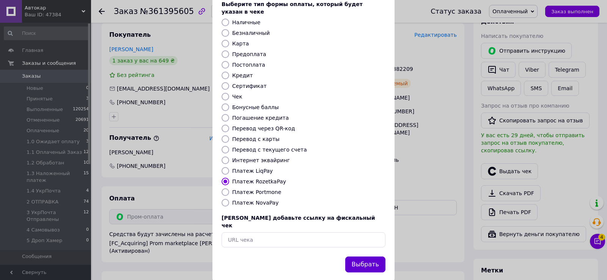
click at [367, 257] on button "Выбрать" at bounding box center [365, 265] width 40 height 16
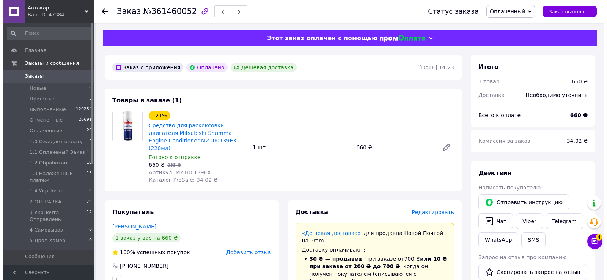
scroll to position [76, 0]
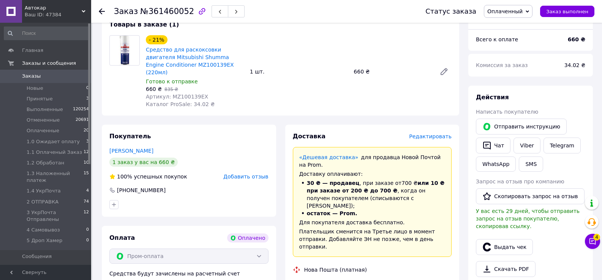
click at [427, 134] on span "Редактировать" at bounding box center [430, 137] width 43 height 6
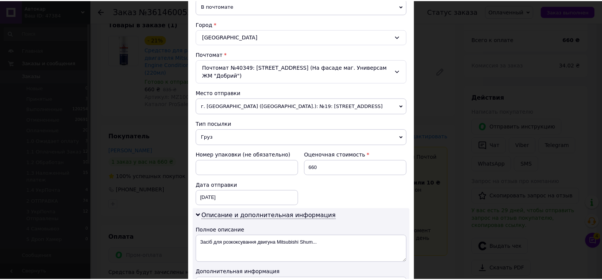
scroll to position [317, 0]
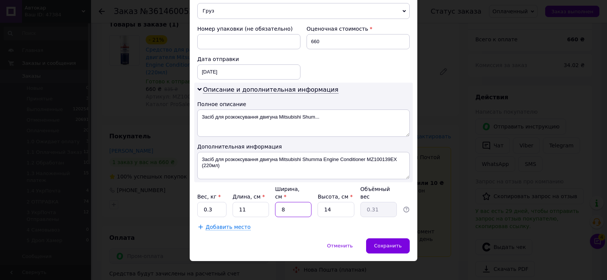
drag, startPoint x: 279, startPoint y: 198, endPoint x: 294, endPoint y: 201, distance: 15.0
click at [294, 202] on input "8" at bounding box center [293, 209] width 36 height 15
type input "9"
type input "0.35"
type input "9"
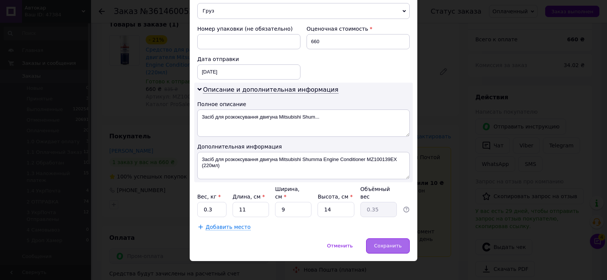
click at [397, 243] on span "Сохранить" at bounding box center [388, 246] width 28 height 6
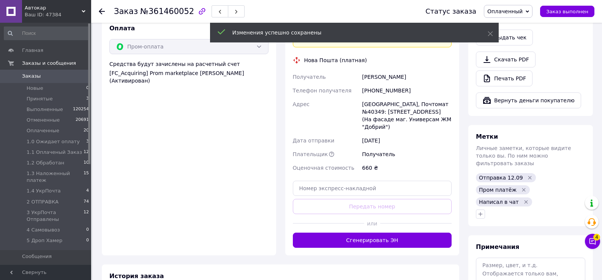
scroll to position [304, 0]
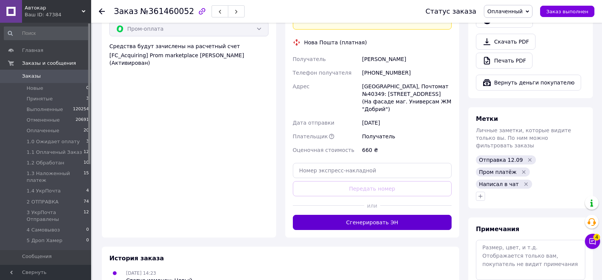
click at [368, 215] on button "Сгенерировать ЭН" at bounding box center [372, 222] width 159 height 15
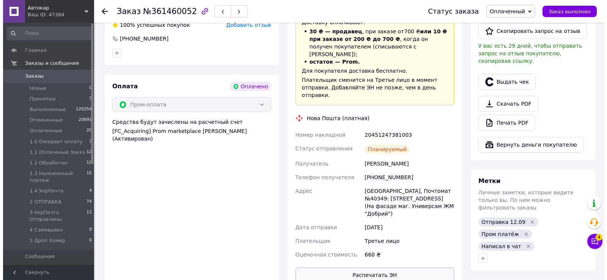
scroll to position [152, 0]
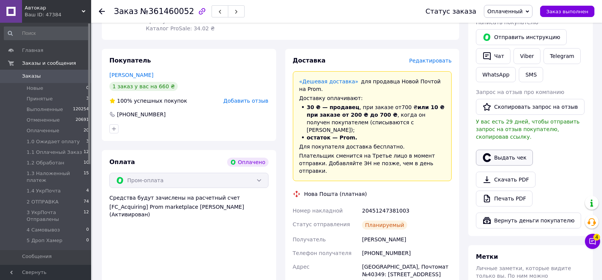
click at [511, 152] on button "Выдать чек" at bounding box center [504, 158] width 57 height 16
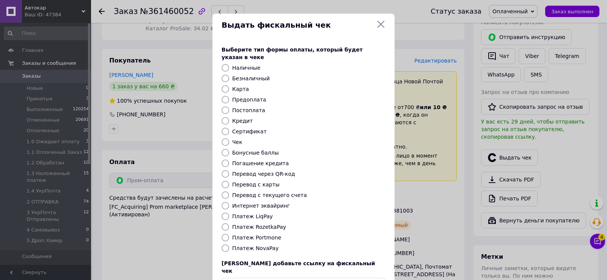
click at [225, 224] on input "Платеж RozetkaPay" at bounding box center [226, 228] width 8 height 8
radio input "true"
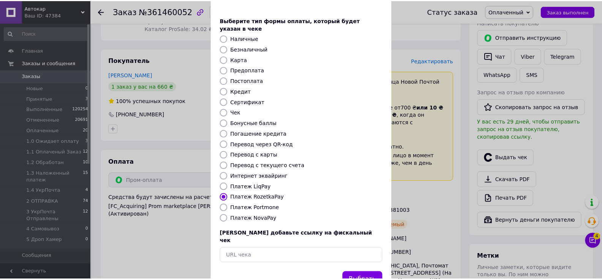
scroll to position [46, 0]
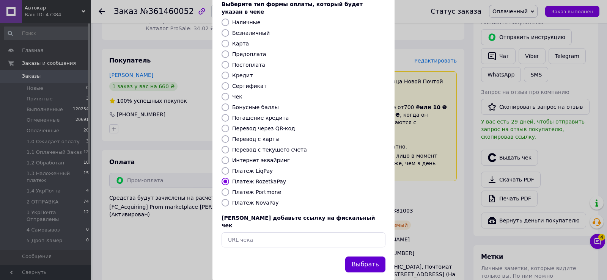
click at [372, 257] on button "Выбрать" at bounding box center [365, 265] width 40 height 16
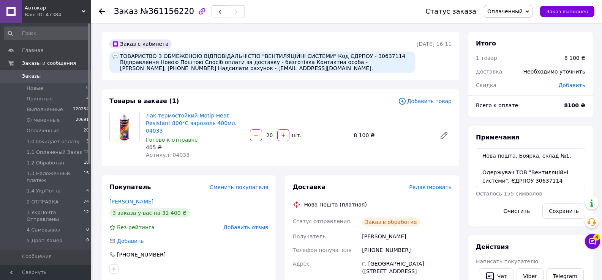
click at [132, 199] on link "[PERSON_NAME]" at bounding box center [131, 202] width 44 height 6
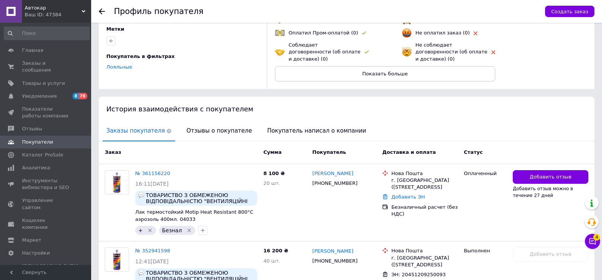
scroll to position [152, 0]
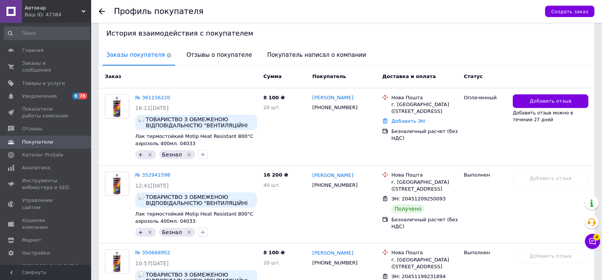
click at [102, 11] on use at bounding box center [102, 11] width 6 height 6
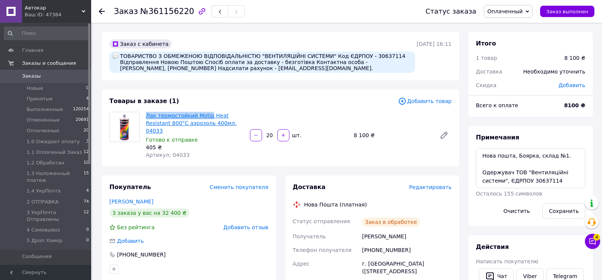
drag, startPoint x: 144, startPoint y: 116, endPoint x: 205, endPoint y: 115, distance: 61.5
click at [206, 115] on div "Лак термостойкий Motip Heat Resistant 800°C аэрозоль 400мл. 04033 Готово к отпр…" at bounding box center [195, 135] width 104 height 50
copy link "Лак термостойкий Motip"
click at [362, 56] on div "ТОВАРИСТВО З ОБМЕЖЕНОЮ ВІДПОВІДАЛЬНІСТЮ "ВЕНТИЛЯЦІЙНІ СИСТЕМИ" Код ЄДРПОУ - 306…" at bounding box center [262, 62] width 306 height 21
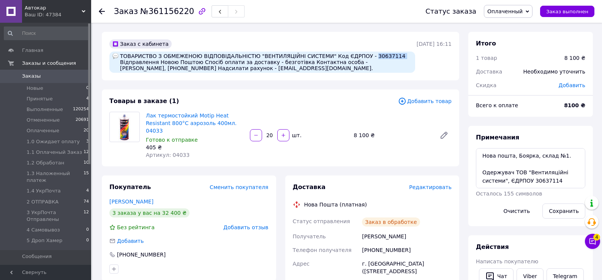
copy div "30637114"
drag, startPoint x: 373, startPoint y: 242, endPoint x: 376, endPoint y: 245, distance: 4.6
click at [388, 244] on div "[PHONE_NUMBER]" at bounding box center [406, 251] width 93 height 14
drag, startPoint x: 371, startPoint y: 242, endPoint x: 404, endPoint y: 244, distance: 33.1
click at [404, 244] on div "[PHONE_NUMBER]" at bounding box center [406, 251] width 93 height 14
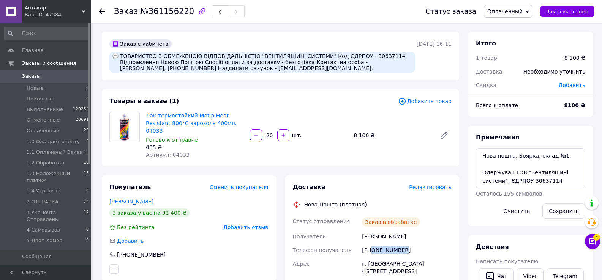
copy div "0505310295"
drag, startPoint x: 339, startPoint y: 63, endPoint x: 340, endPoint y: 76, distance: 13.4
click at [341, 77] on div "Заказ с кабинета ТОВАРИСТВО З ОБМЕЖЕНОЮ ВІДПОВІДАЛЬНІСТЮ "ВЕНТИЛЯЦІЙНІ СИСТЕМИ"…" at bounding box center [280, 56] width 357 height 49
drag, startPoint x: 316, startPoint y: 103, endPoint x: 327, endPoint y: 86, distance: 20.8
click at [317, 102] on div "Товары в заказе (1)" at bounding box center [253, 101] width 288 height 9
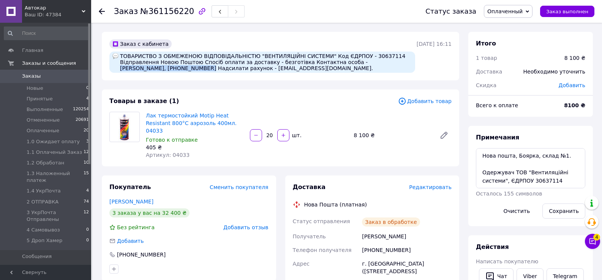
drag, startPoint x: 338, startPoint y: 62, endPoint x: 155, endPoint y: 70, distance: 182.7
click at [155, 70] on div "ТОВАРИСТВО З ОБМЕЖЕНОЮ ВІДПОВІДАЛЬНІСТЮ "ВЕНТИЛЯЦІЙНІ СИСТЕМИ" Код ЄДРПОУ - 306…" at bounding box center [262, 62] width 306 height 21
copy div "Сахарова Наталя Олександрівна"
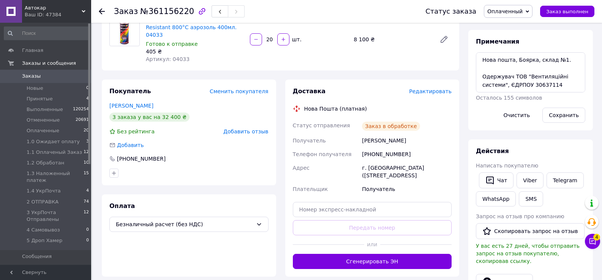
scroll to position [152, 0]
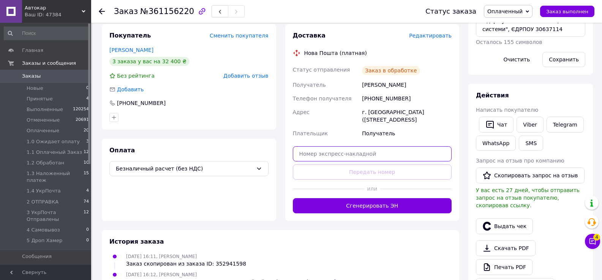
paste input "20451247387130"
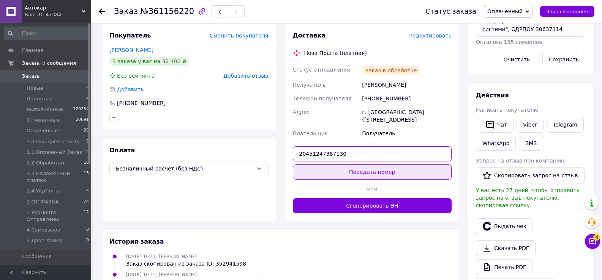
type input "20451247387130"
click at [360, 165] on button "Передать номер" at bounding box center [372, 172] width 159 height 15
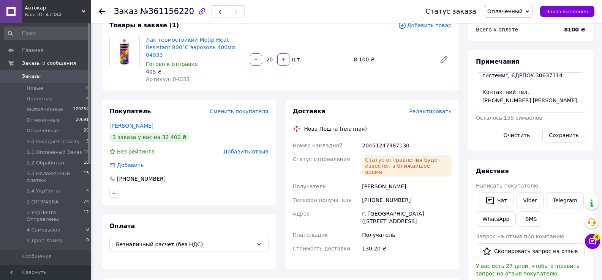
scroll to position [42, 0]
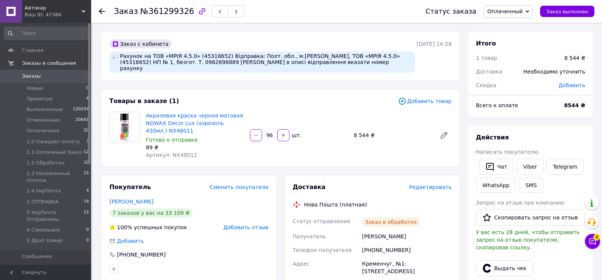
click at [144, 199] on link "[PERSON_NAME]" at bounding box center [131, 202] width 44 height 6
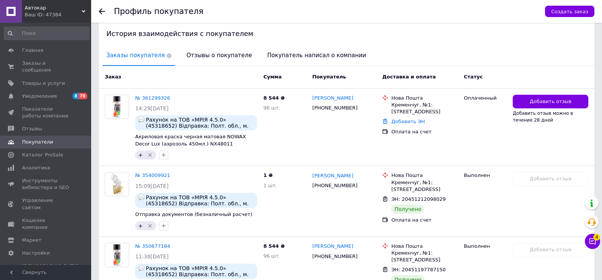
scroll to position [152, 0]
click at [100, 13] on use at bounding box center [102, 11] width 6 height 6
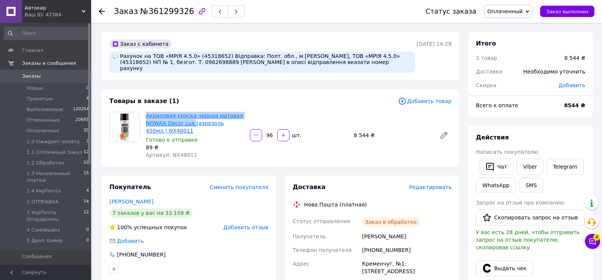
drag, startPoint x: 145, startPoint y: 111, endPoint x: 191, endPoint y: 120, distance: 47.2
click at [191, 120] on div "Акриловая краска черная матовая NOWAX Decor Lux (аэрозоль 450мл.) NX48011 Готов…" at bounding box center [195, 135] width 104 height 50
copy link "Акриловая краска черная матовая NOWAX Decor Lux"
click at [364, 55] on div "Рахунок на ТОВ «МРІЯ 4.5.0» (45318652) Відправка: Полт. обл., м.[PERSON_NAME], …" at bounding box center [262, 62] width 306 height 21
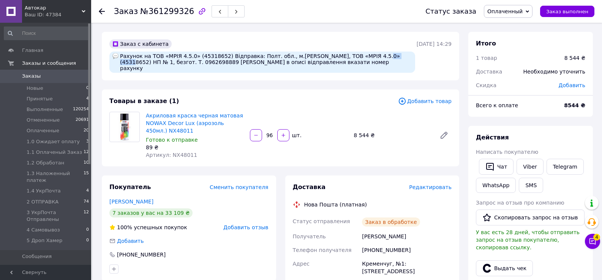
click at [364, 55] on div "Рахунок на ТОВ «МРІЯ 4.5.0» (45318652) Відправка: Полт. обл., м.[PERSON_NAME], …" at bounding box center [262, 62] width 306 height 21
copy div "45318652"
drag, startPoint x: 174, startPoint y: 60, endPoint x: 205, endPoint y: 60, distance: 30.4
click at [205, 60] on div "Рахунок на ТОВ «МРІЯ 4.5.0» (45318652) Відправка: Полт. обл., м.[PERSON_NAME], …" at bounding box center [262, 62] width 306 height 21
click at [160, 62] on div "Рахунок на ТОВ «МРІЯ 4.5.0» (45318652) Відправка: Полт. обл., м.[PERSON_NAME], …" at bounding box center [262, 62] width 306 height 21
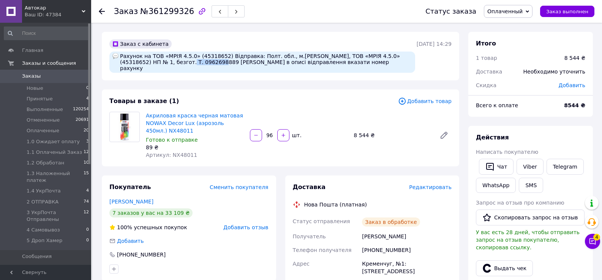
click at [160, 62] on div "Рахунок на ТОВ «МРІЯ 4.5.0» (45318652) Відправка: Полт. обл., м.[PERSON_NAME], …" at bounding box center [262, 62] width 306 height 21
copy div "0962698889"
drag, startPoint x: 173, startPoint y: 61, endPoint x: 210, endPoint y: 65, distance: 36.6
click at [210, 65] on div "Рахунок на ТОВ «МРІЯ 4.5.0» (45318652) Відправка: Полт. обл., м.[PERSON_NAME], …" at bounding box center [262, 62] width 306 height 21
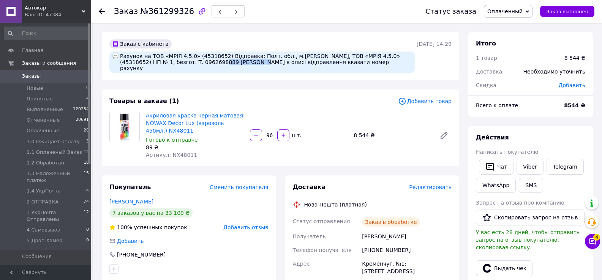
copy div "[PERSON_NAME]"
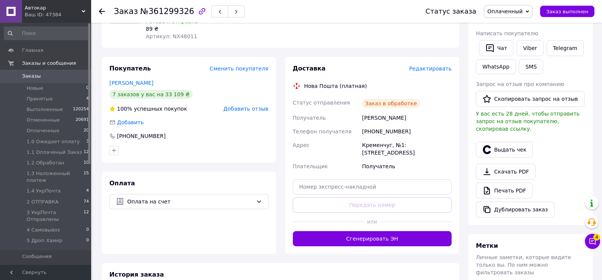
scroll to position [152, 0]
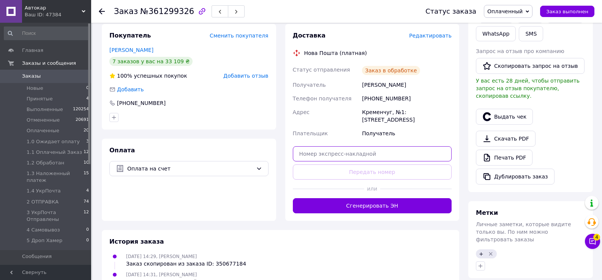
paste input "20451247392213"
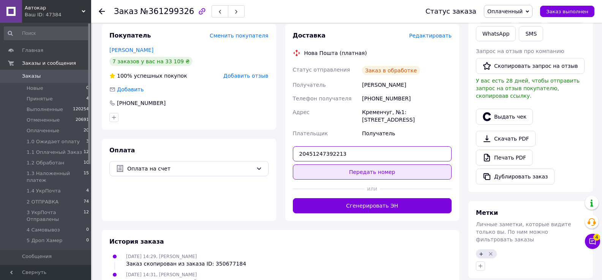
type input "20451247392213"
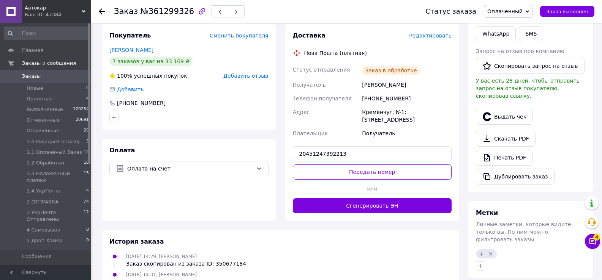
drag, startPoint x: 369, startPoint y: 158, endPoint x: 369, endPoint y: 166, distance: 8.4
click at [369, 165] on button "Передать номер" at bounding box center [372, 172] width 159 height 15
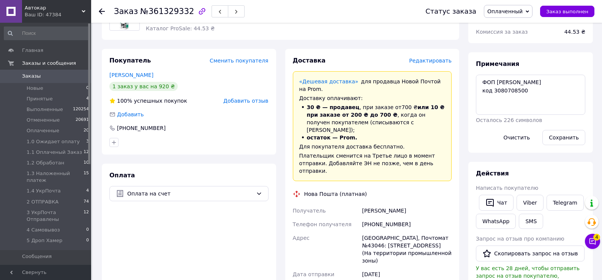
scroll to position [152, 0]
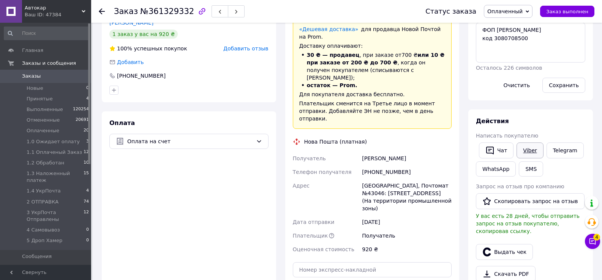
click at [523, 150] on link "Viber" at bounding box center [529, 151] width 27 height 16
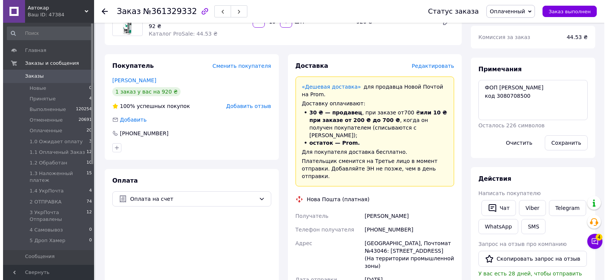
scroll to position [76, 0]
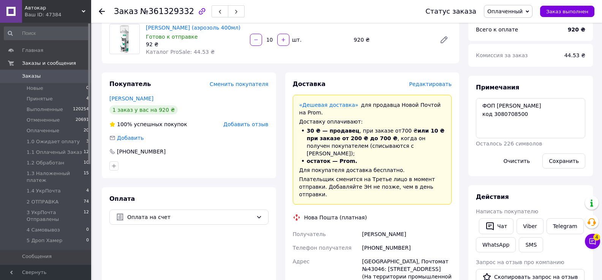
click at [429, 85] on span "Редактировать" at bounding box center [430, 84] width 43 height 6
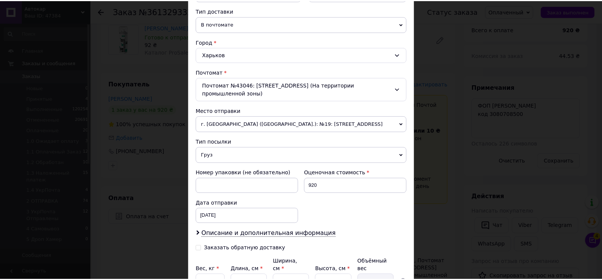
scroll to position [237, 0]
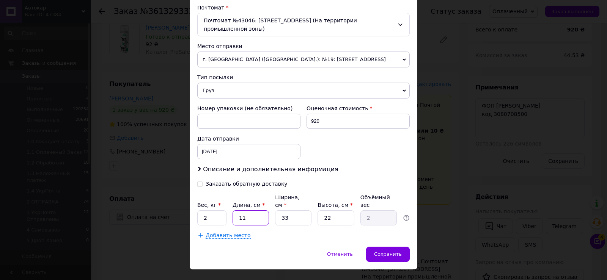
drag, startPoint x: 249, startPoint y: 200, endPoint x: 260, endPoint y: 201, distance: 11.8
click at [260, 211] on input "11" at bounding box center [251, 218] width 36 height 15
type input "2"
type input "0.36"
type input "28"
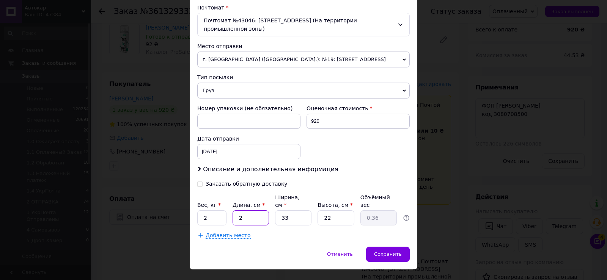
type input "5.08"
type input "28"
drag, startPoint x: 282, startPoint y: 201, endPoint x: 296, endPoint y: 201, distance: 14.4
click at [296, 211] on input "33" at bounding box center [293, 218] width 36 height 15
type input "2"
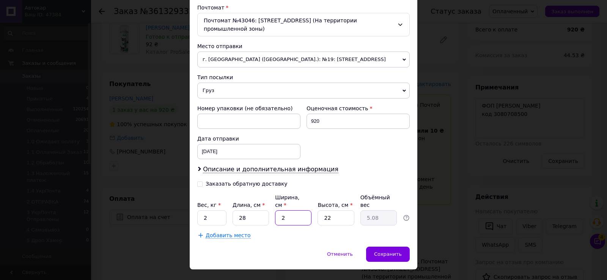
type input "0.31"
type input "21"
type input "3.23"
type input "21"
click at [227, 201] on div "Вес, кг * 2 Длина, см * 28 Ширина, см * 21 Высота, см * 22 Объёмный вес 3.23" at bounding box center [303, 210] width 213 height 32
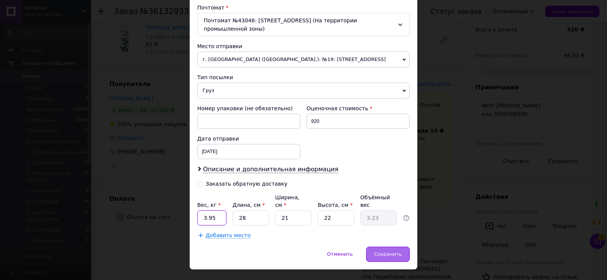
type input "3.95"
click at [382, 252] on span "Сохранить" at bounding box center [388, 255] width 28 height 6
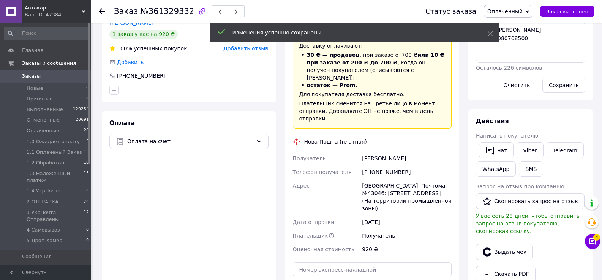
scroll to position [228, 0]
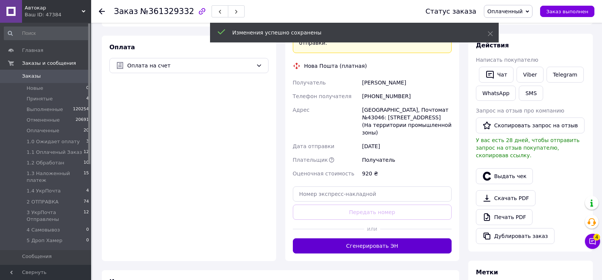
click at [362, 239] on button "Сгенерировать ЭН" at bounding box center [372, 246] width 159 height 15
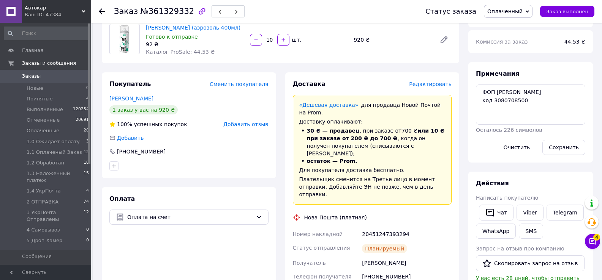
scroll to position [152, 0]
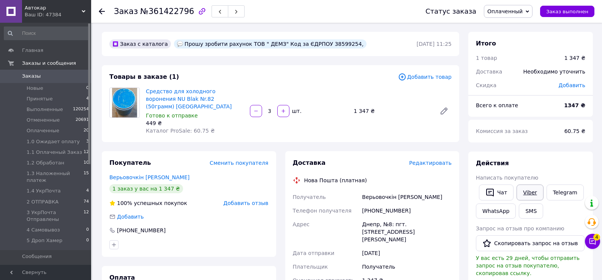
click at [524, 194] on link "Viber" at bounding box center [529, 193] width 27 height 16
drag, startPoint x: 223, startPoint y: 98, endPoint x: 236, endPoint y: 93, distance: 14.0
click at [236, 90] on span "Средство для холодного воронения NU Blak Nr.82 (50грамм) [GEOGRAPHIC_DATA]" at bounding box center [195, 99] width 98 height 23
copy link "NU Blak Nr.82 (50грамм) [GEOGRAPHIC_DATA]"
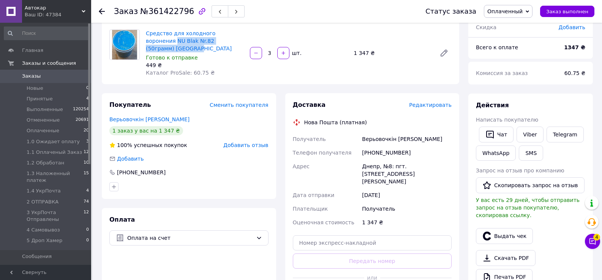
scroll to position [76, 0]
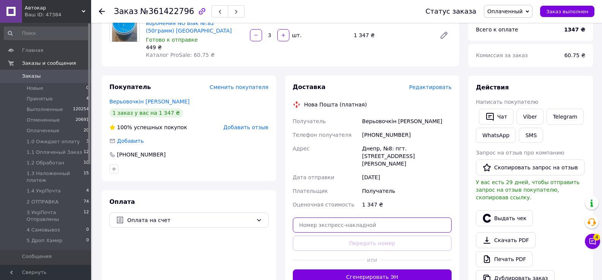
paste input "20451247395194"
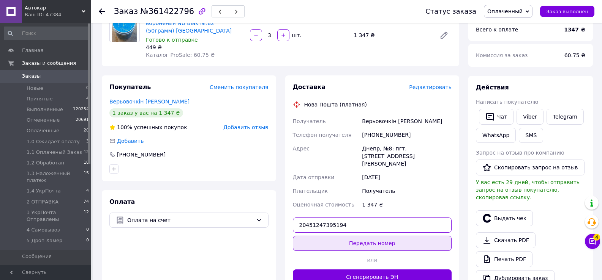
type input "20451247395194"
click at [370, 236] on button "Передать номер" at bounding box center [372, 243] width 159 height 15
